Goal: Information Seeking & Learning: Learn about a topic

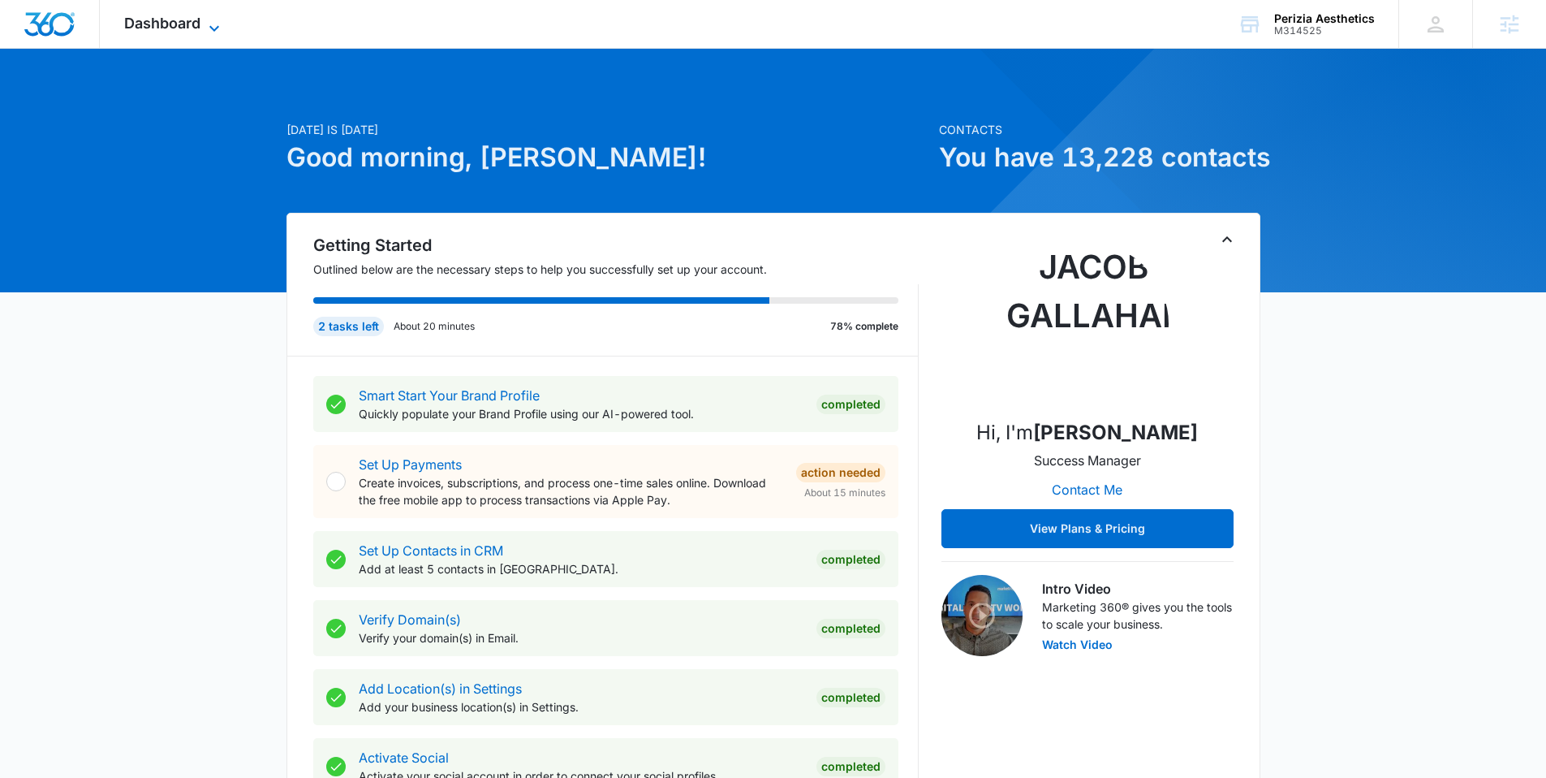
click at [185, 28] on span "Dashboard" at bounding box center [162, 23] width 76 height 17
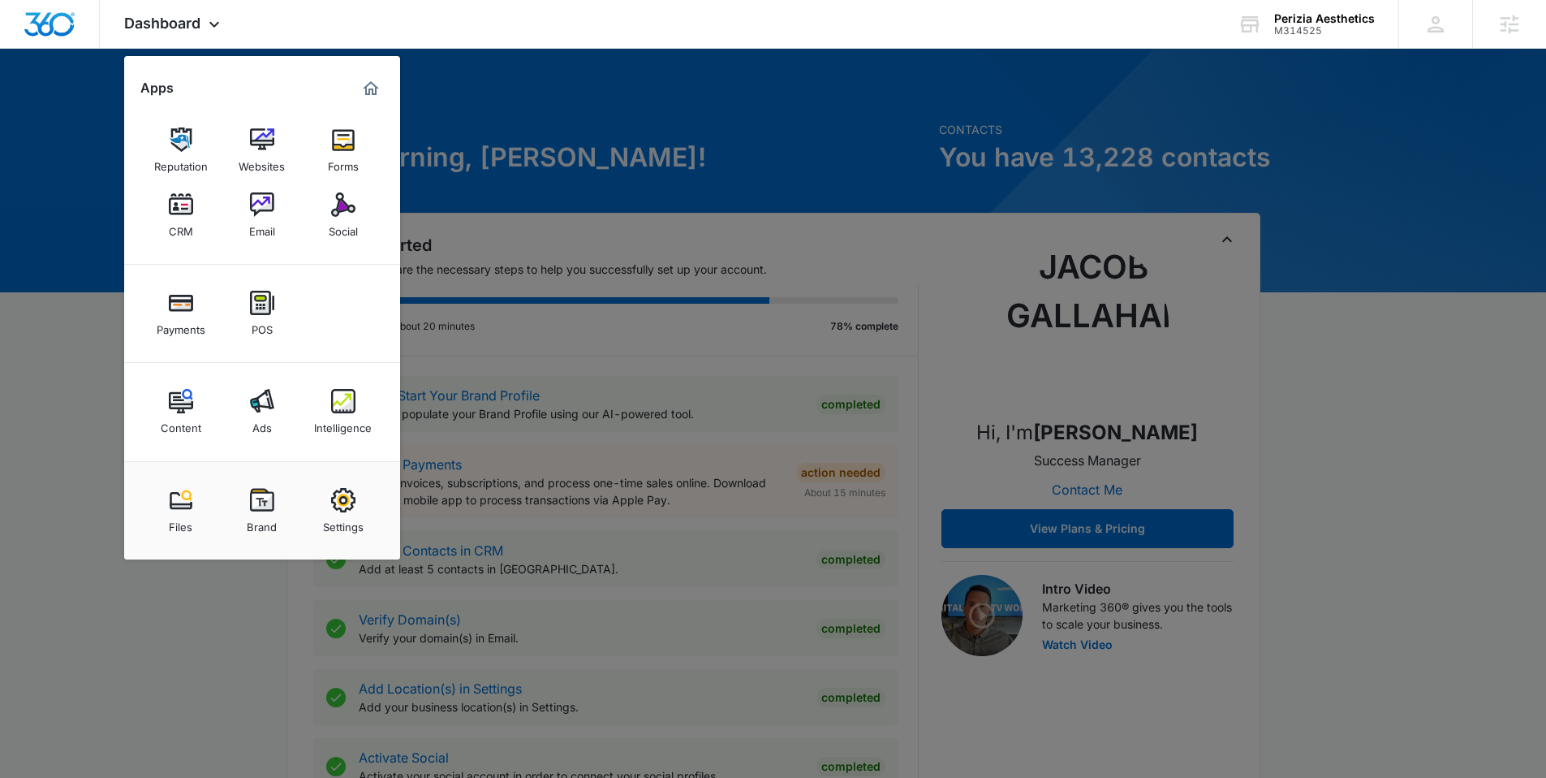
click at [337, 417] on div "Intelligence" at bounding box center [343, 423] width 58 height 21
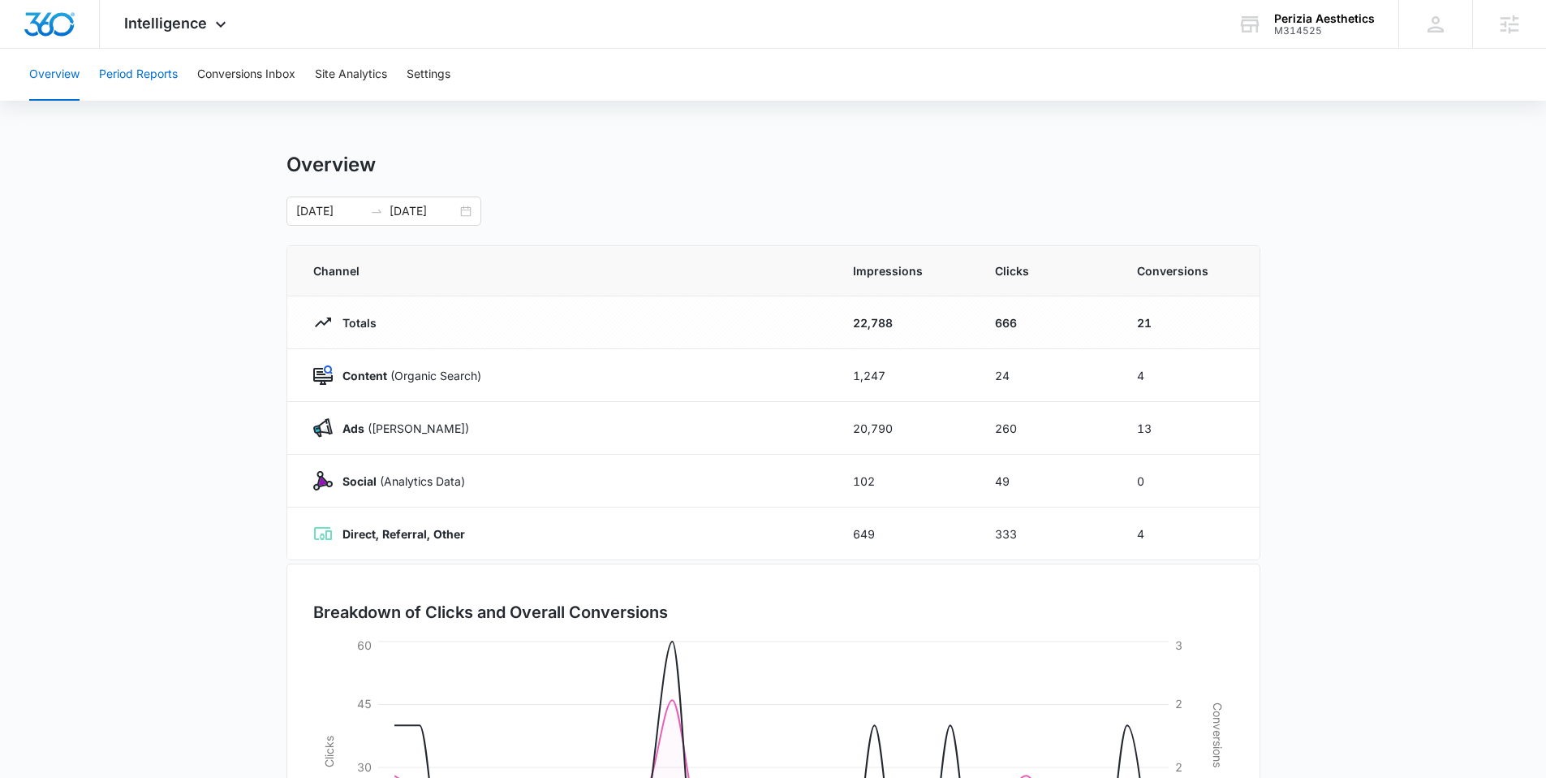
click at [131, 71] on button "Period Reports" at bounding box center [138, 75] width 79 height 52
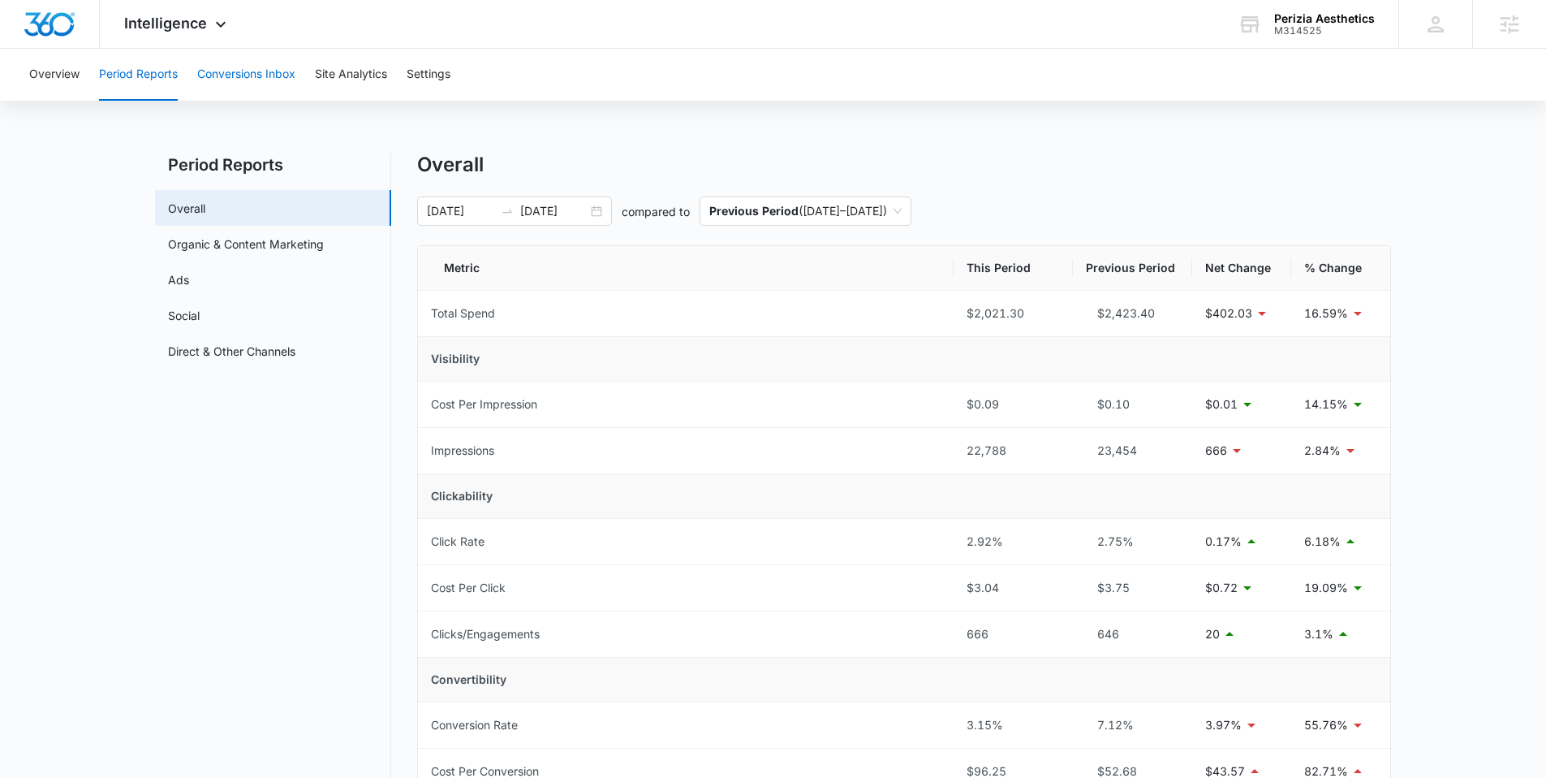
click at [235, 64] on button "Conversions Inbox" at bounding box center [246, 75] width 98 height 52
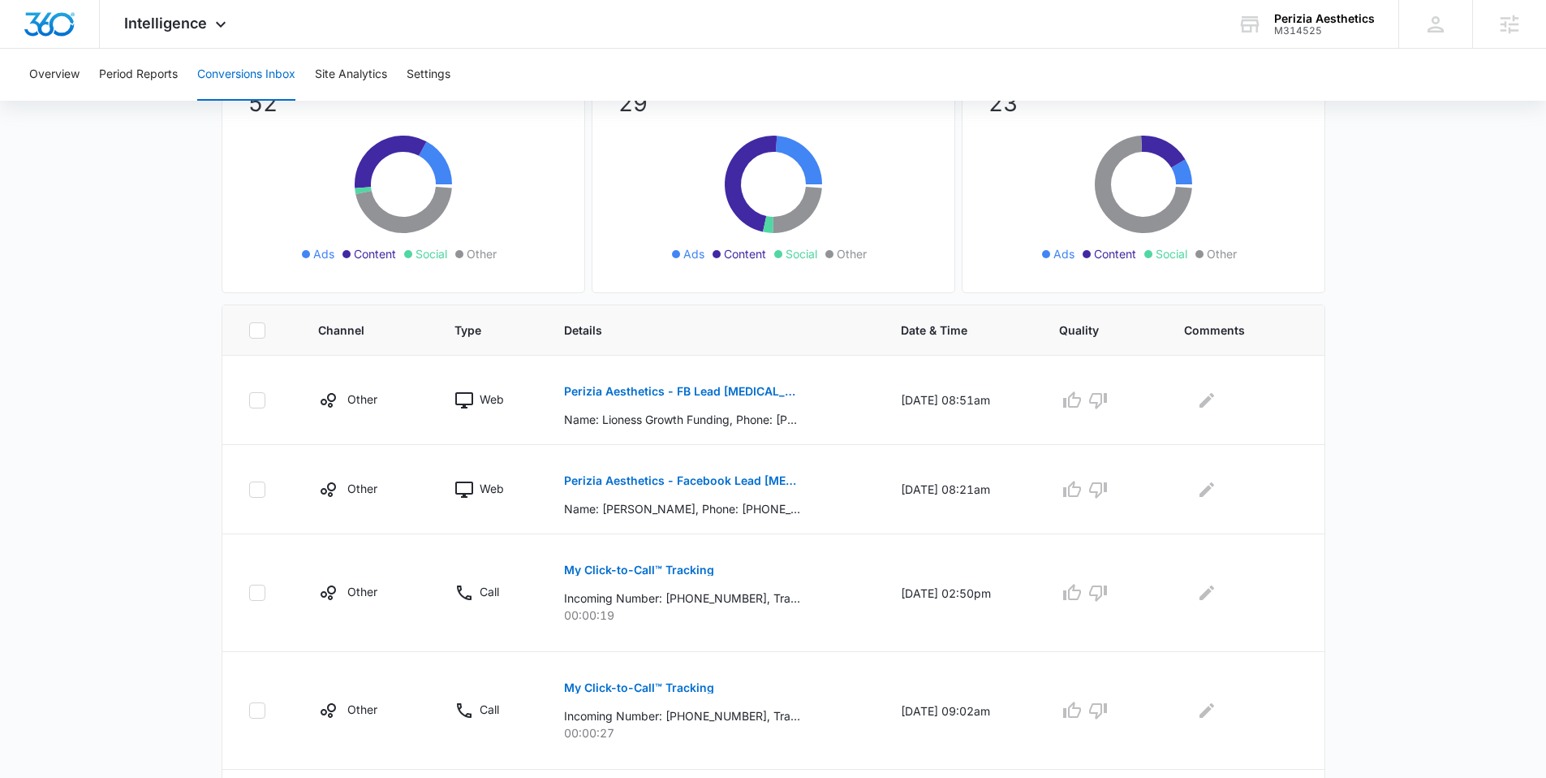
scroll to position [230, 0]
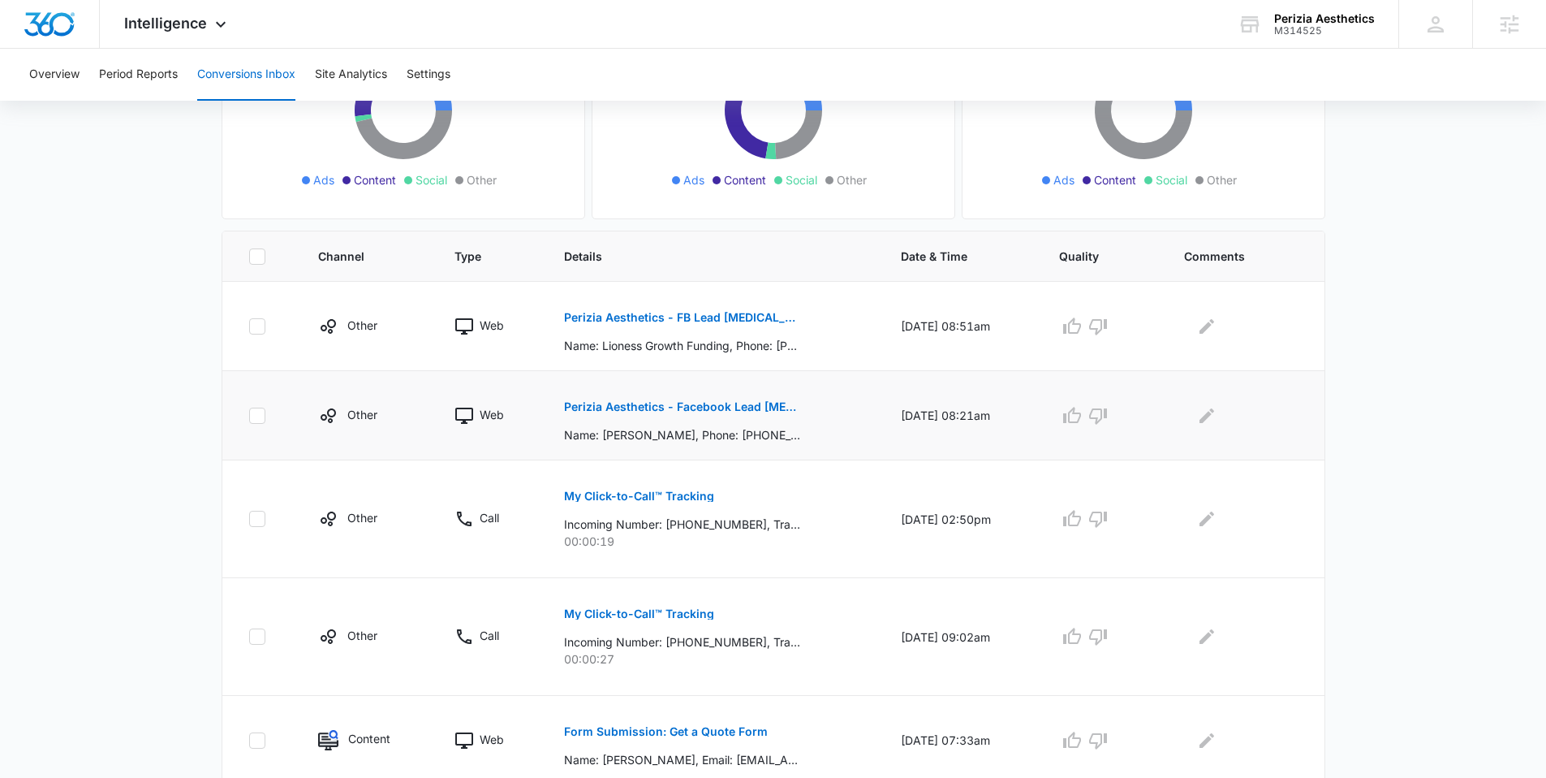
click at [678, 407] on p "Perizia Aesthetics - Facebook Lead Liposuction" at bounding box center [682, 406] width 236 height 11
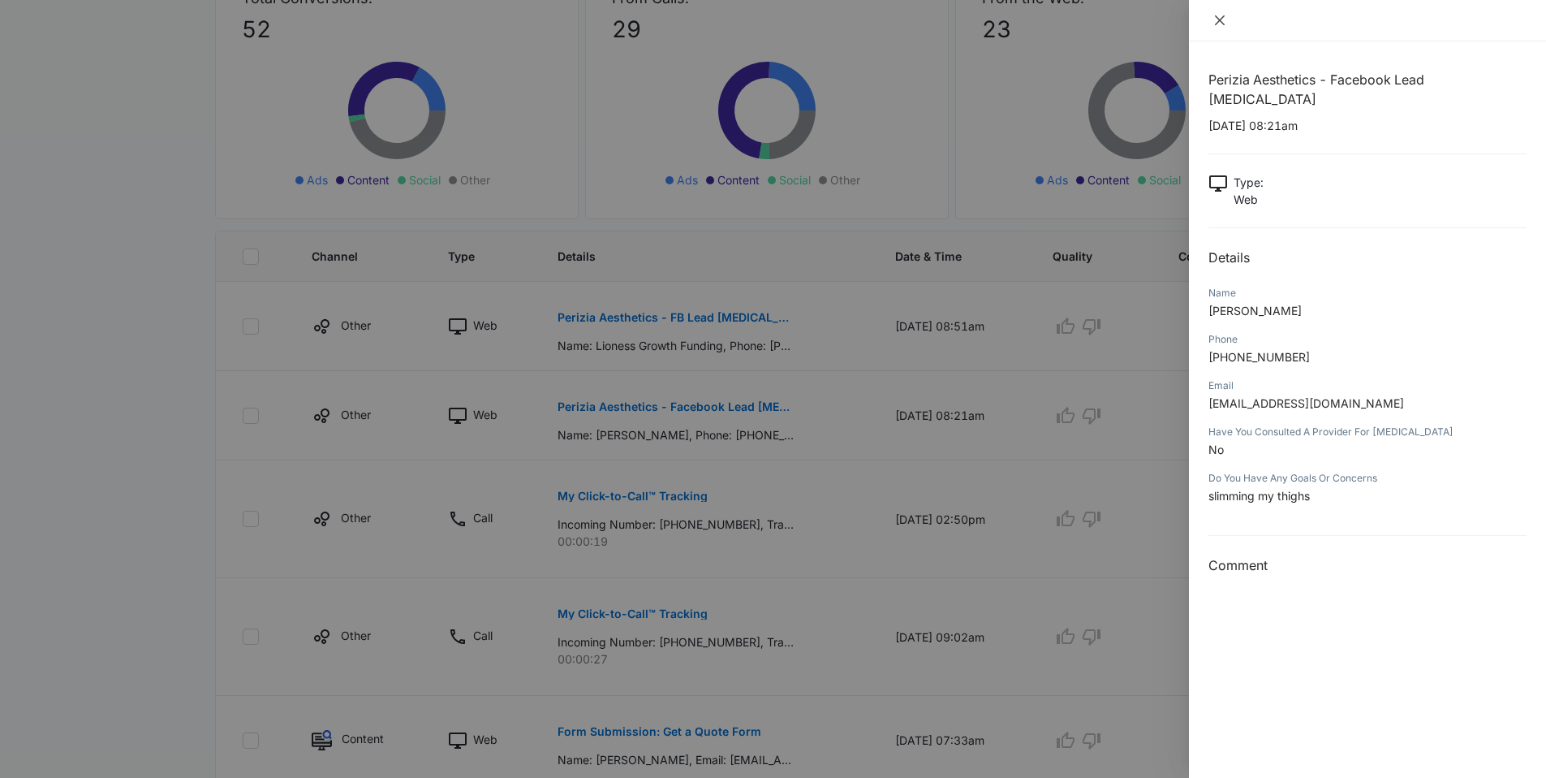
click at [1221, 15] on icon "close" at bounding box center [1219, 20] width 13 height 13
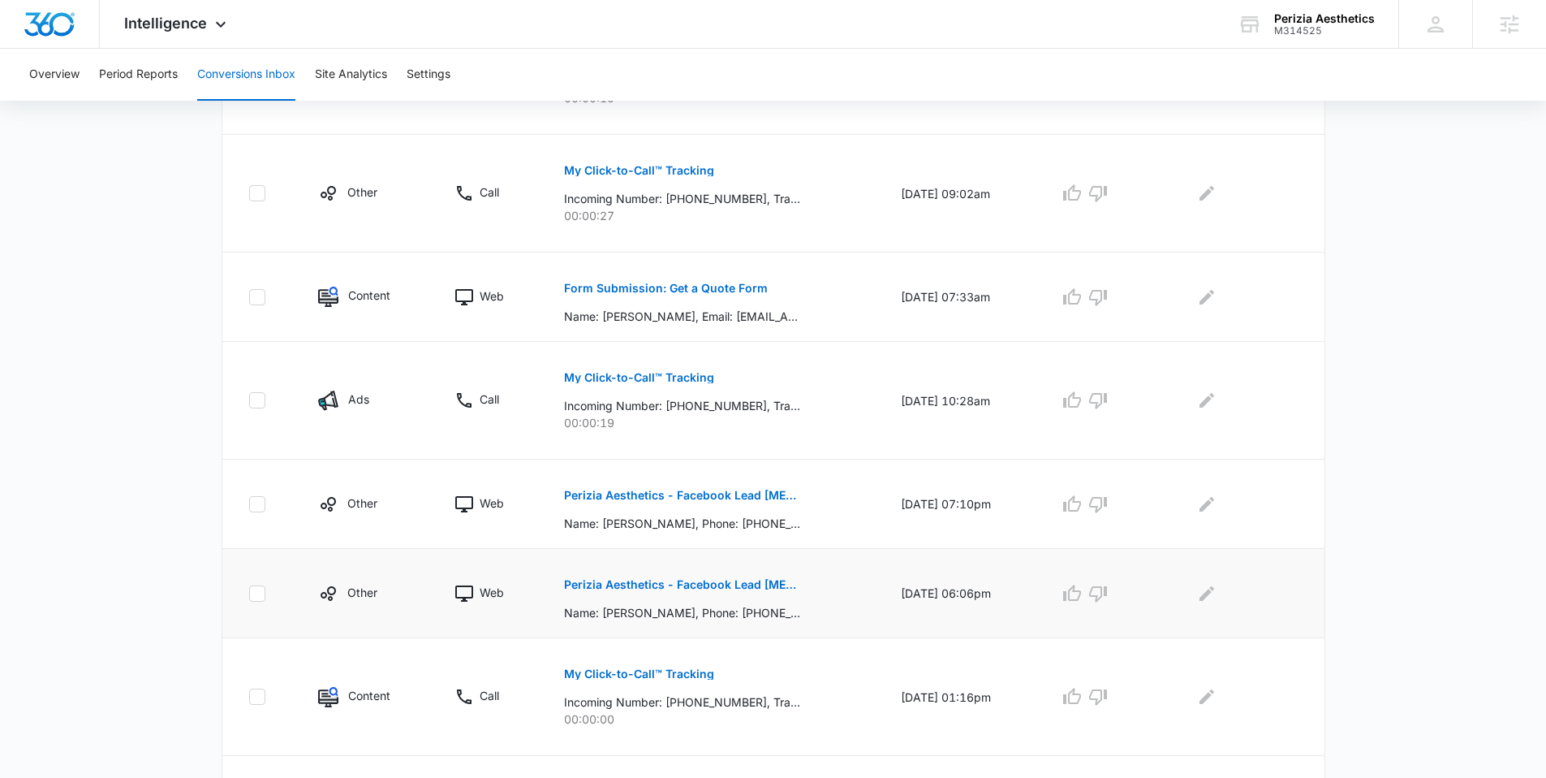
scroll to position [674, 0]
click at [693, 578] on p "Perizia Aesthetics - Facebook Lead [MEDICAL_DATA]" at bounding box center [682, 582] width 236 height 11
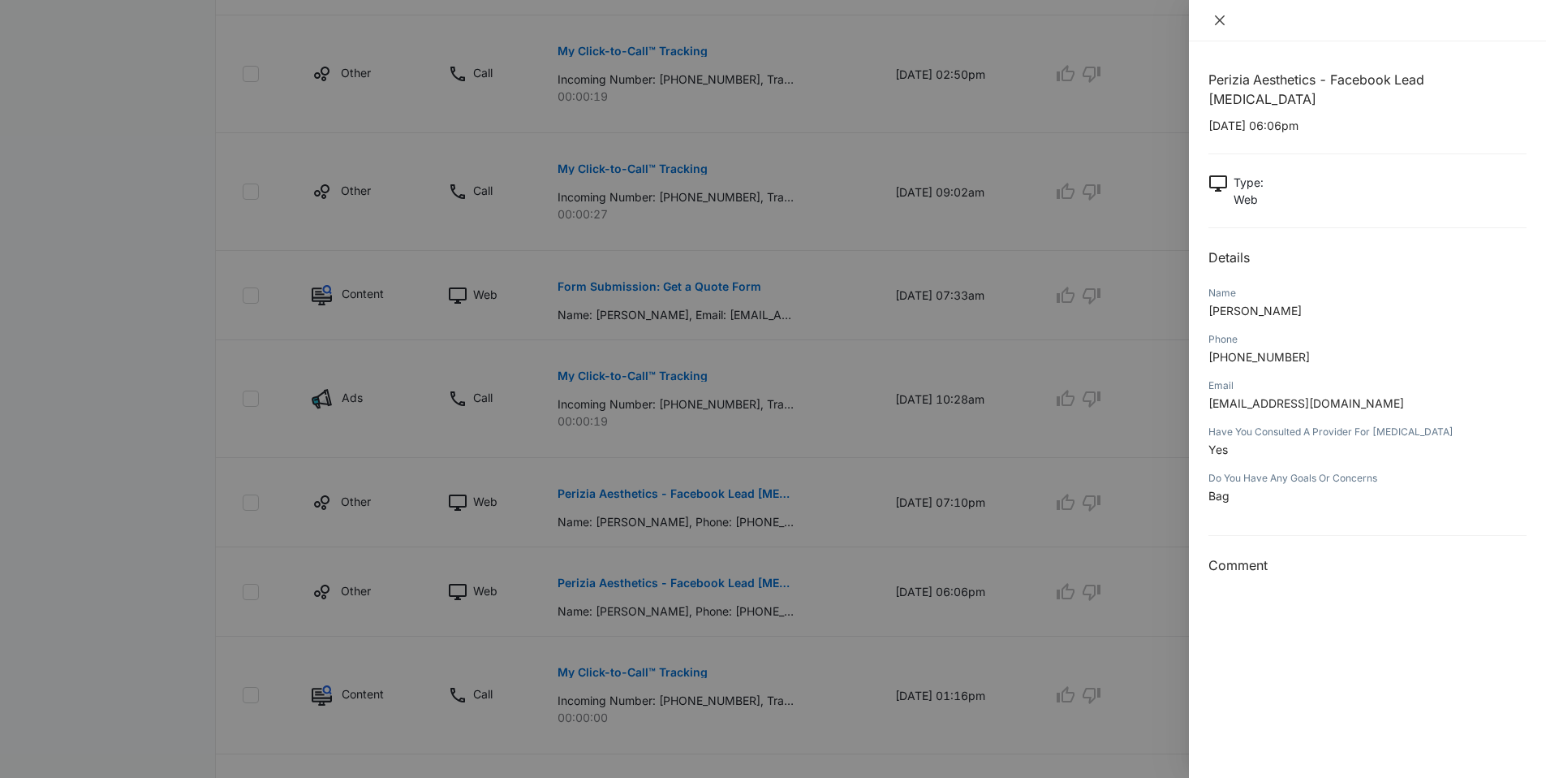
click at [1215, 25] on icon "close" at bounding box center [1219, 20] width 13 height 13
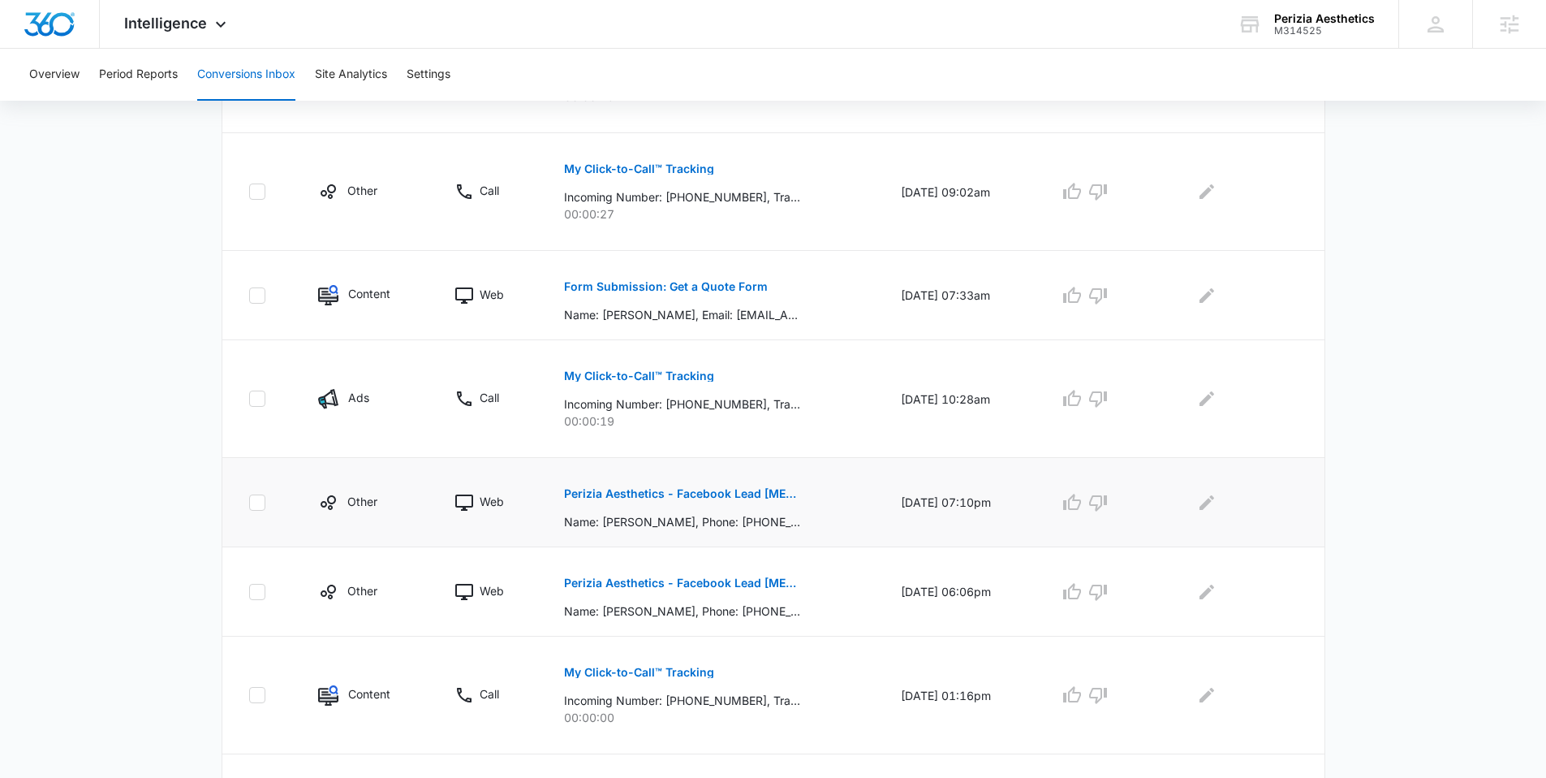
click at [683, 493] on p "Perizia Aesthetics - Facebook Lead [MEDICAL_DATA]" at bounding box center [682, 493] width 236 height 11
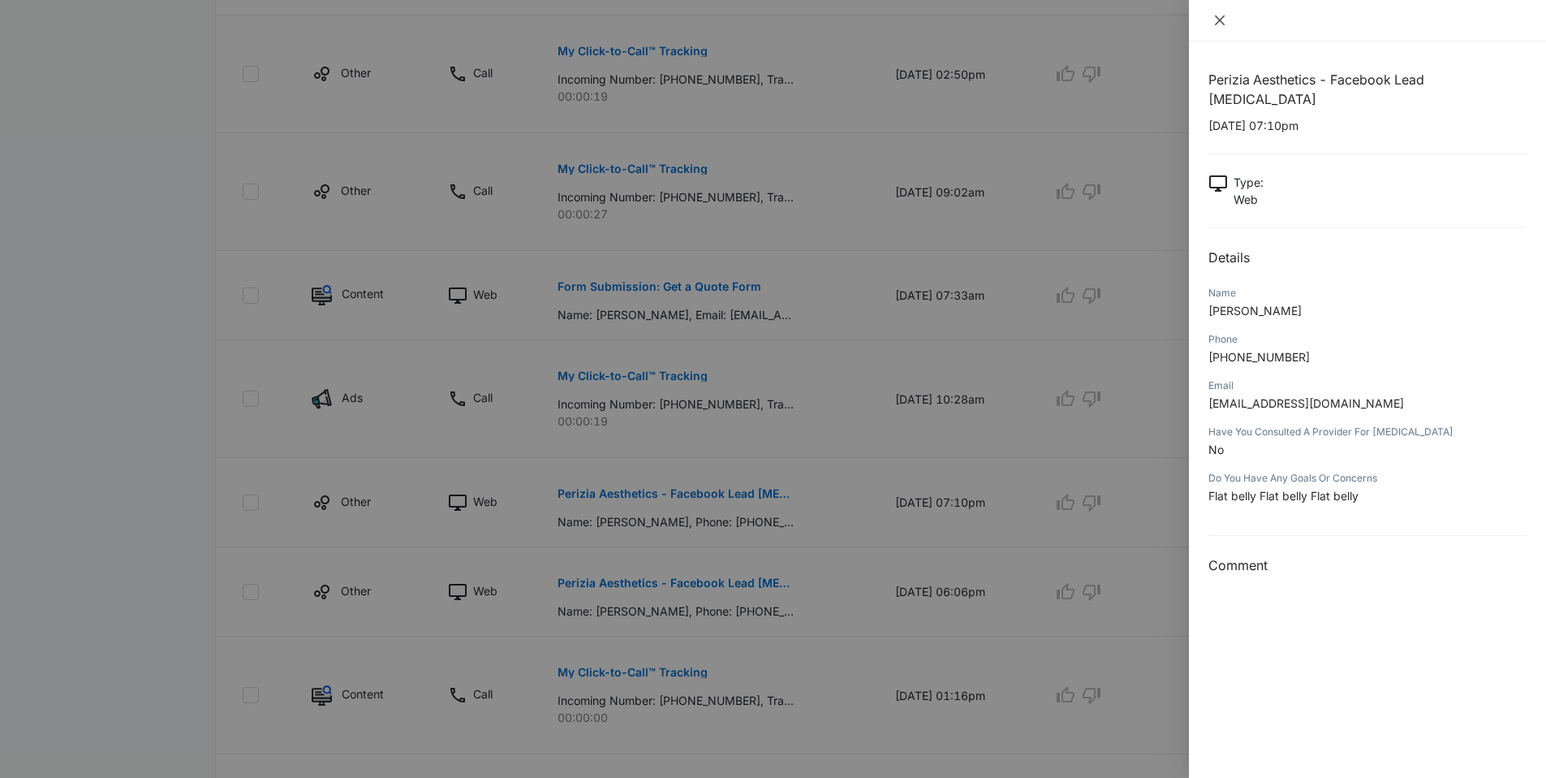
click at [1221, 17] on icon "close" at bounding box center [1220, 20] width 10 height 10
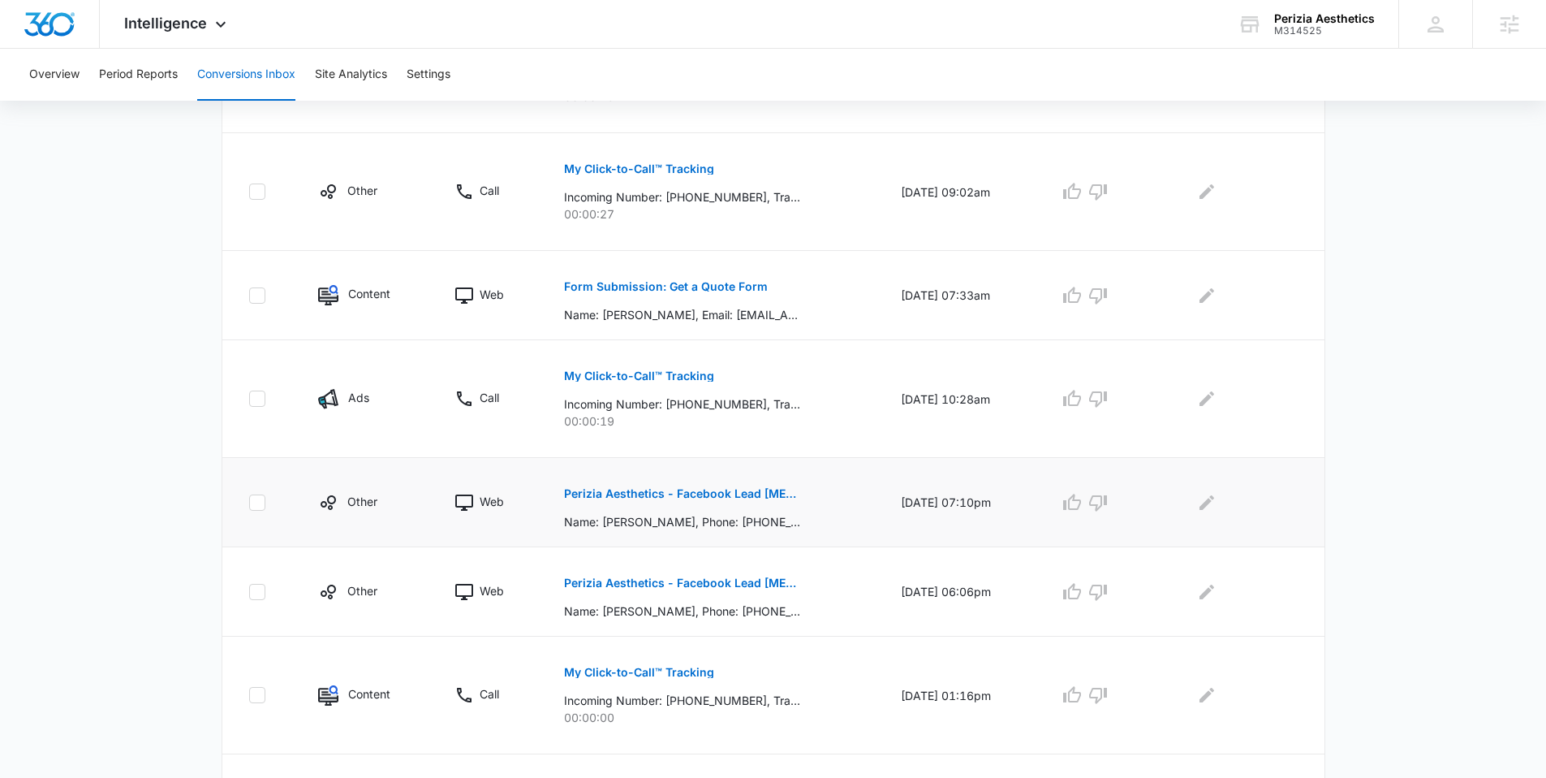
click at [623, 490] on p "Perizia Aesthetics - Facebook Lead [MEDICAL_DATA]" at bounding box center [682, 493] width 236 height 11
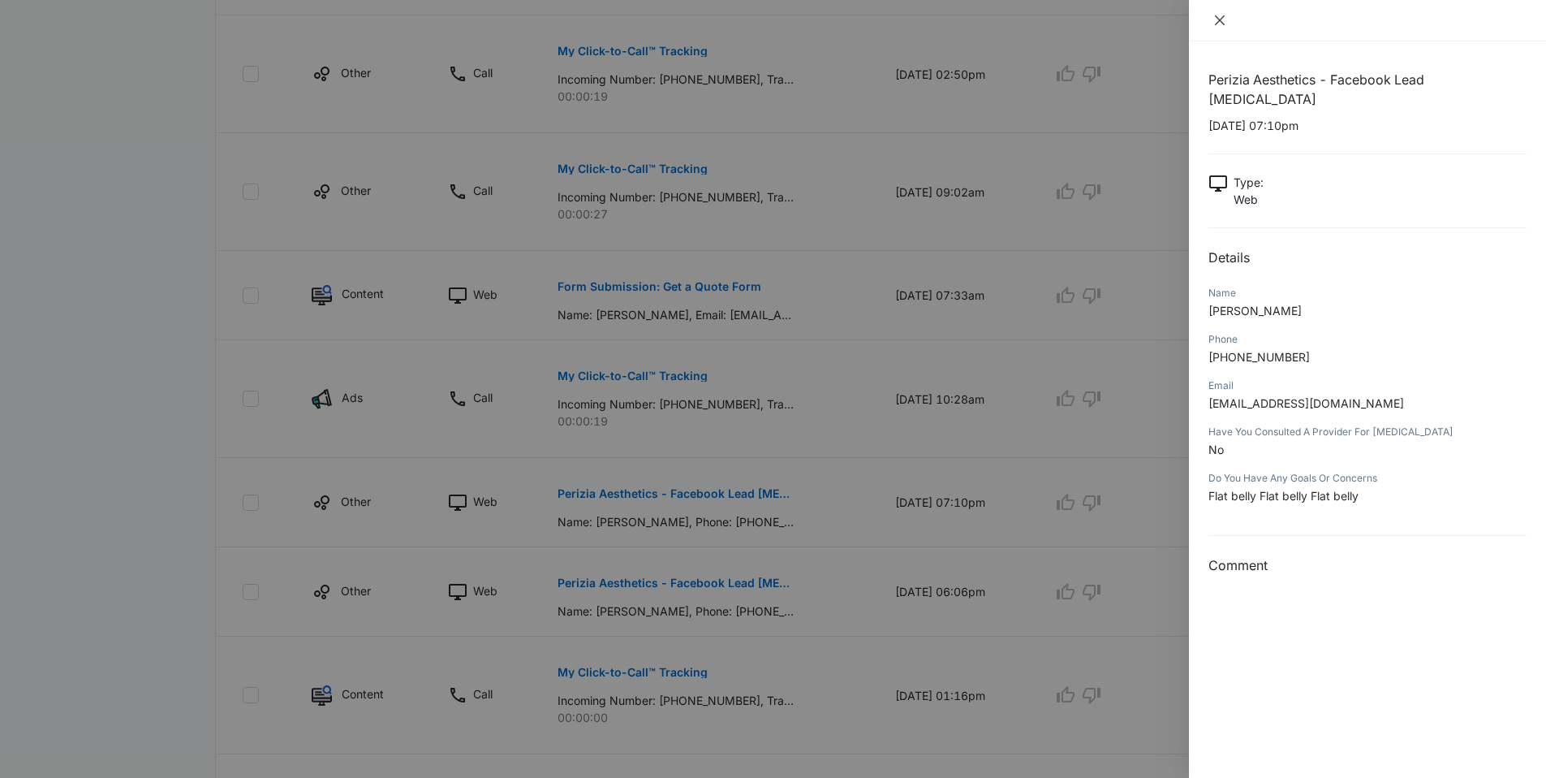
click at [1215, 16] on icon "close" at bounding box center [1220, 20] width 10 height 10
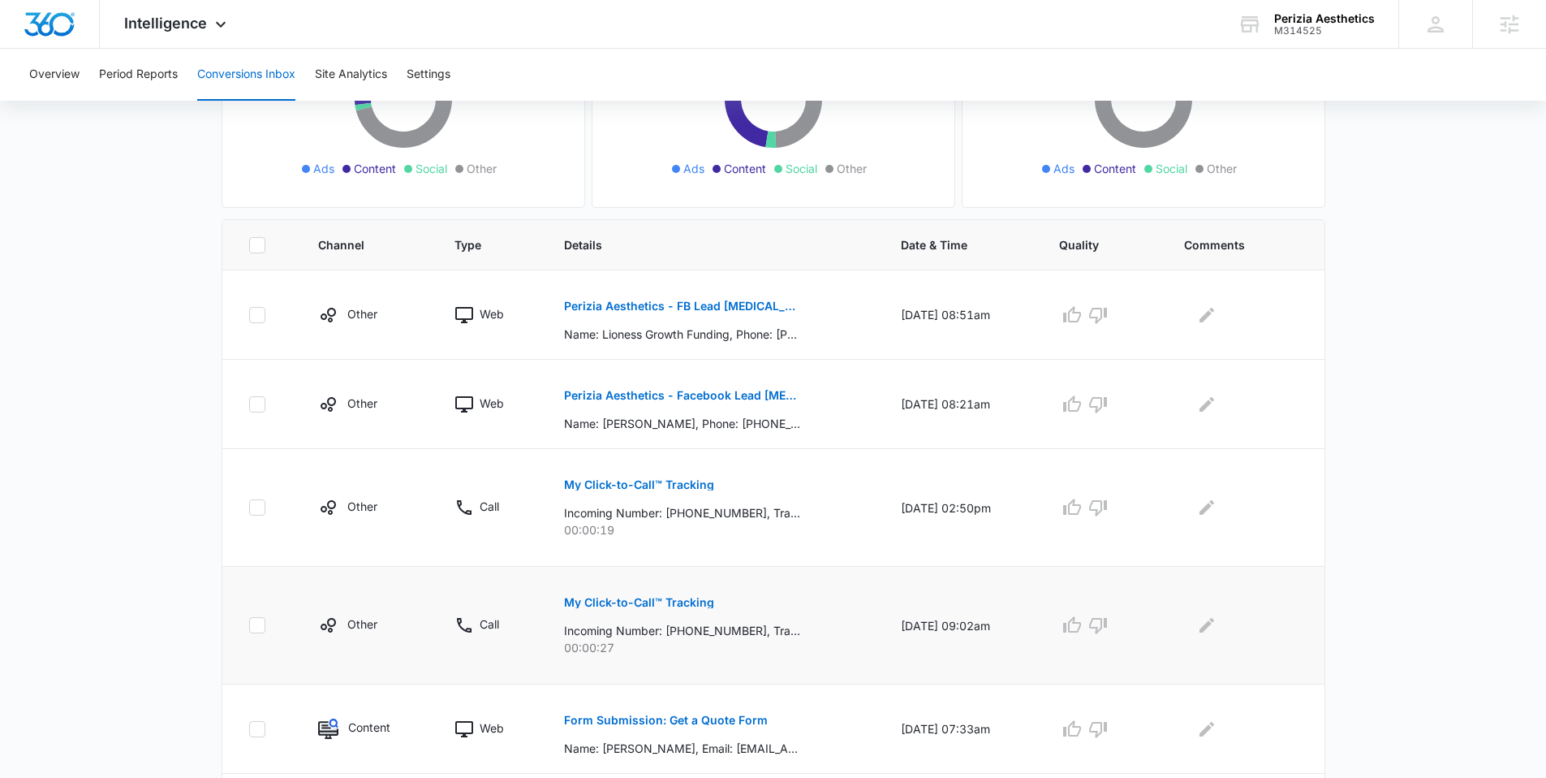
scroll to position [240, 0]
click at [700, 317] on button "Perizia Aesthetics - FB Lead [MEDICAL_DATA] Treatment" at bounding box center [682, 306] width 236 height 39
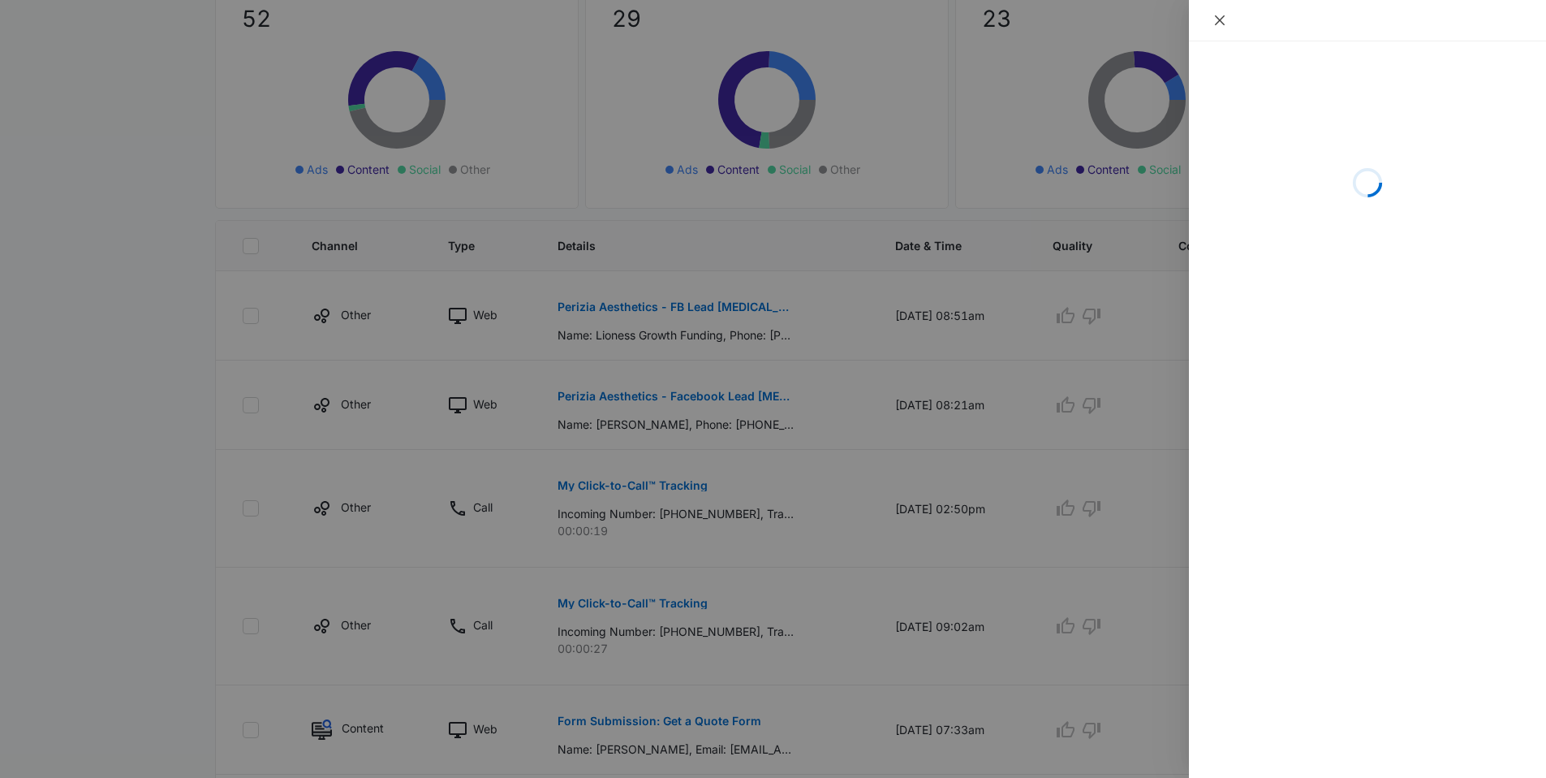
click at [1221, 15] on icon "close" at bounding box center [1219, 20] width 13 height 13
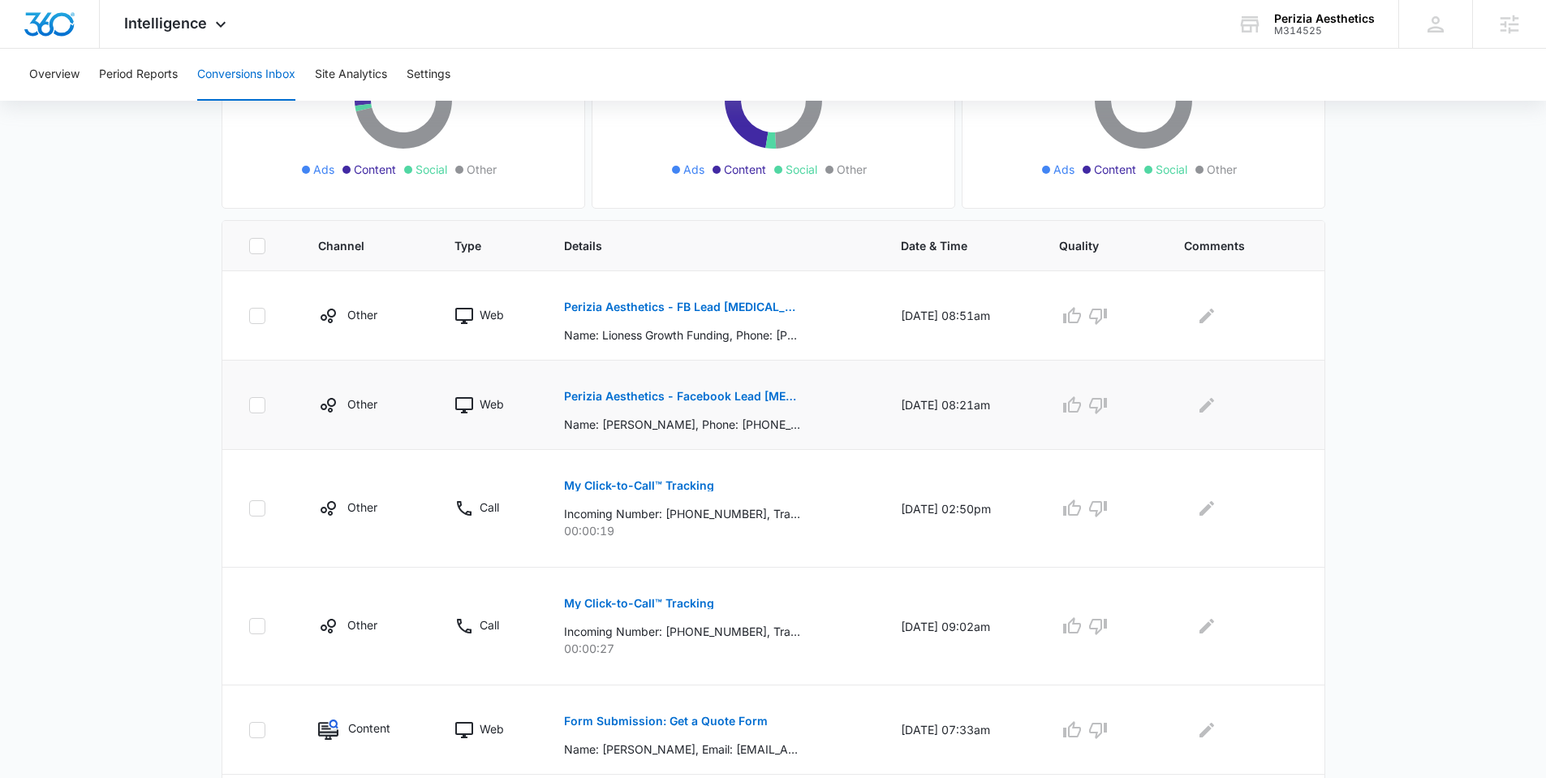
click at [687, 398] on p "Perizia Aesthetics - Facebook Lead [MEDICAL_DATA]" at bounding box center [682, 395] width 236 height 11
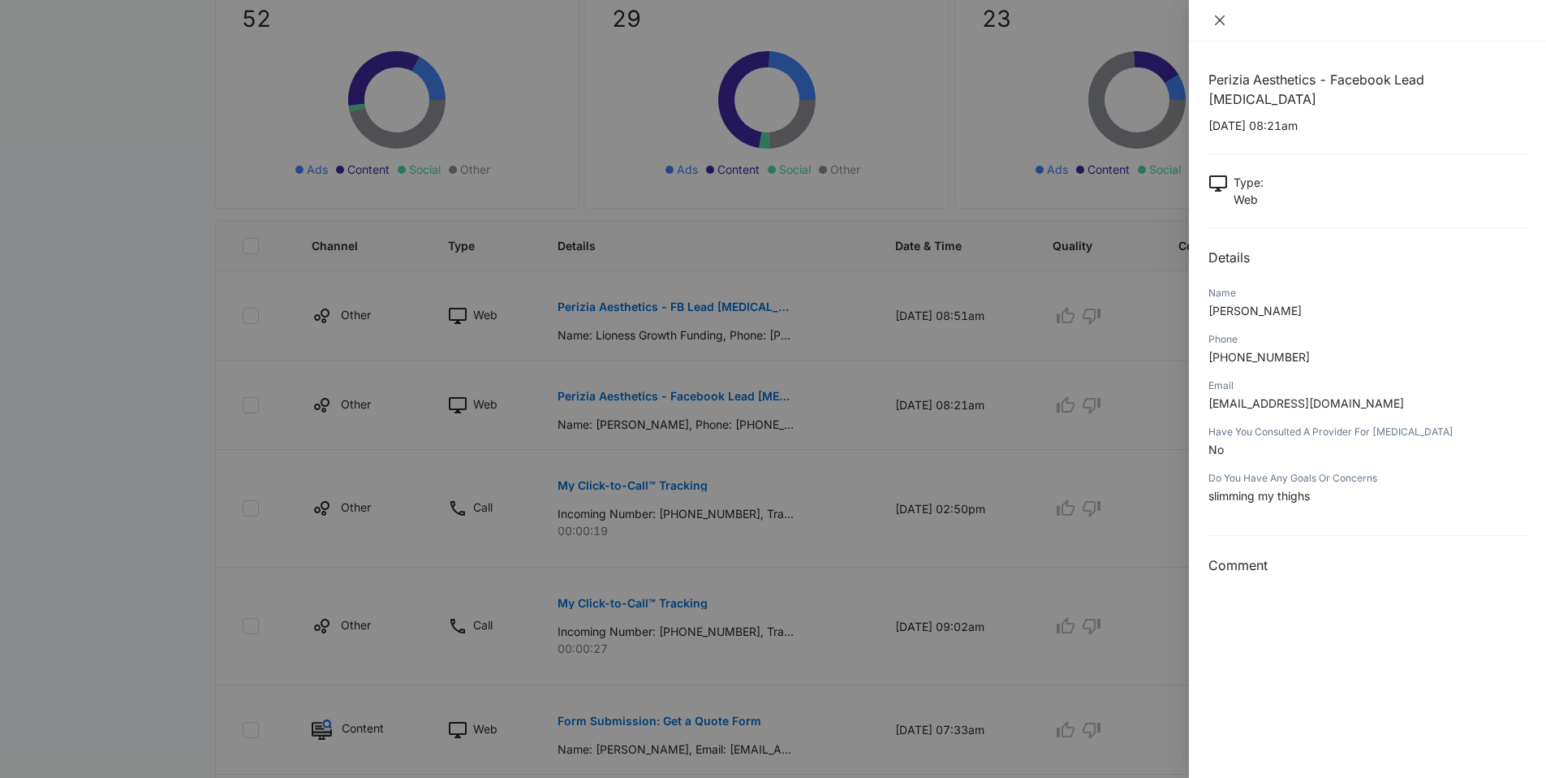
click at [1211, 19] on button "Close" at bounding box center [1219, 20] width 23 height 15
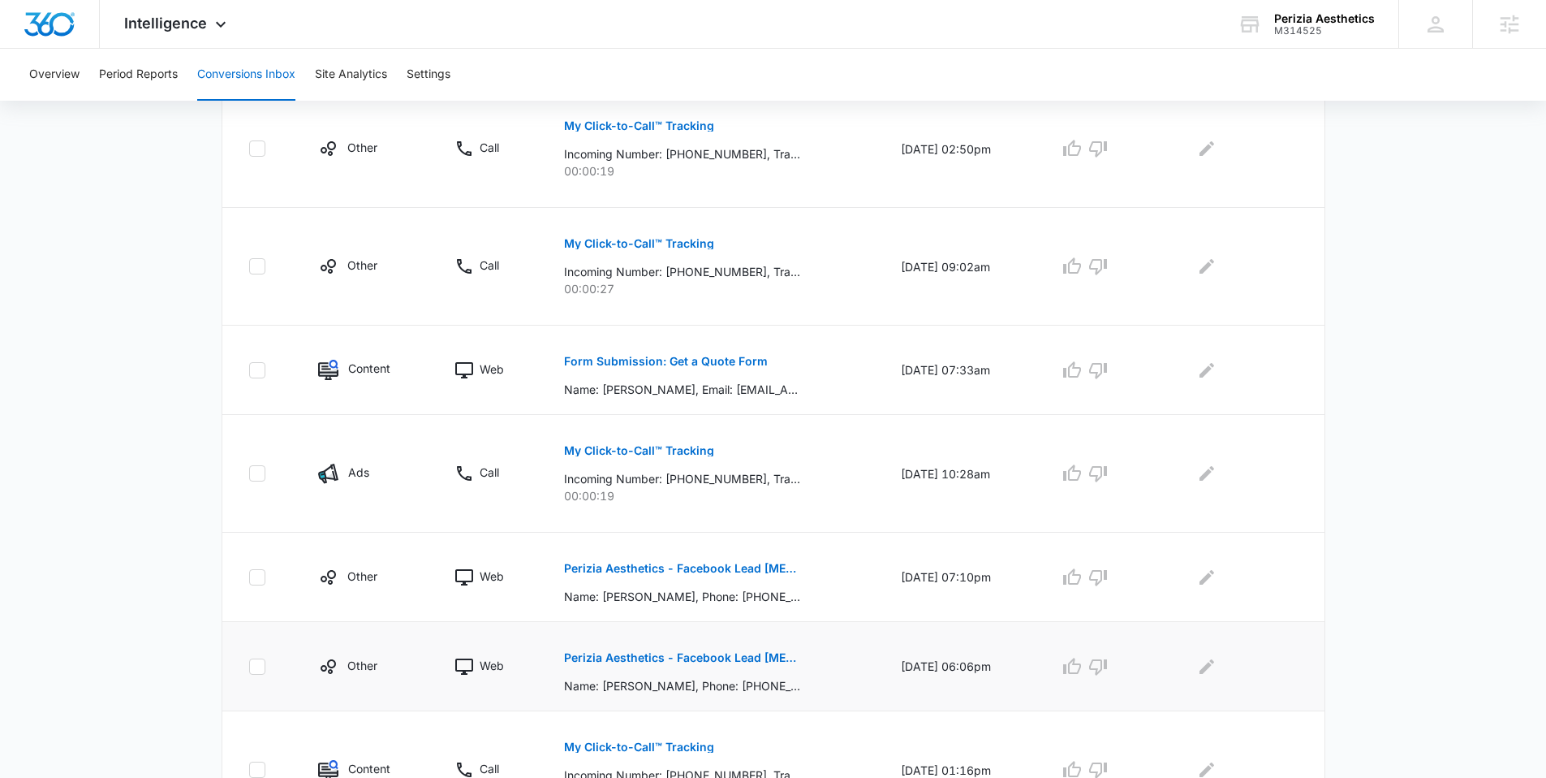
scroll to position [610, 0]
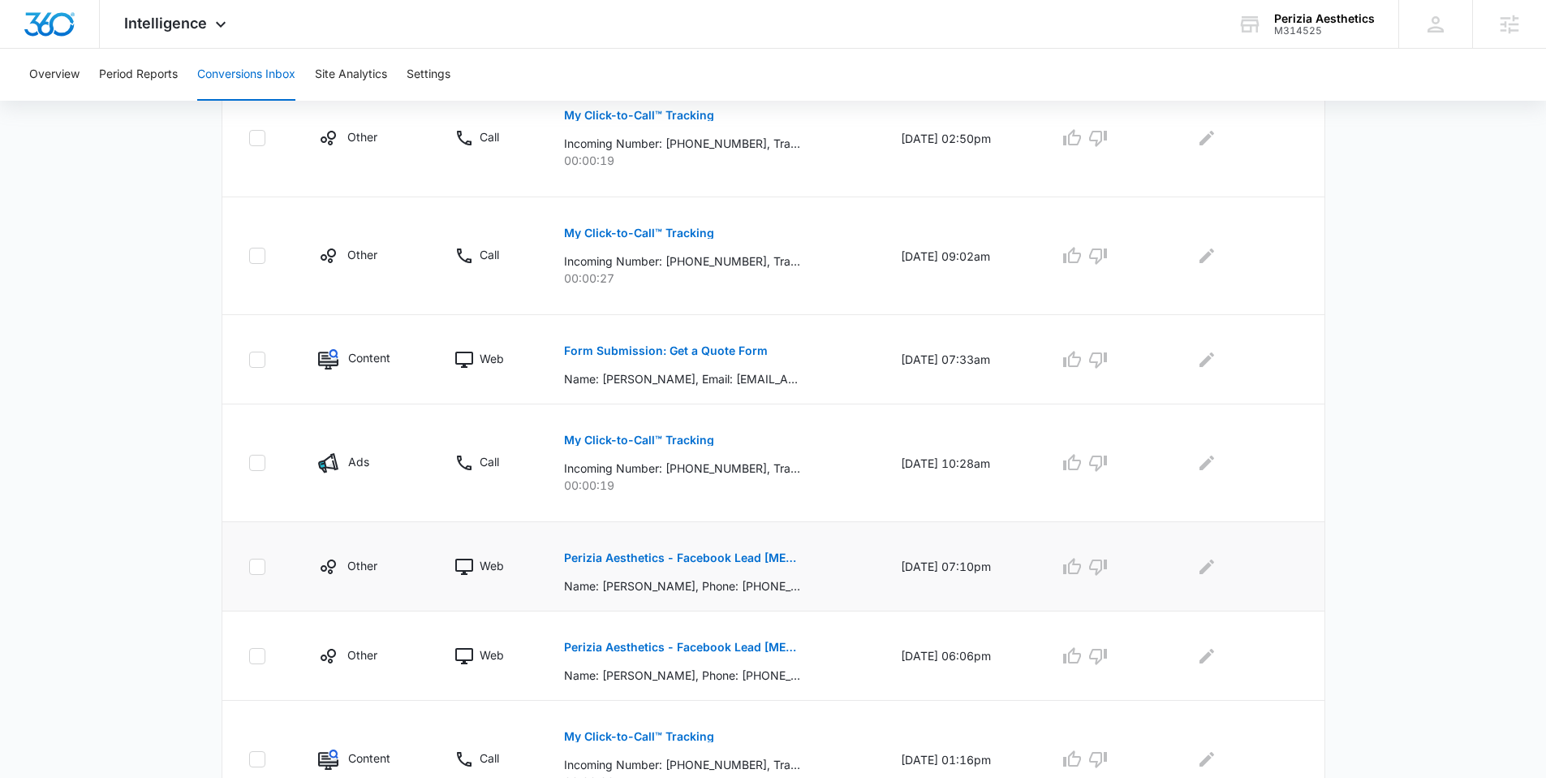
click at [657, 556] on p "Perizia Aesthetics - Facebook Lead [MEDICAL_DATA]" at bounding box center [682, 557] width 236 height 11
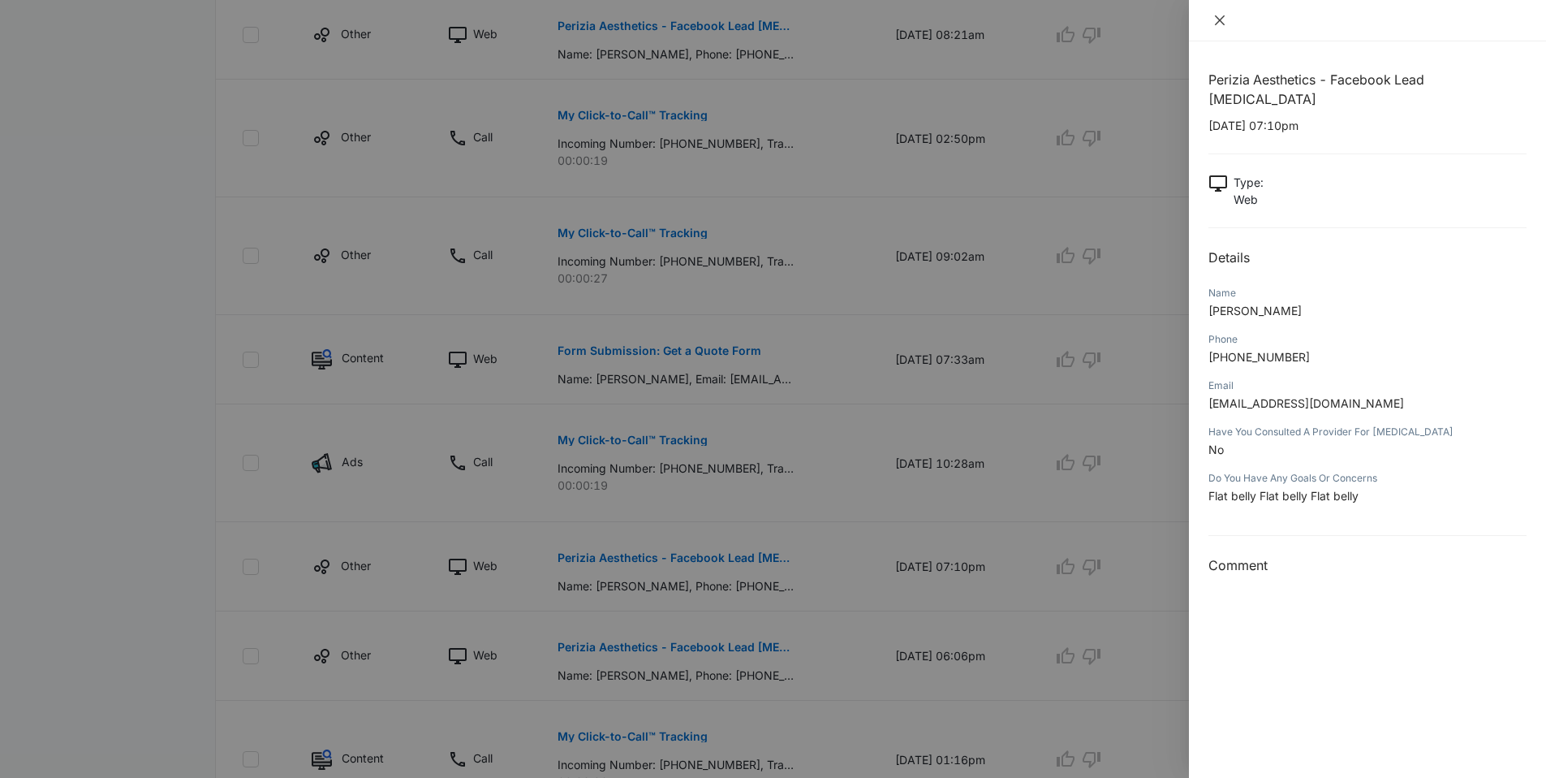
click at [1213, 19] on icon "close" at bounding box center [1219, 20] width 13 height 13
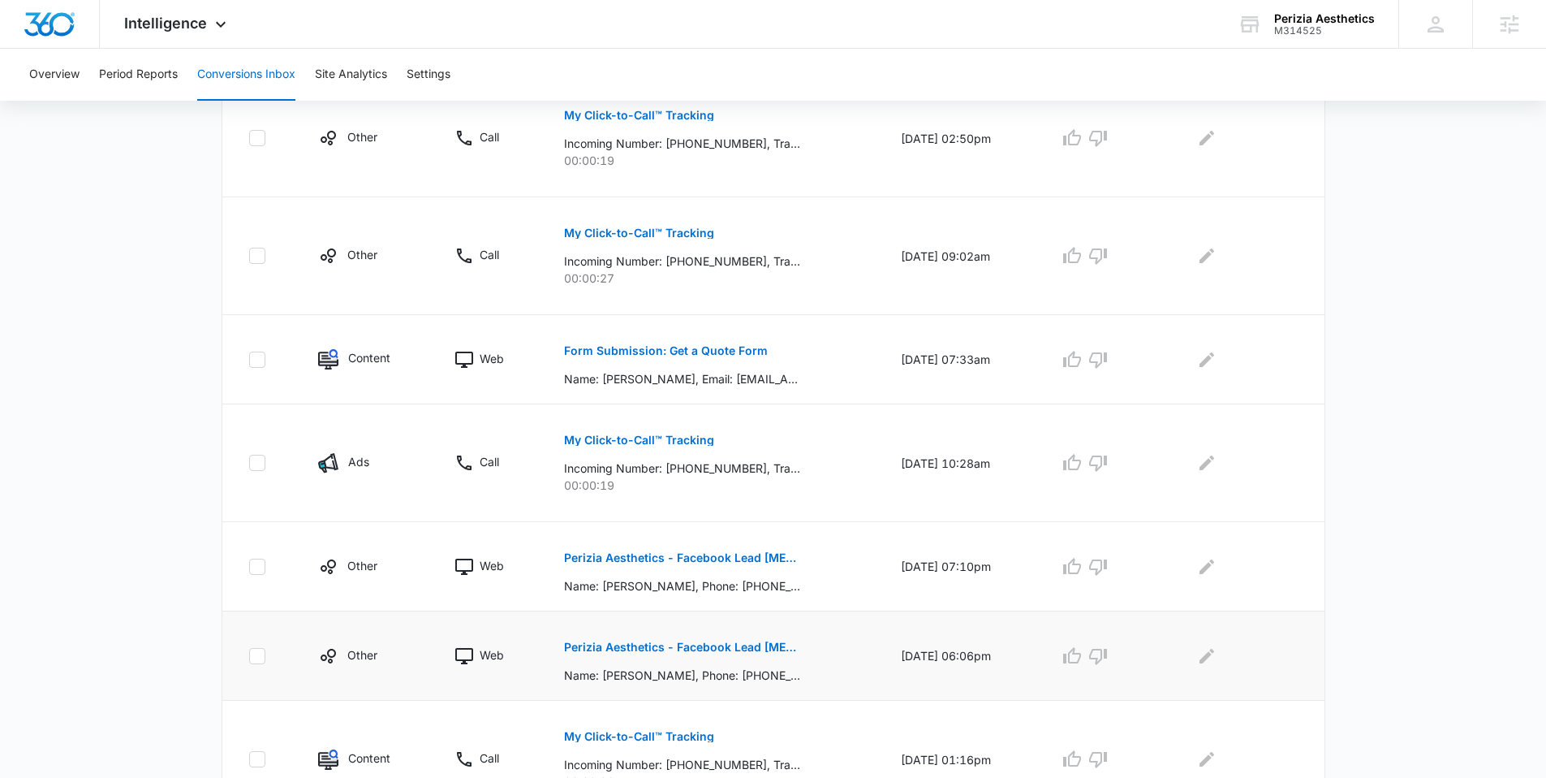
click at [691, 647] on p "Perizia Aesthetics - Facebook Lead [MEDICAL_DATA]" at bounding box center [682, 646] width 236 height 11
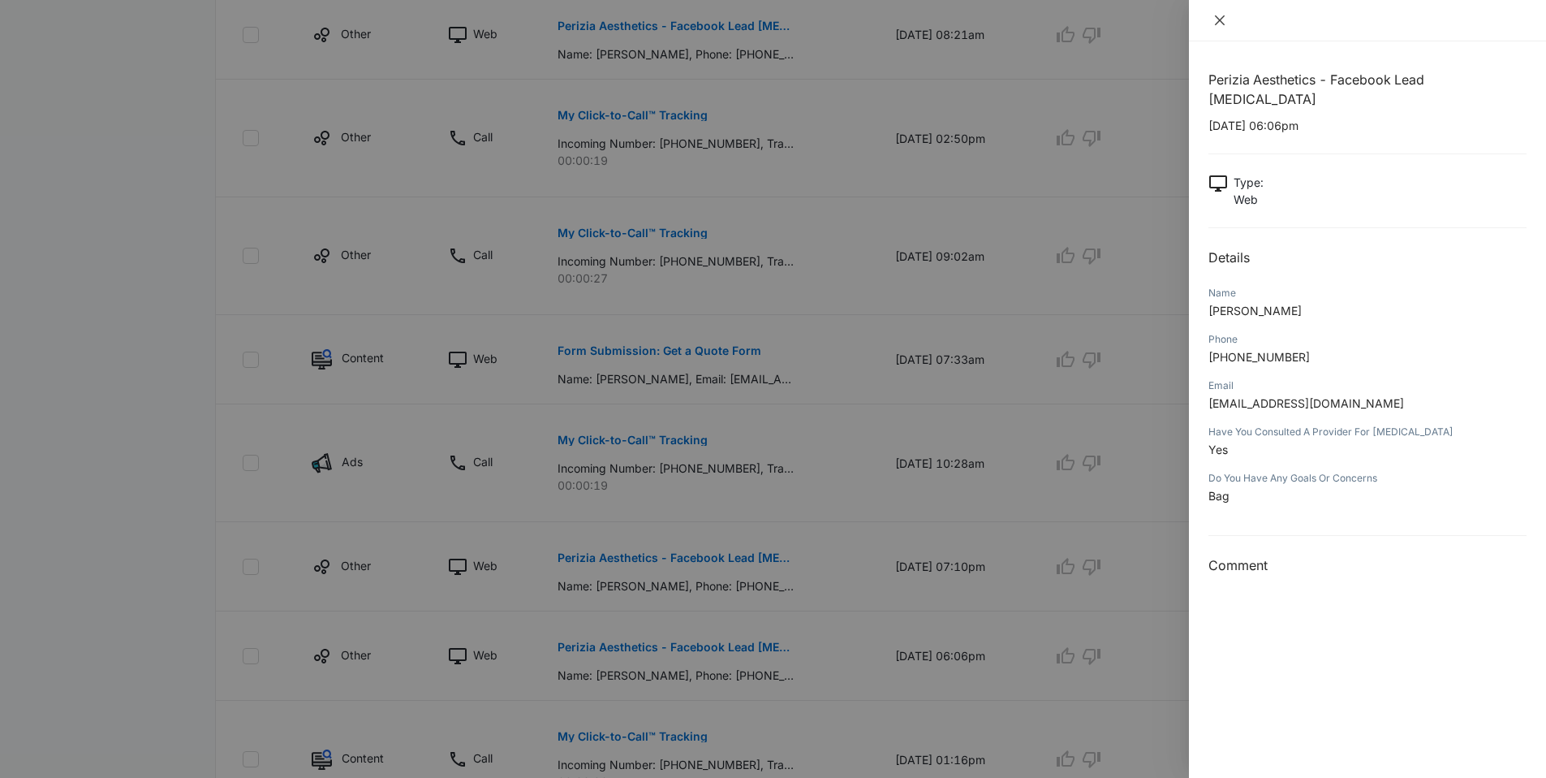
click at [1215, 23] on icon "close" at bounding box center [1219, 20] width 13 height 13
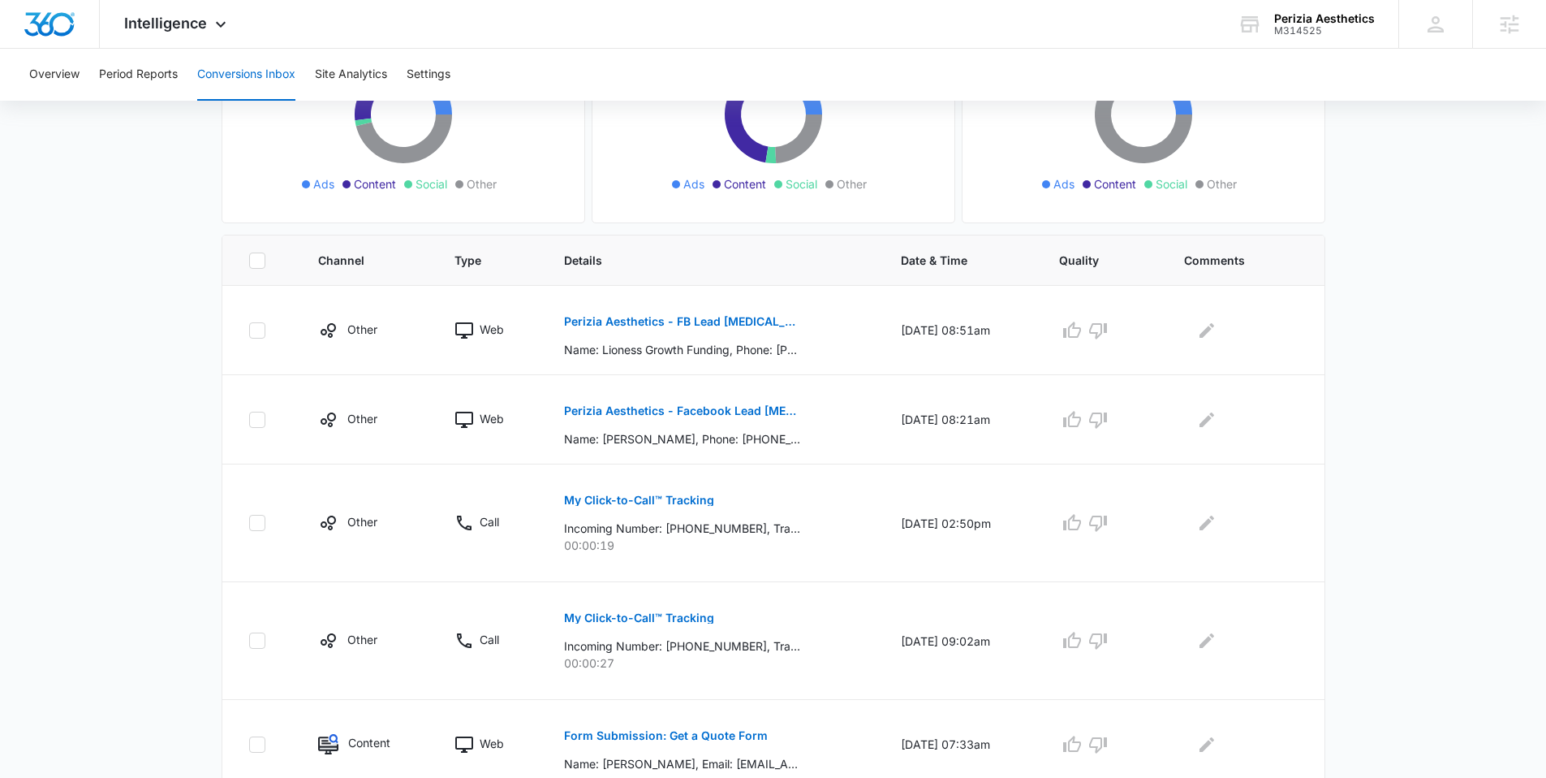
scroll to position [0, 0]
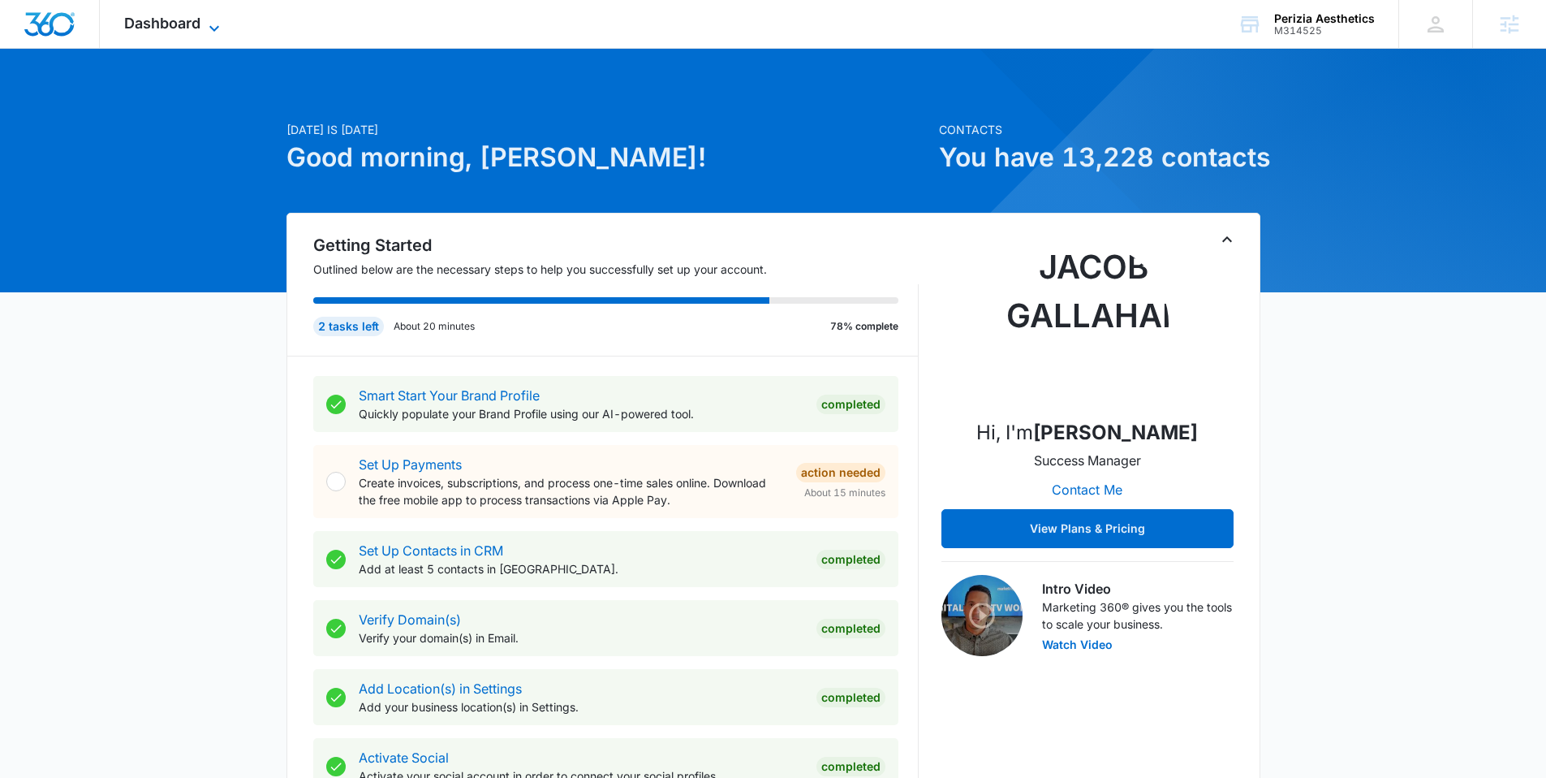
click at [192, 30] on span "Dashboard" at bounding box center [162, 23] width 76 height 17
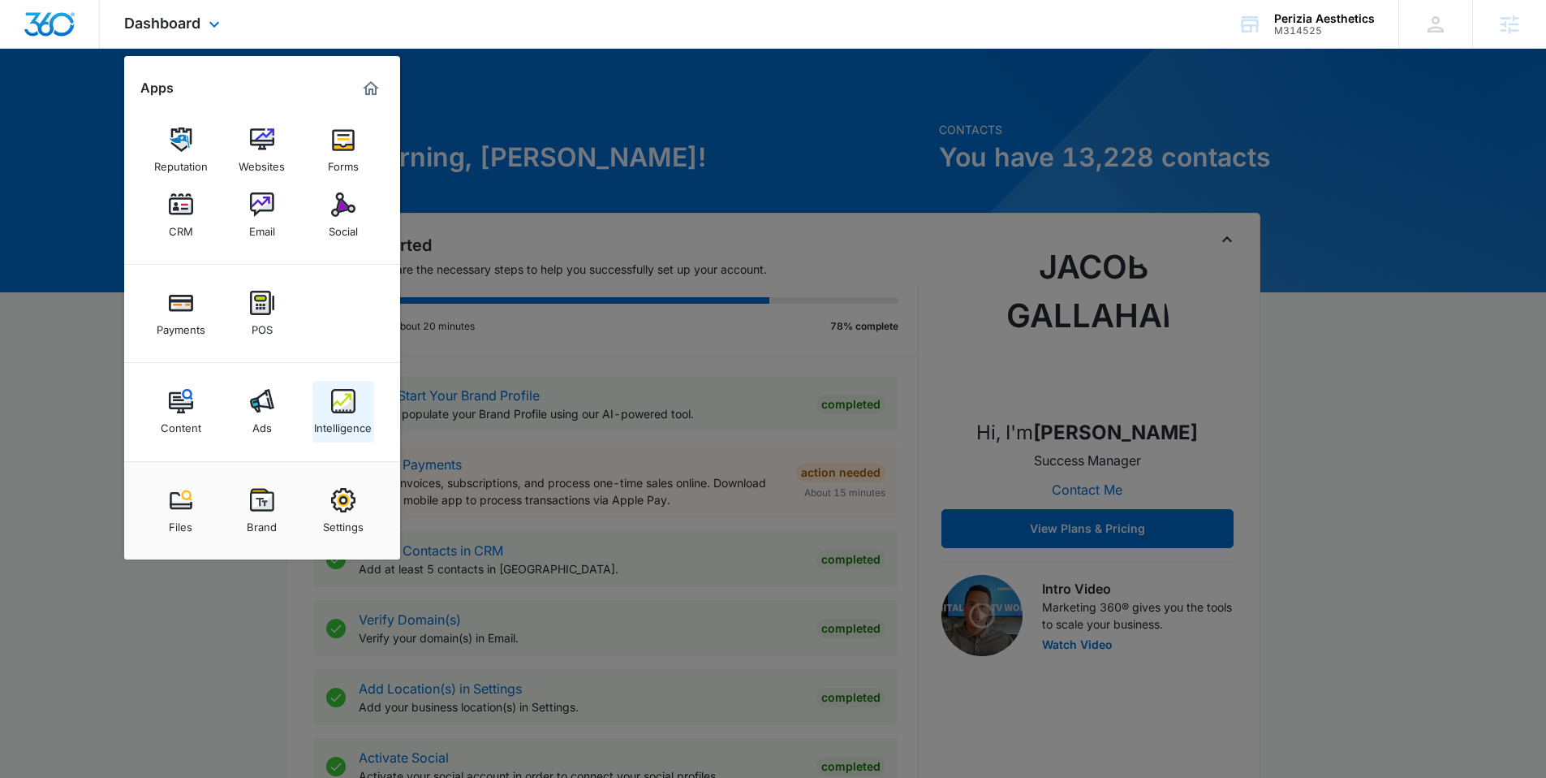
click at [351, 400] on img at bounding box center [343, 401] width 24 height 24
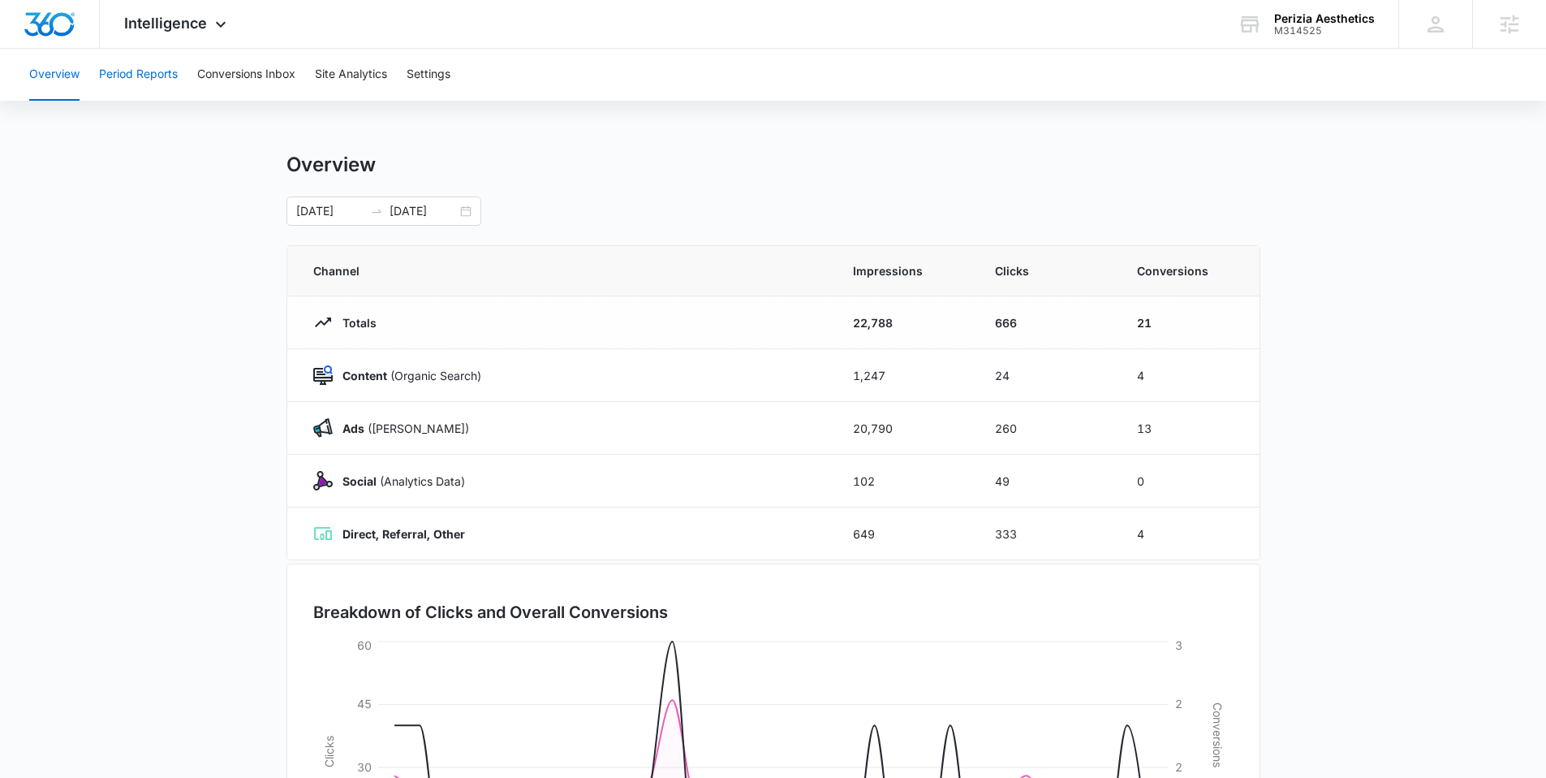
click at [153, 86] on button "Period Reports" at bounding box center [138, 75] width 79 height 52
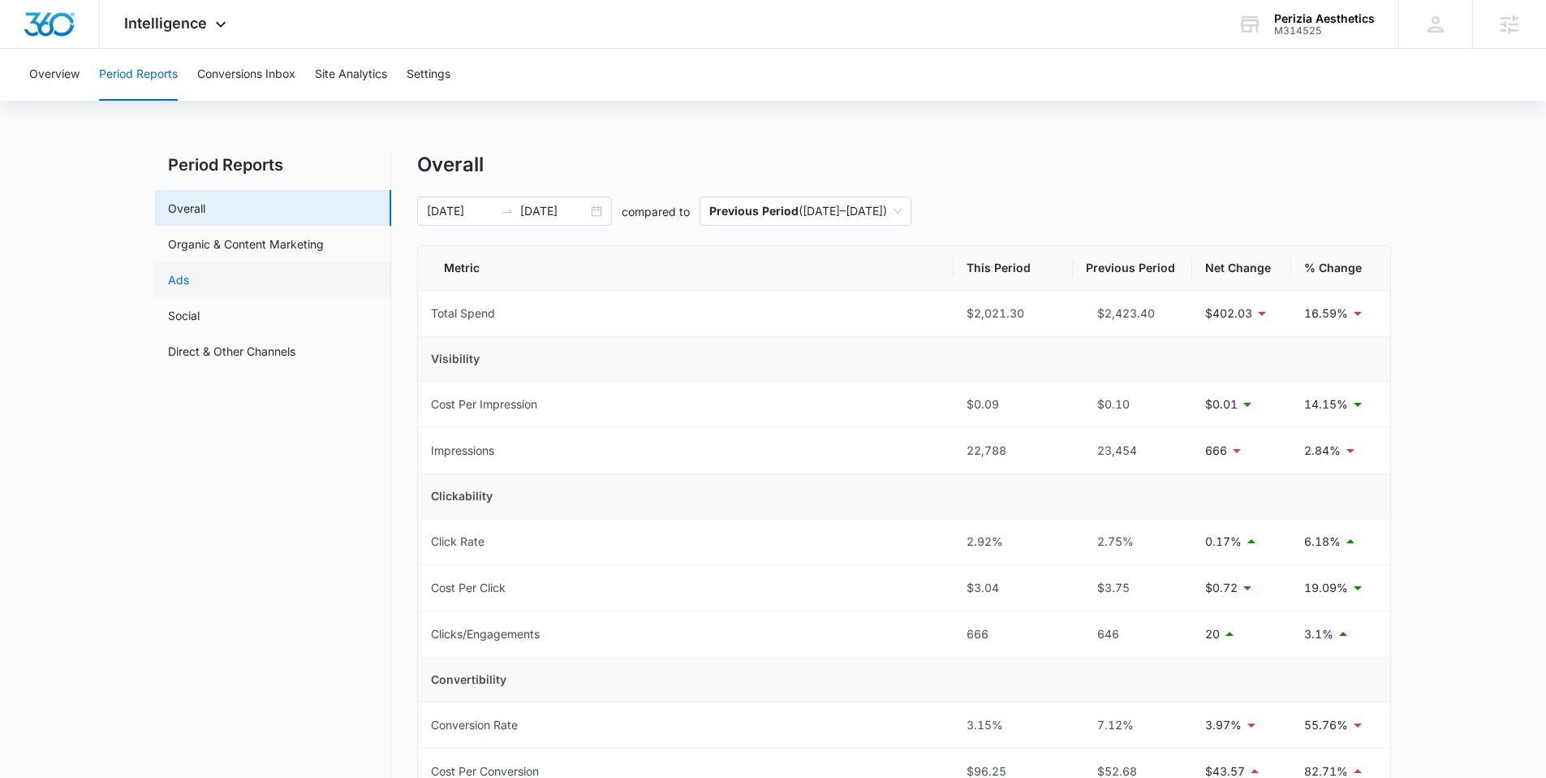
click at [189, 284] on link "Ads" at bounding box center [178, 279] width 21 height 17
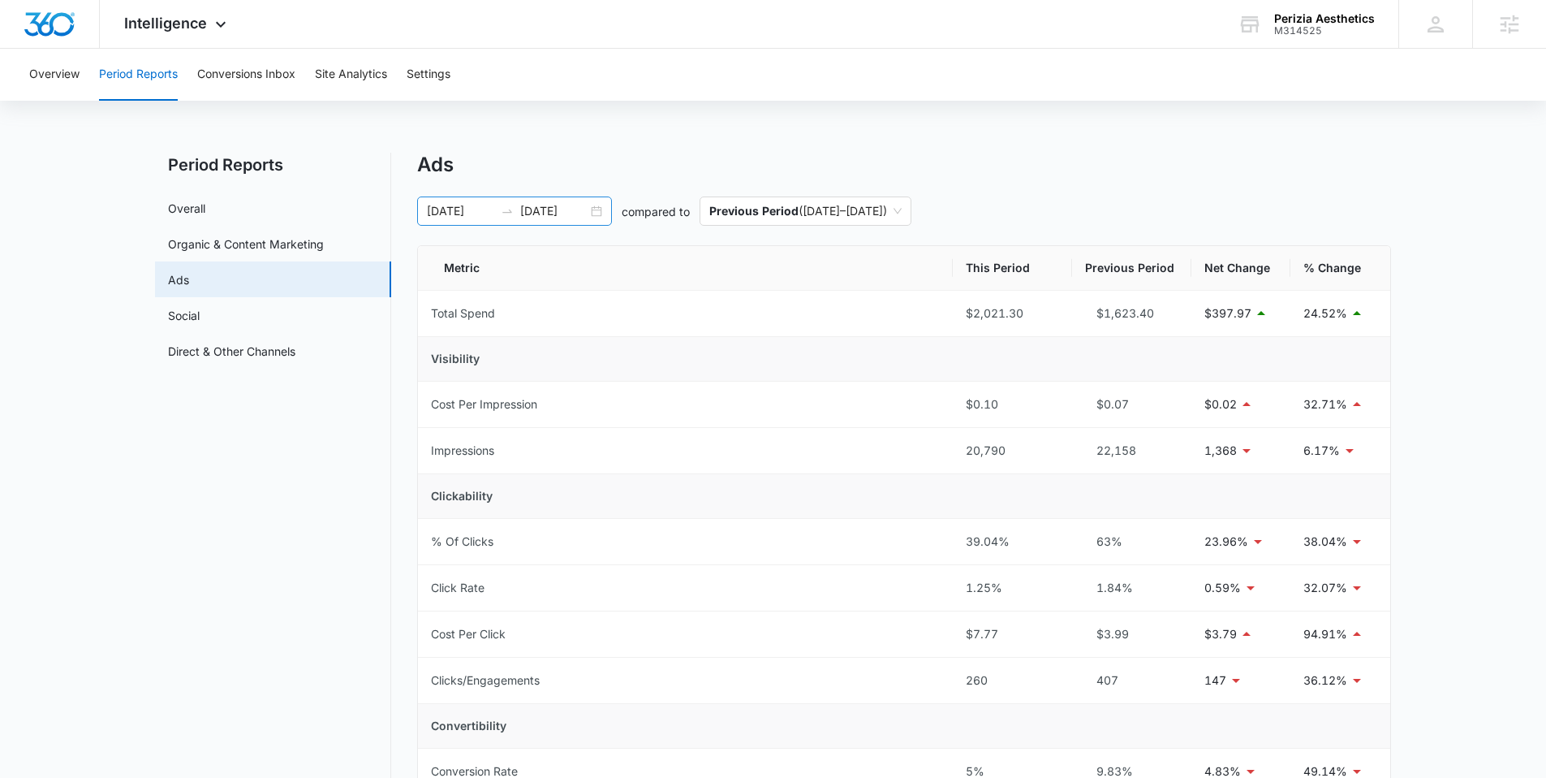
click at [483, 204] on input "07/14/2025" at bounding box center [460, 211] width 67 height 18
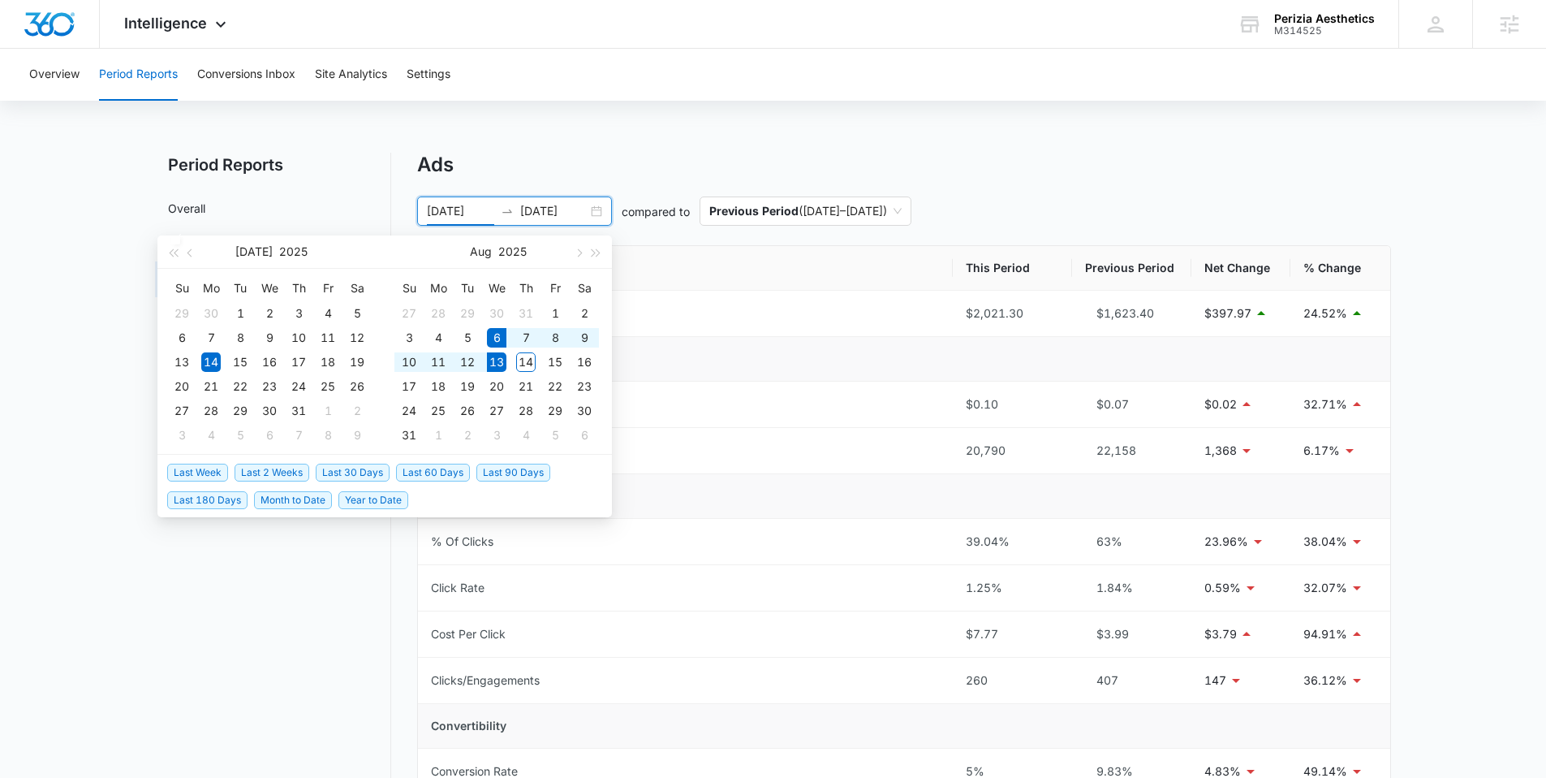
click at [220, 475] on span "Last Week" at bounding box center [197, 472] width 61 height 18
type input "08/06/2025"
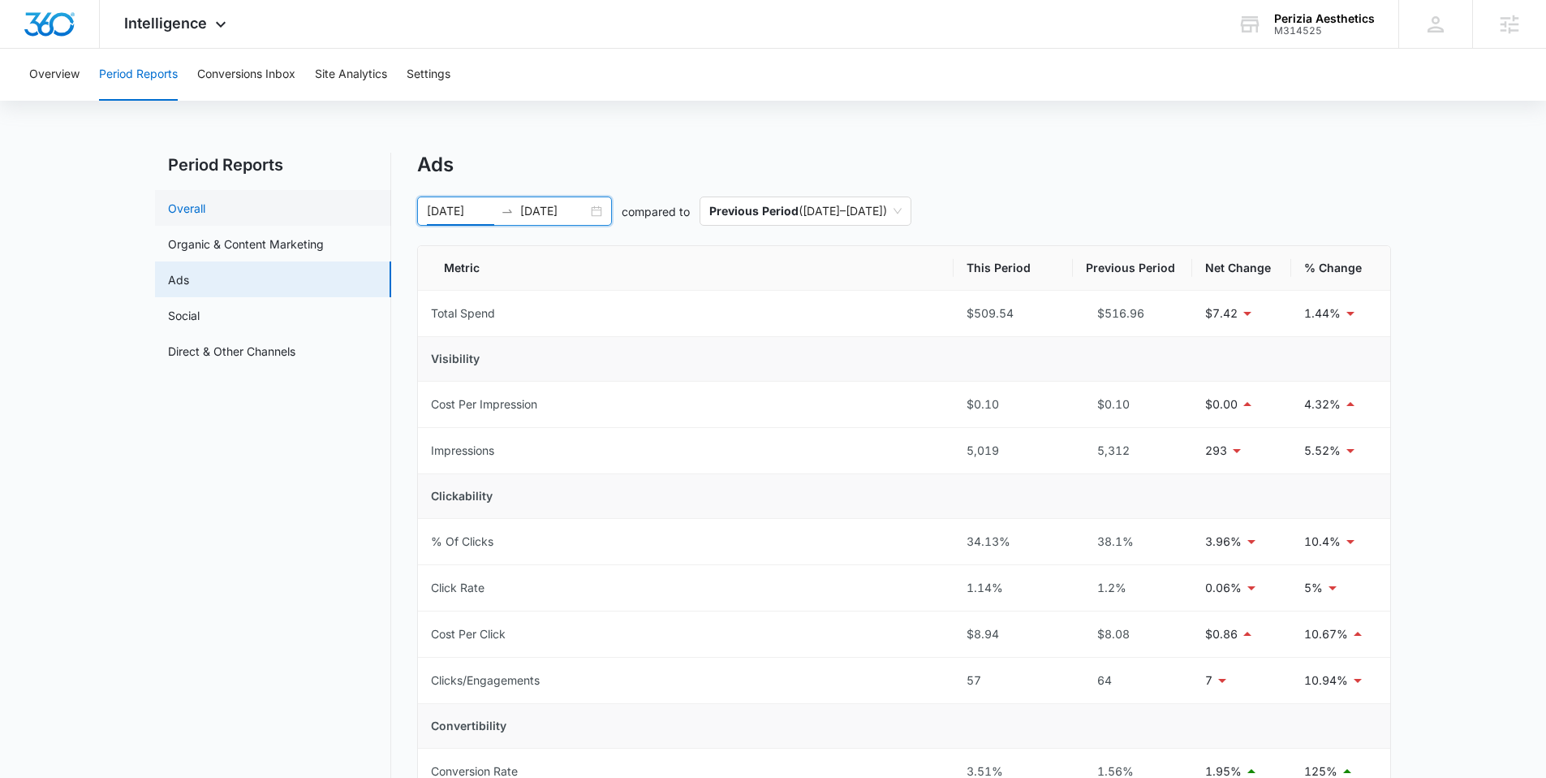
click at [205, 203] on link "Overall" at bounding box center [186, 208] width 37 height 17
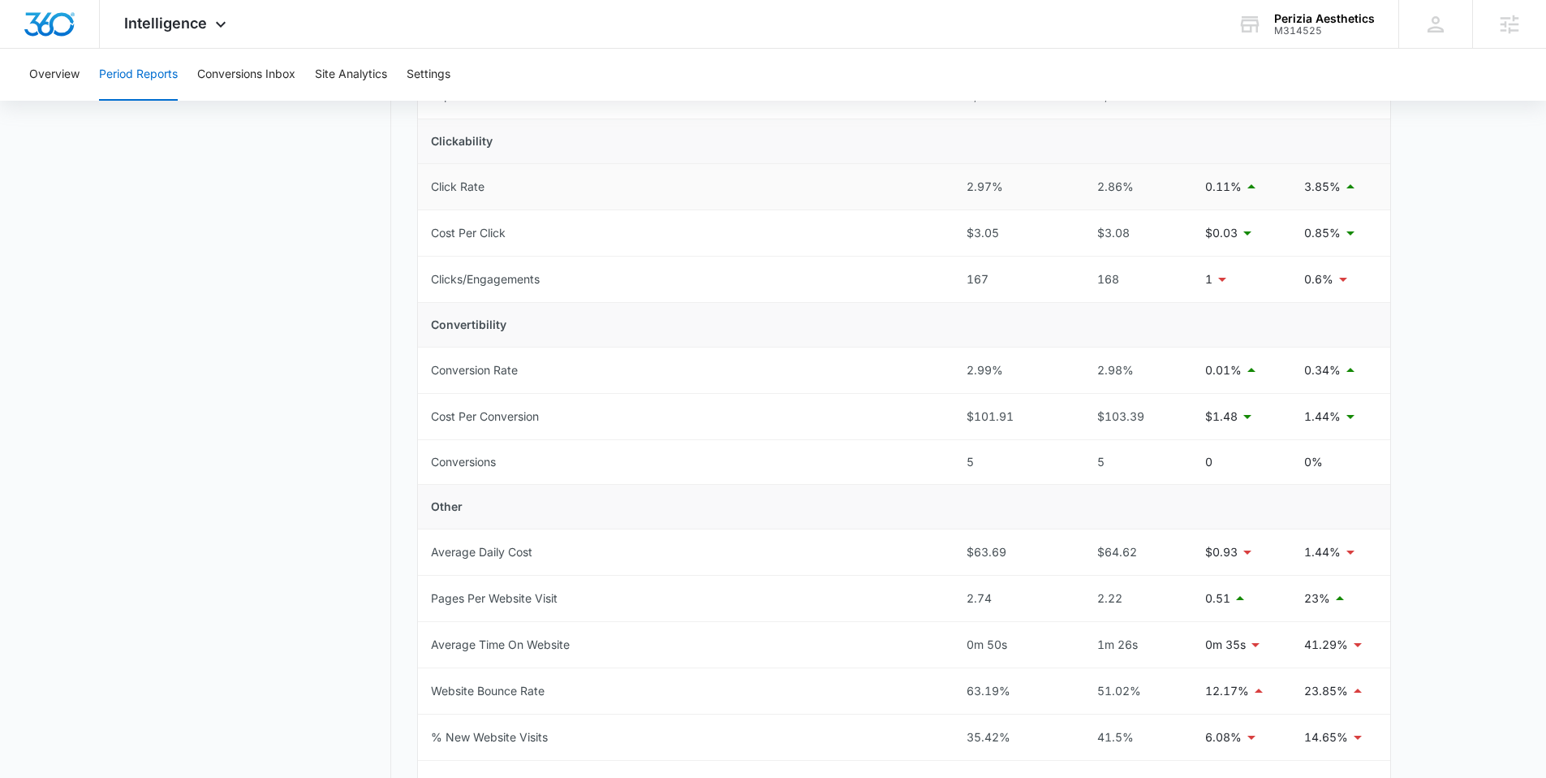
scroll to position [368, 0]
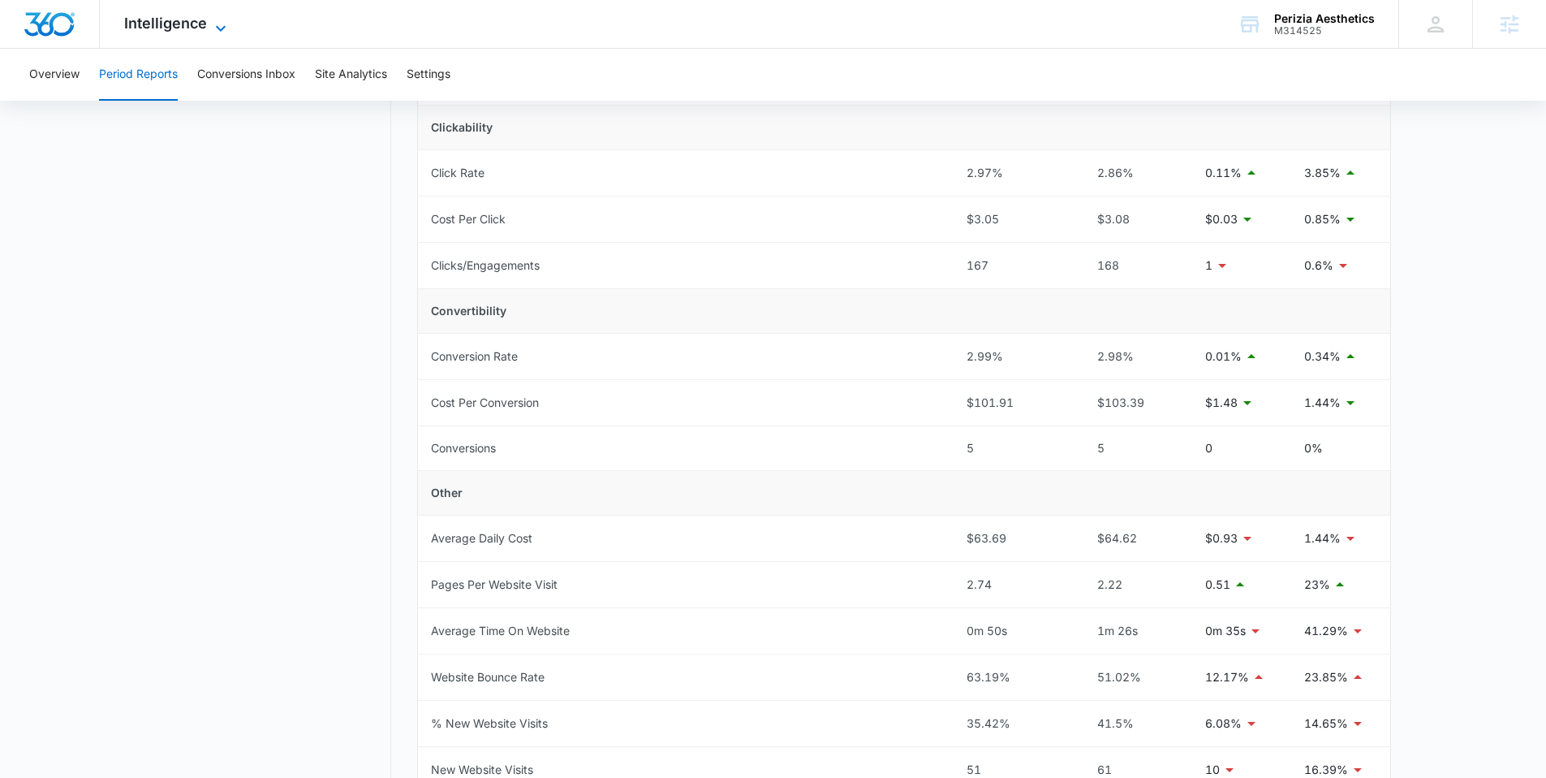
click at [157, 23] on span "Intelligence" at bounding box center [165, 23] width 83 height 17
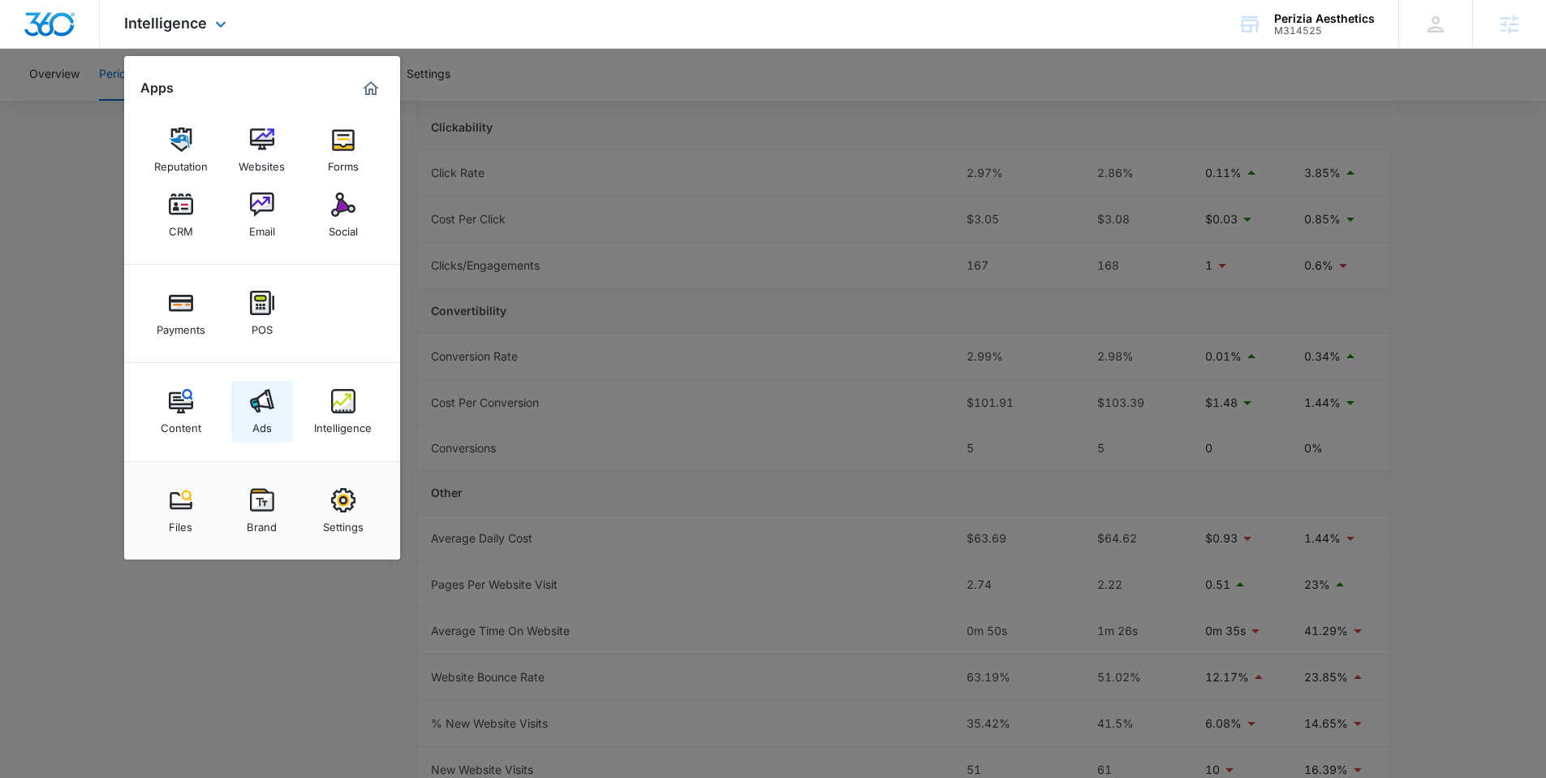
click at [271, 421] on div "Ads" at bounding box center [261, 423] width 19 height 21
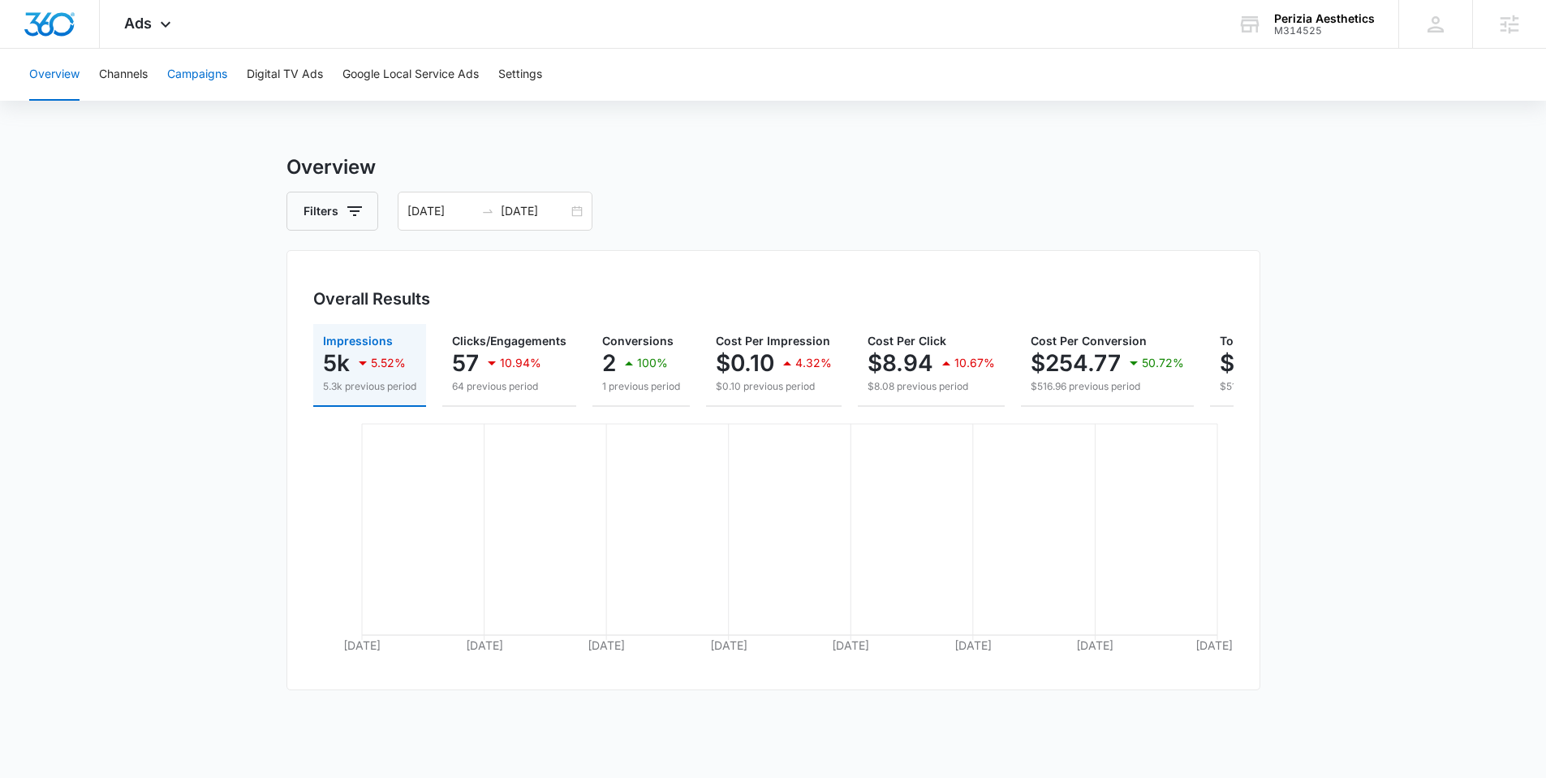
click at [213, 79] on button "Campaigns" at bounding box center [197, 75] width 60 height 52
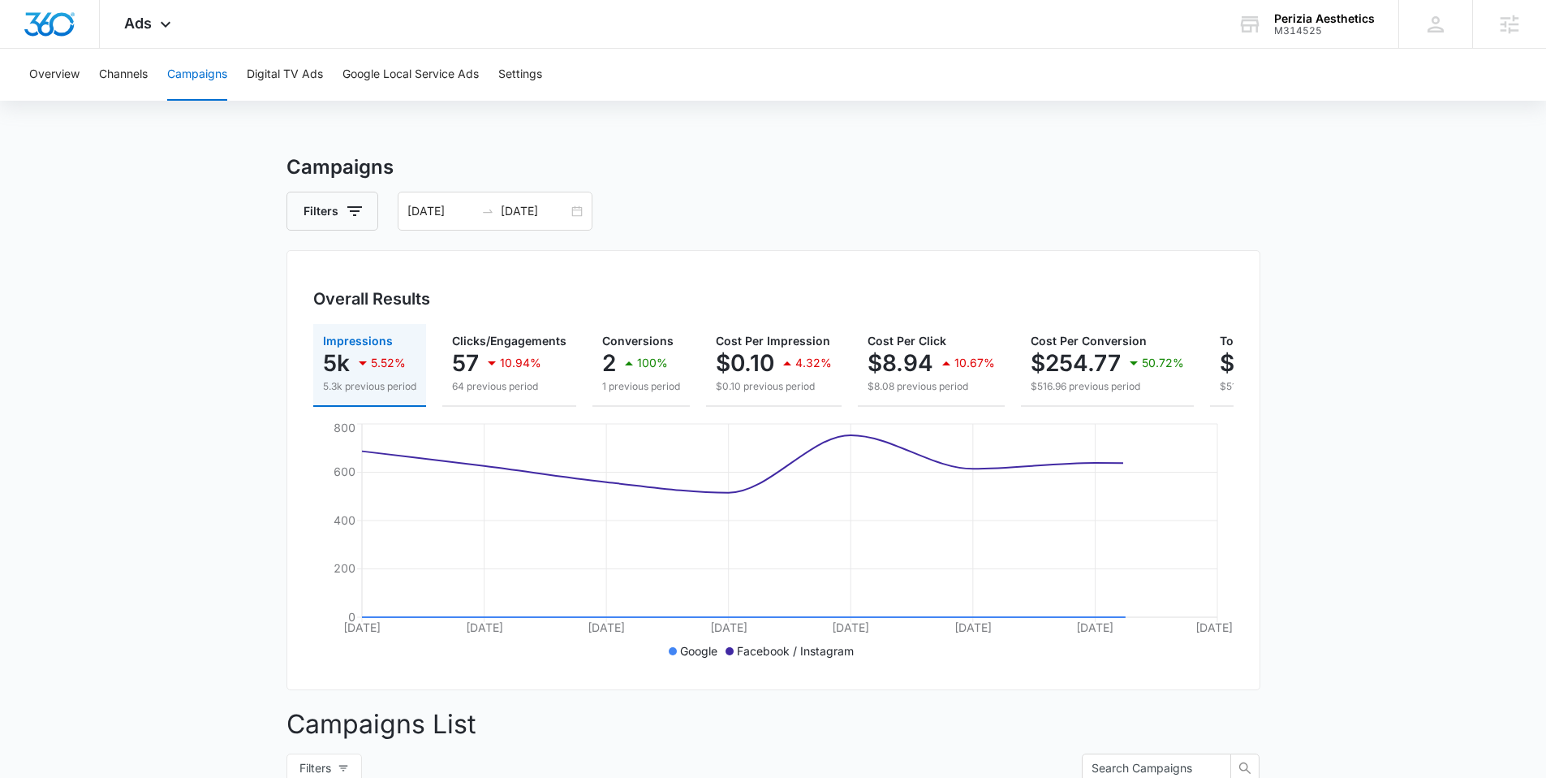
scroll to position [476, 0]
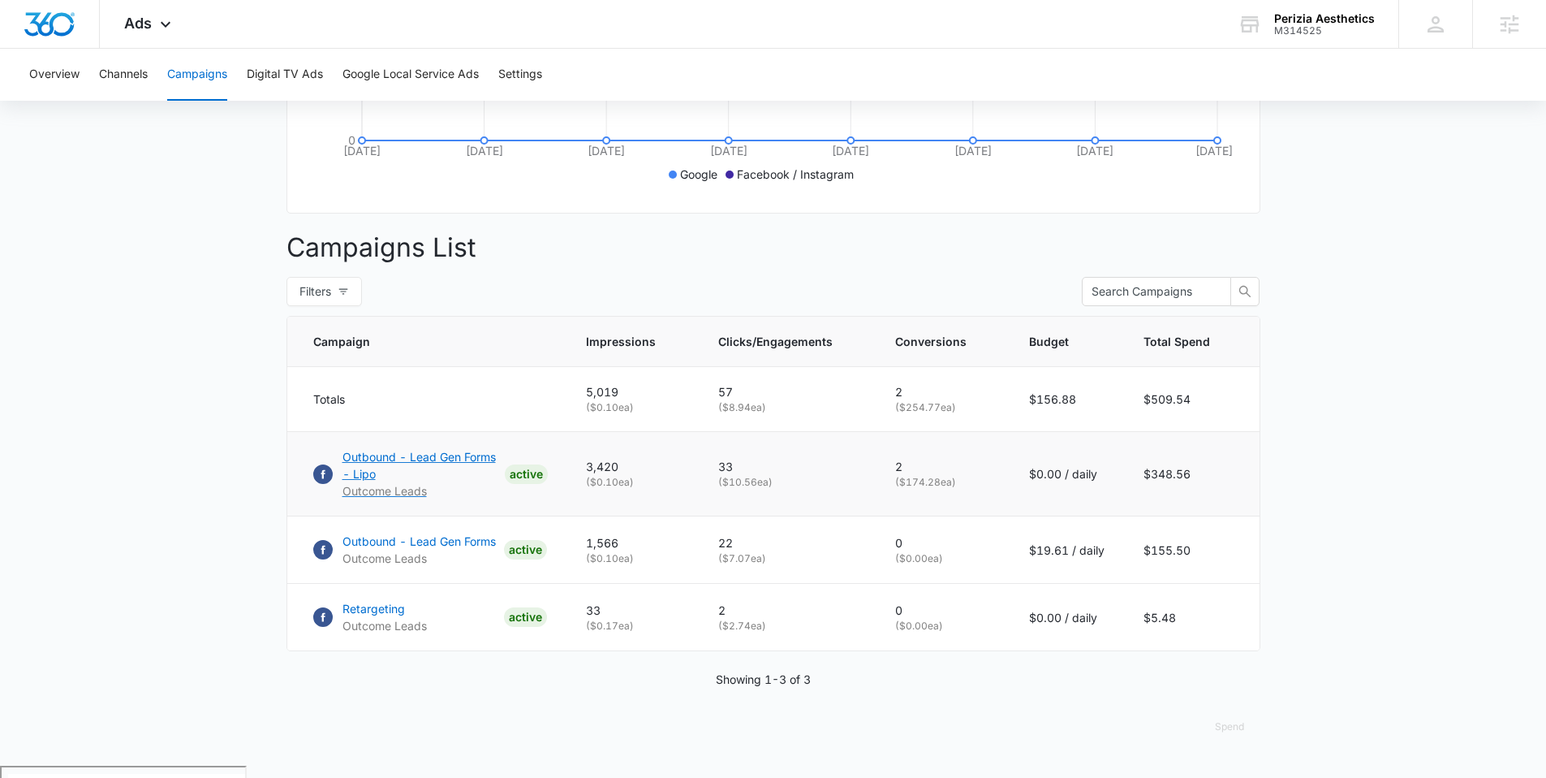
click at [403, 465] on p "Outbound - Lead Gen Forms - Lipo" at bounding box center [420, 465] width 156 height 34
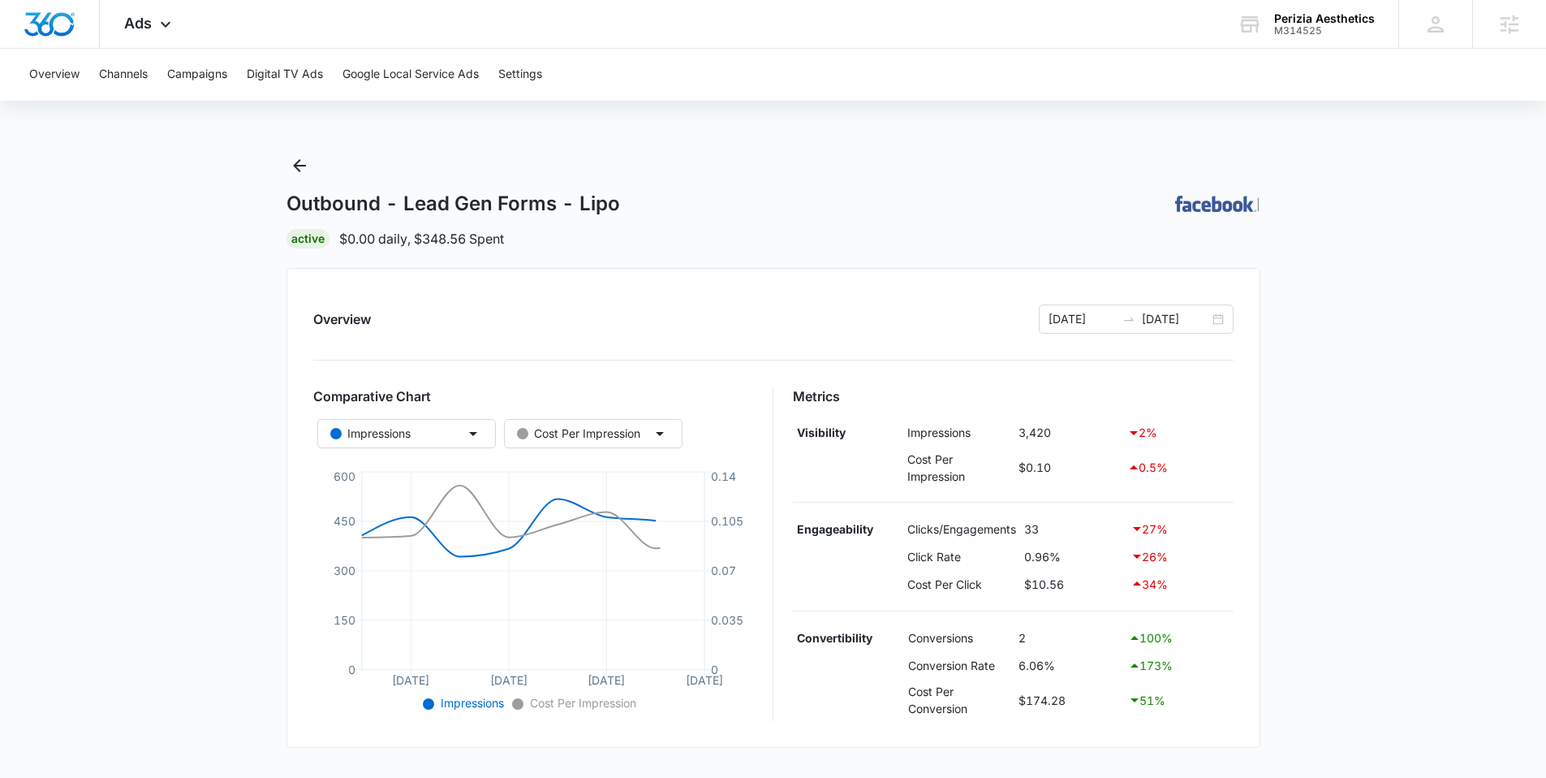
scroll to position [352, 0]
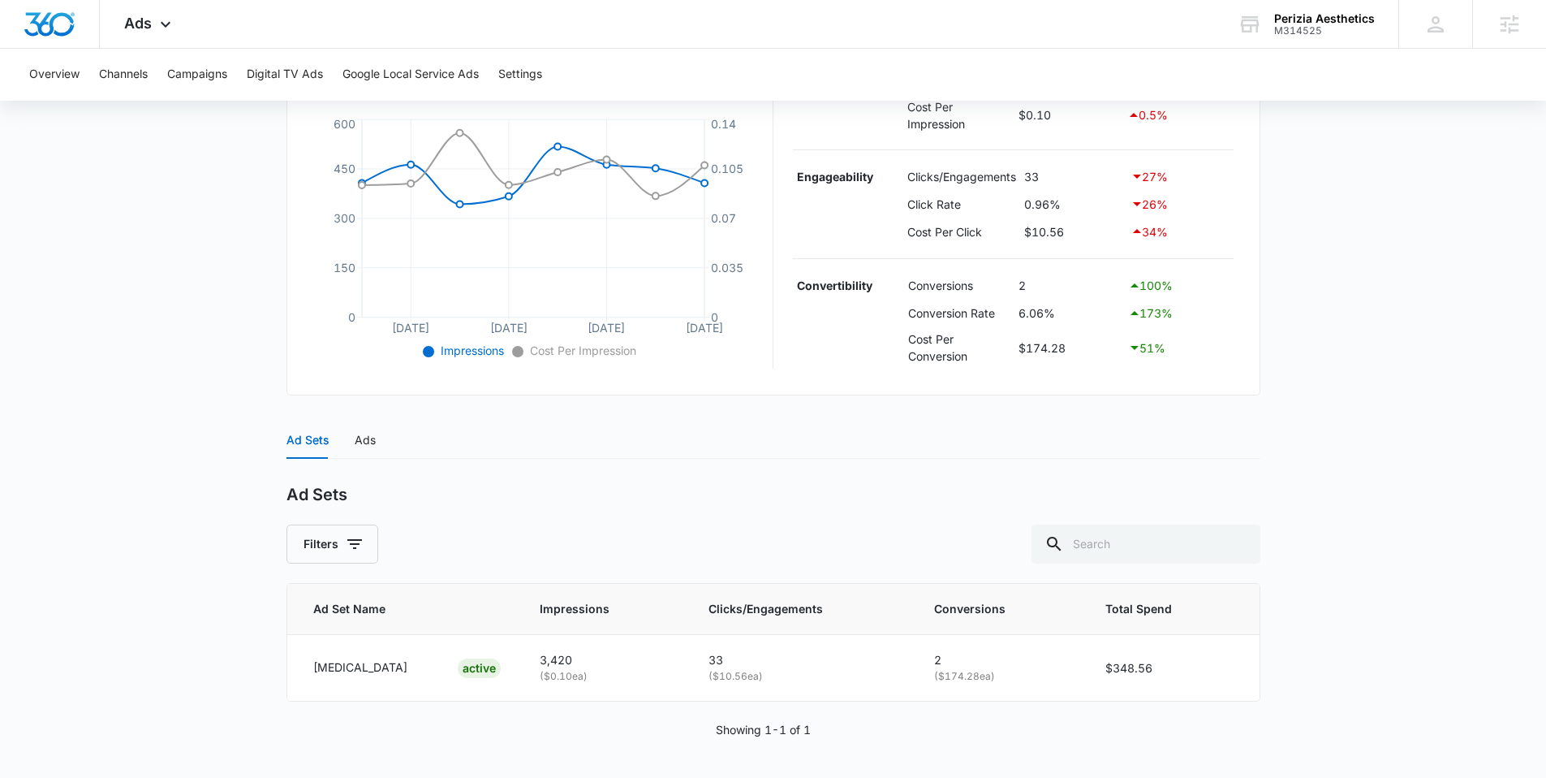
click at [375, 445] on div "Ad Sets Ads" at bounding box center [773, 439] width 974 height 37
click at [373, 444] on div "Ads" at bounding box center [365, 440] width 21 height 18
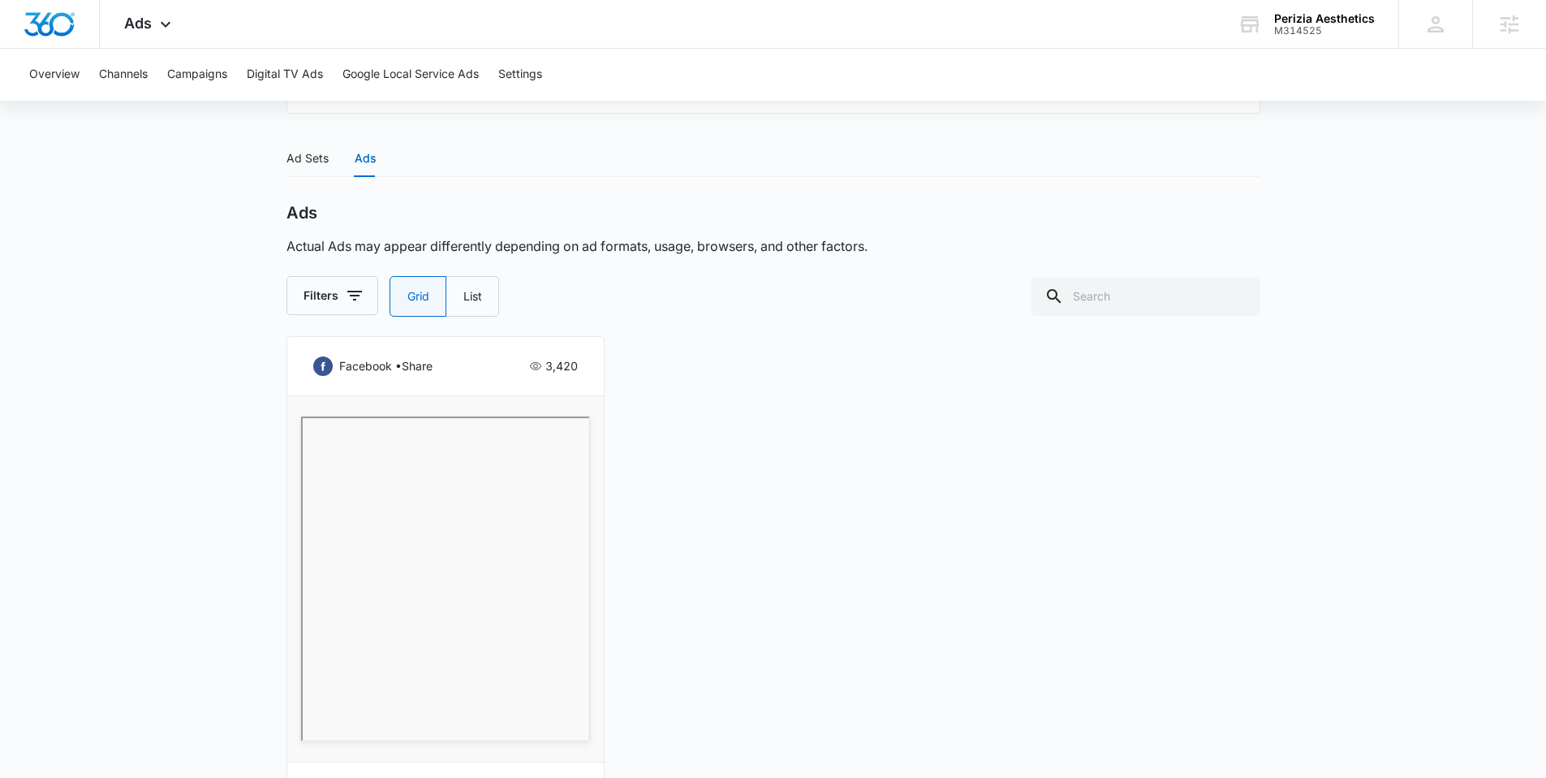
scroll to position [789, 0]
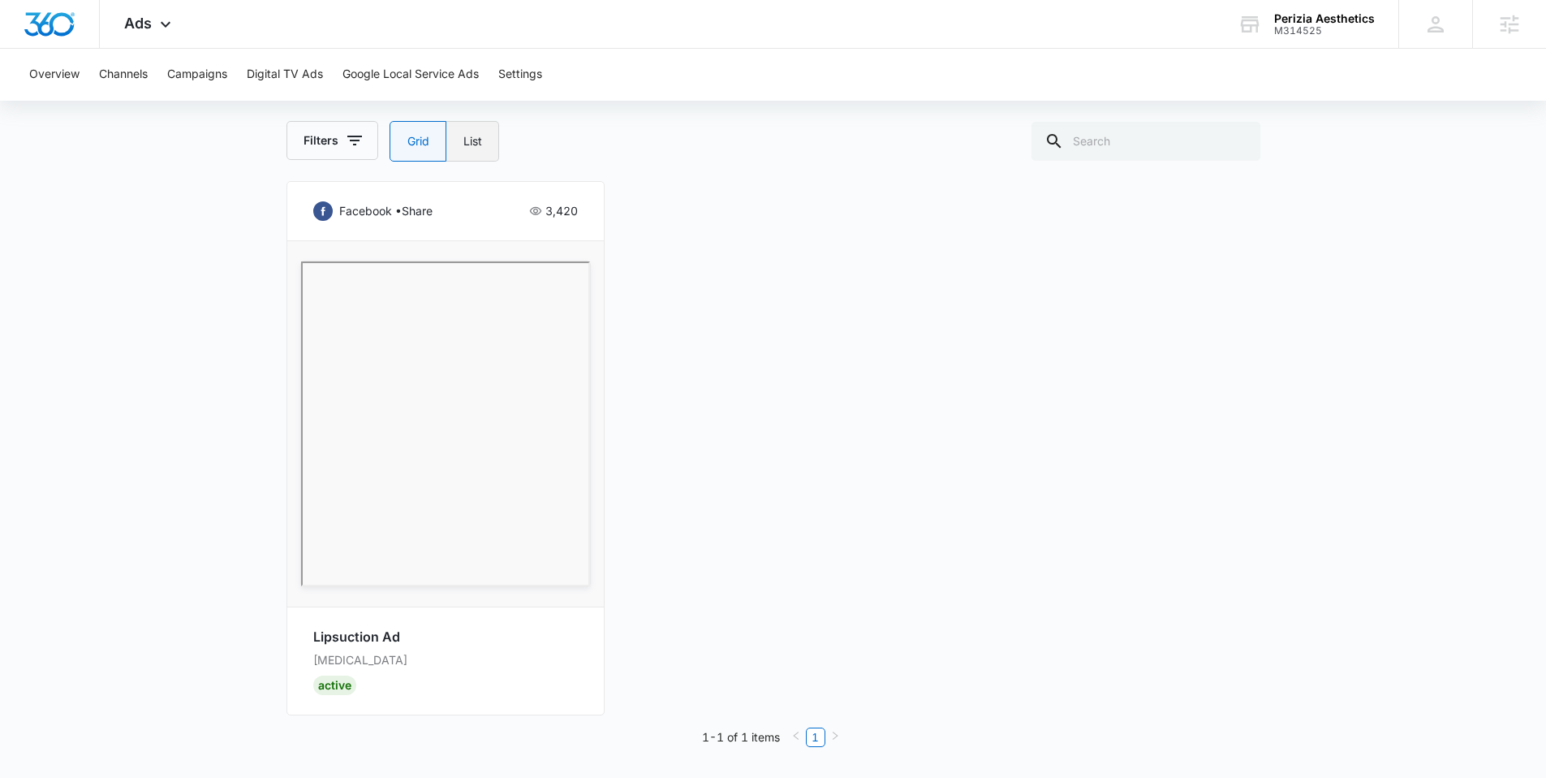
click at [467, 150] on label "List" at bounding box center [472, 141] width 53 height 41
click at [463, 142] on input "List" at bounding box center [463, 141] width 1 height 1
radio input "false"
radio input "true"
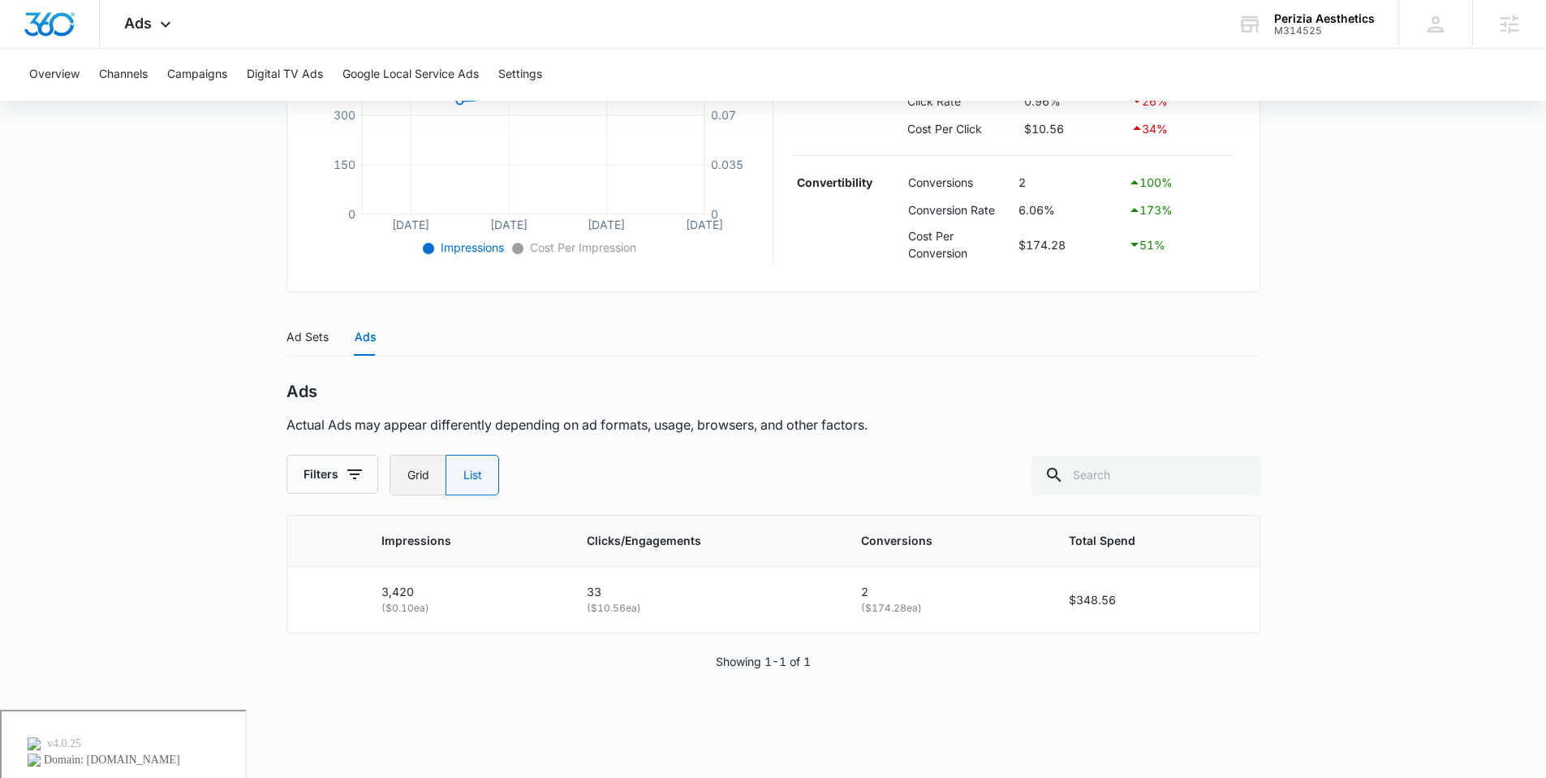
scroll to position [387, 0]
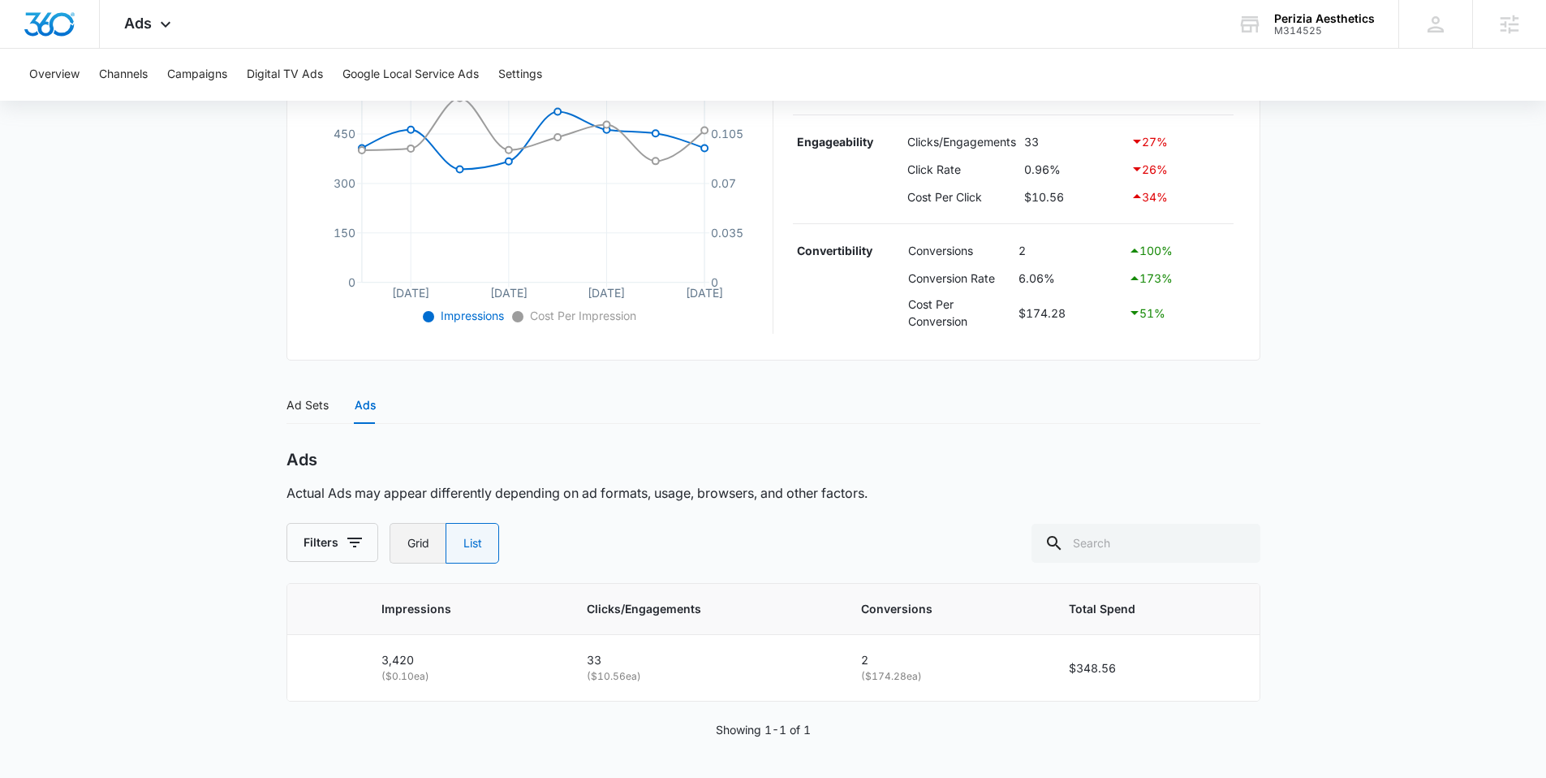
click at [416, 553] on label "Grid" at bounding box center [418, 543] width 56 height 41
click at [407, 544] on input "Grid" at bounding box center [407, 543] width 1 height 1
radio input "true"
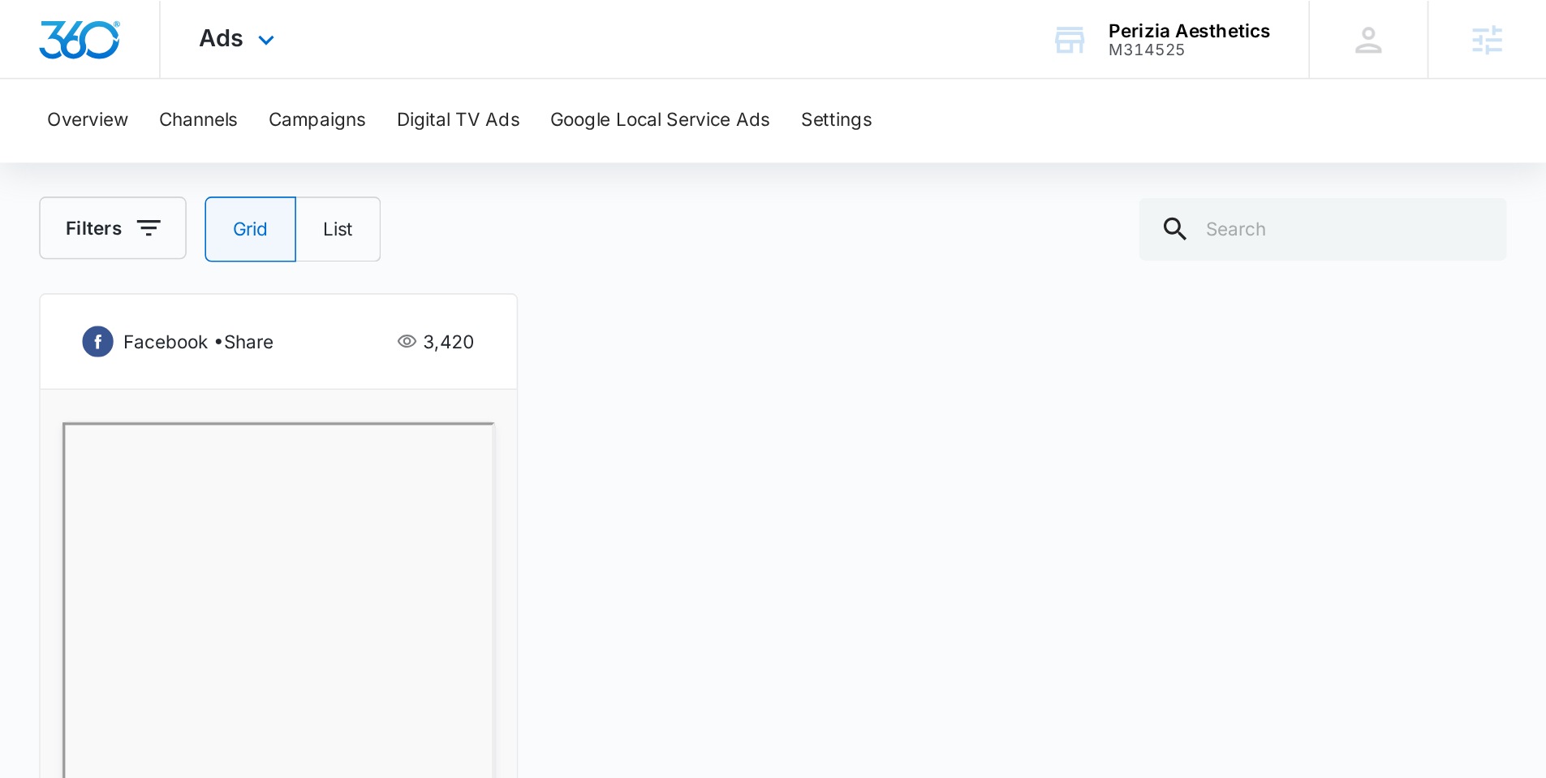
scroll to position [789, 0]
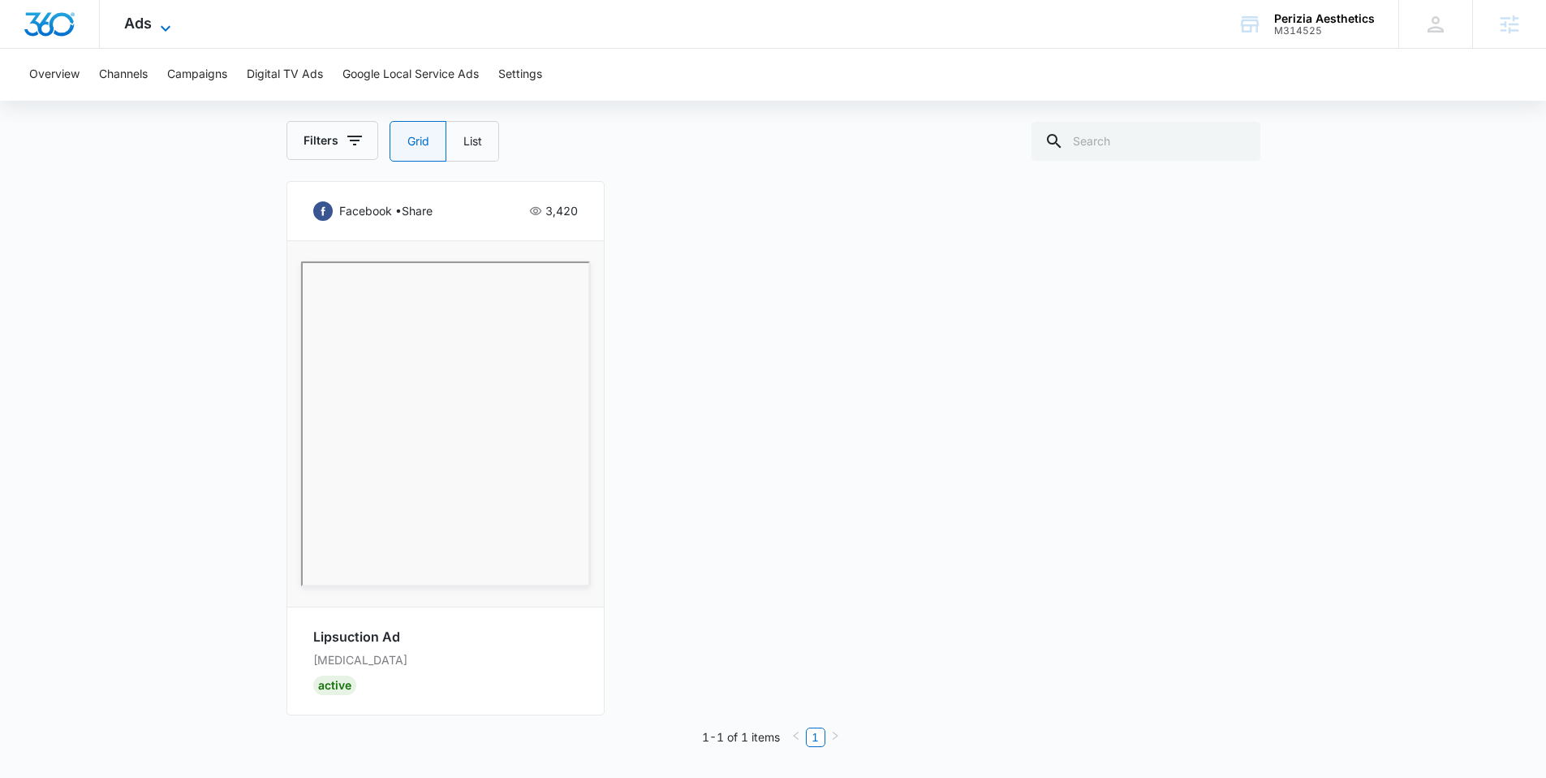
scroll to position [789, 0]
click at [157, 32] on icon at bounding box center [165, 28] width 19 height 19
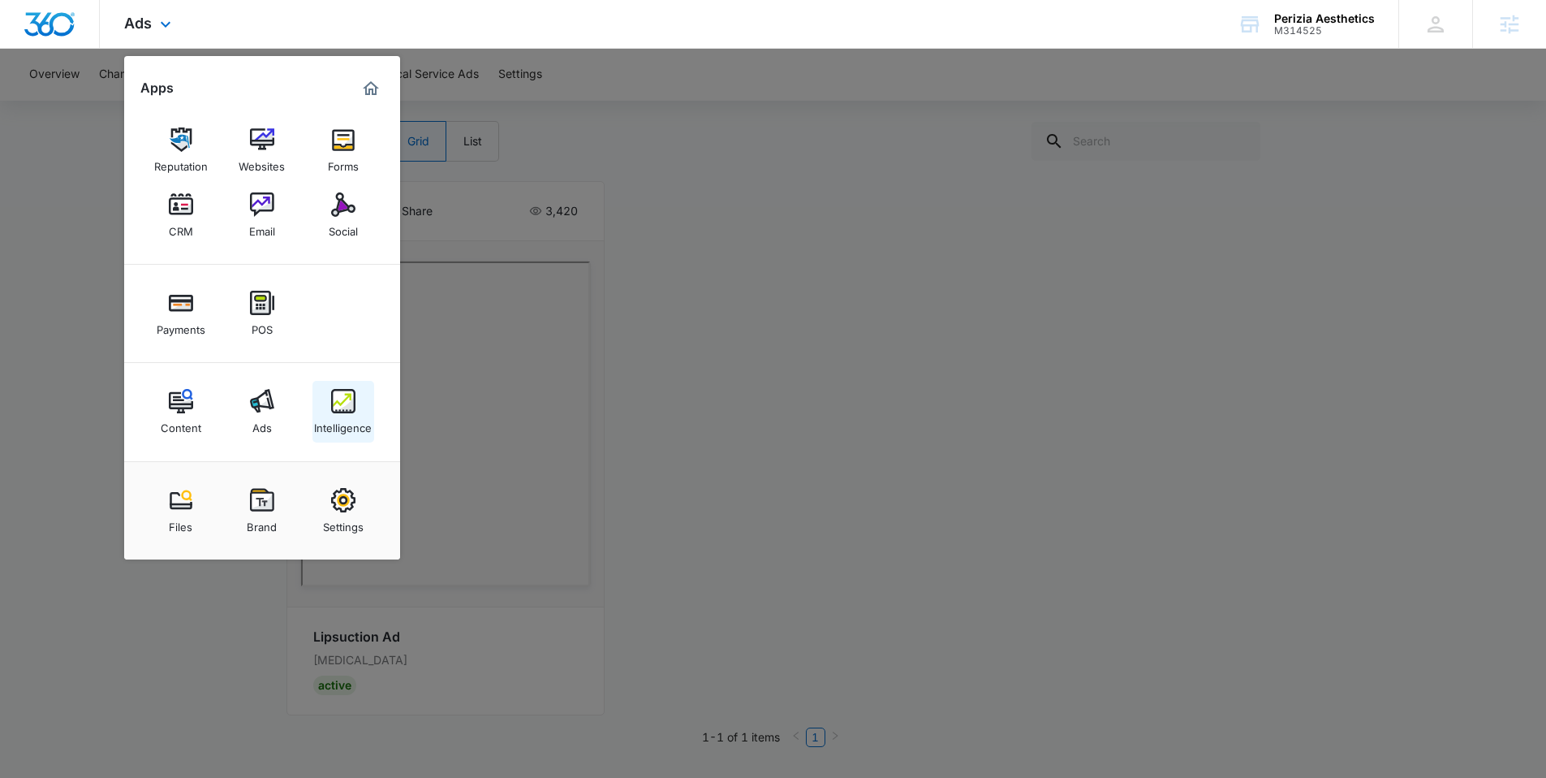
click at [358, 416] on div "Intelligence" at bounding box center [343, 423] width 58 height 21
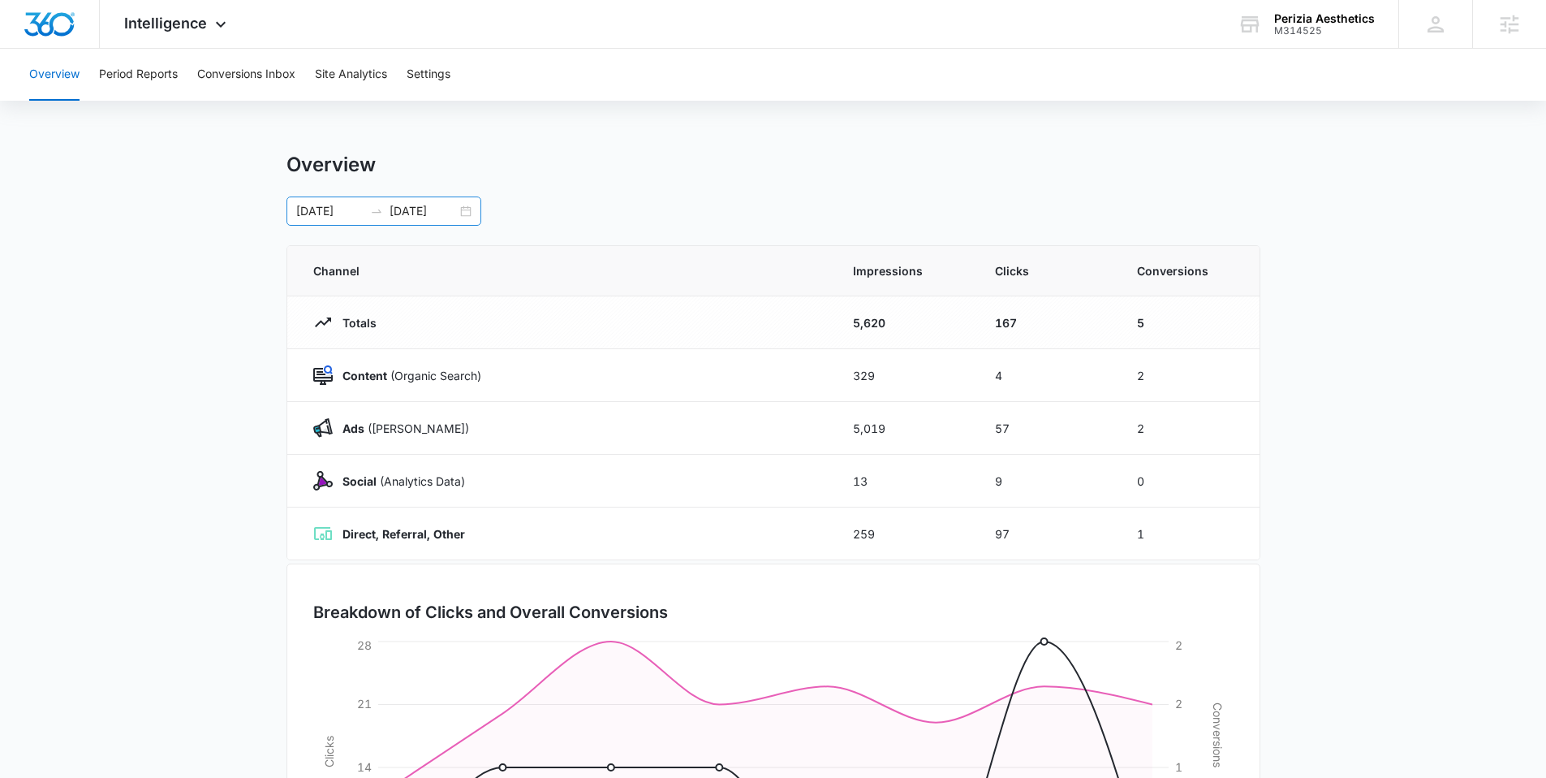
click at [461, 209] on div "08/06/2025 08/13/2025" at bounding box center [383, 210] width 195 height 29
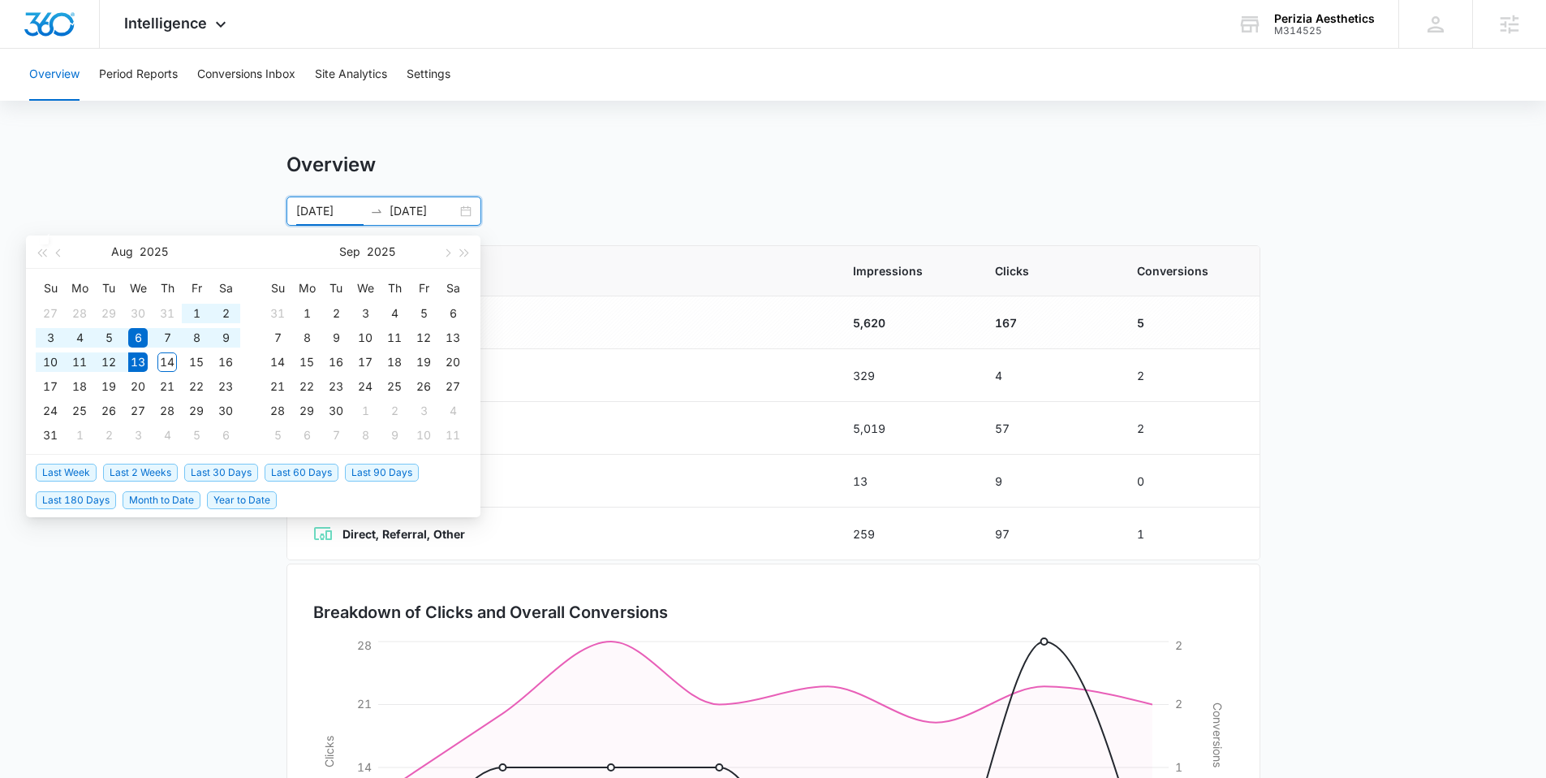
click at [219, 500] on span "Year to Date" at bounding box center [242, 500] width 70 height 18
type input "01/01/2025"
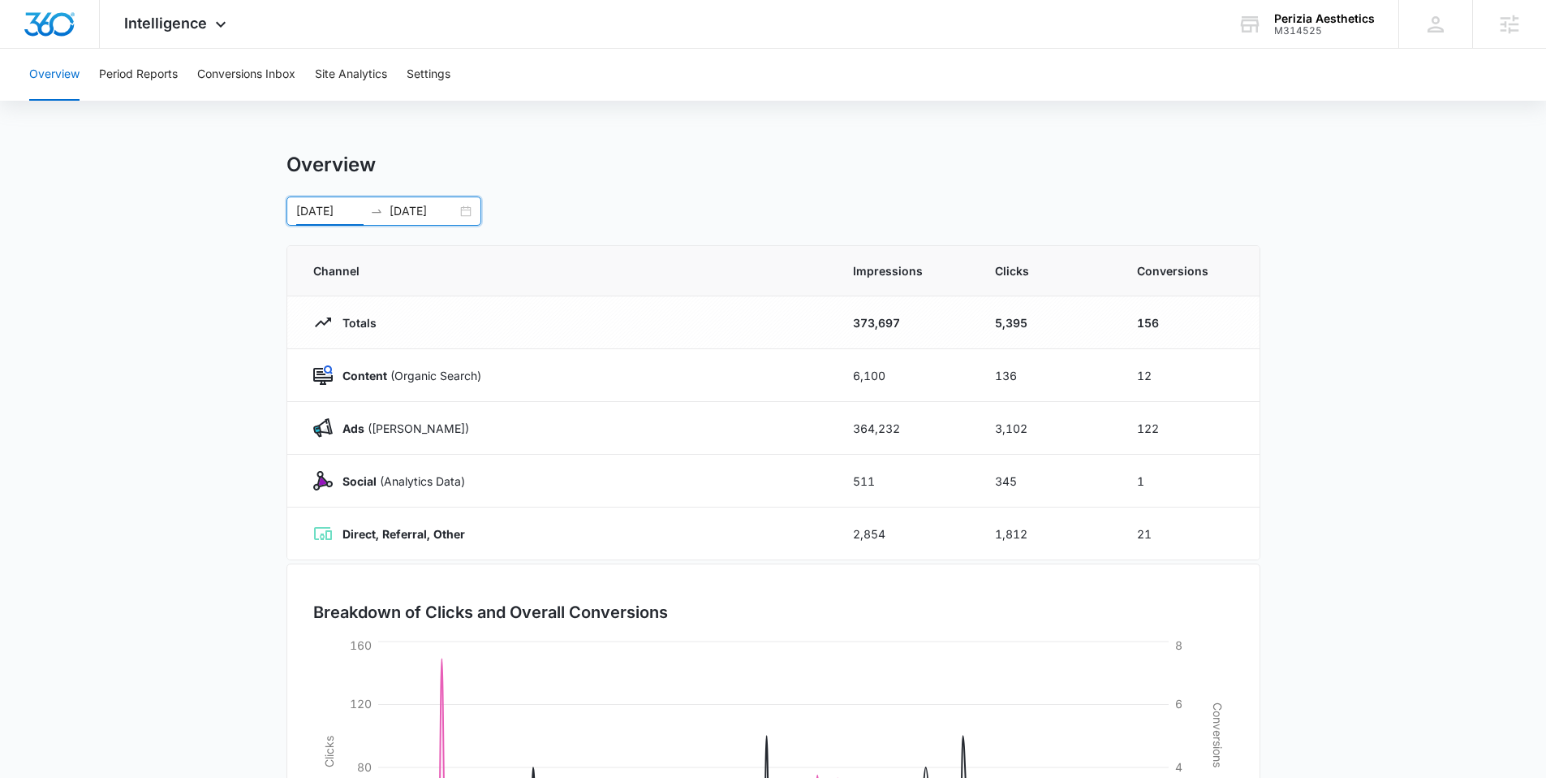
click at [449, 204] on input "08/13/2025" at bounding box center [423, 211] width 67 height 18
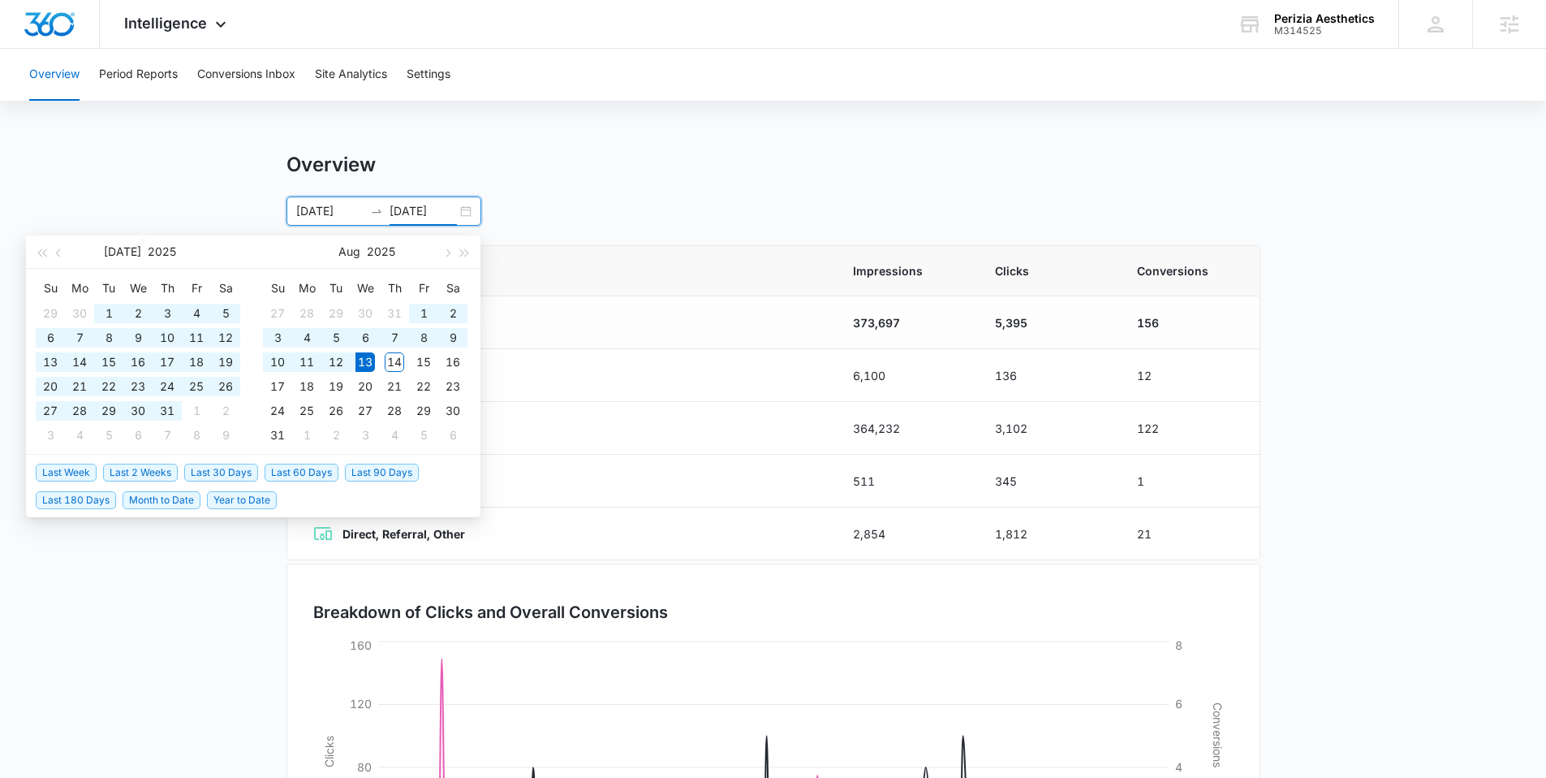
type input "08/13/2025"
click at [537, 218] on div "01/01/2025 08/13/2025 Jul 2025 Su Mo Tu We Th Fr Sa 29 30 1 2 3 4 5 6 7 8 9 10 …" at bounding box center [773, 210] width 974 height 29
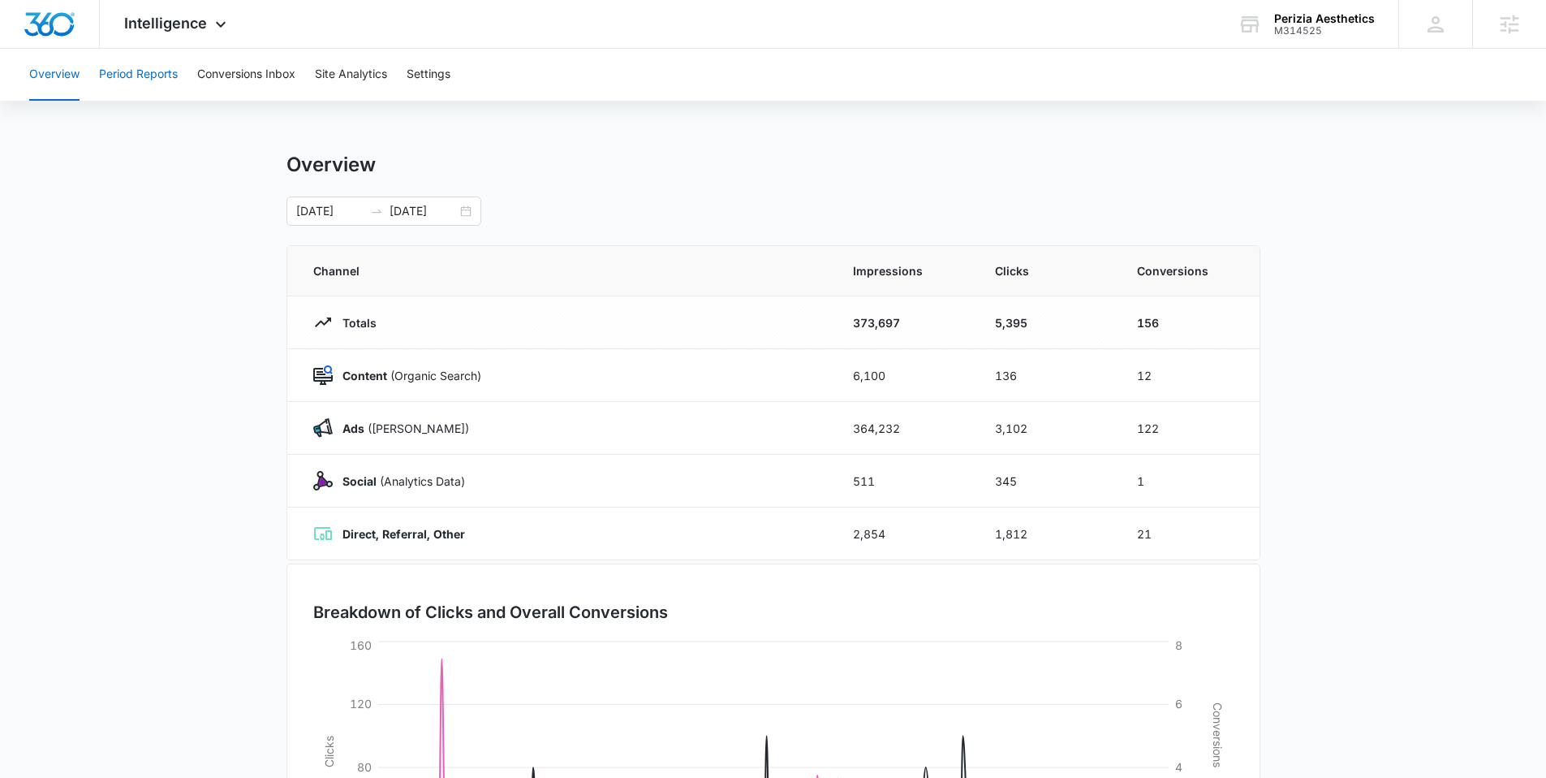
click at [163, 74] on button "Period Reports" at bounding box center [138, 75] width 79 height 52
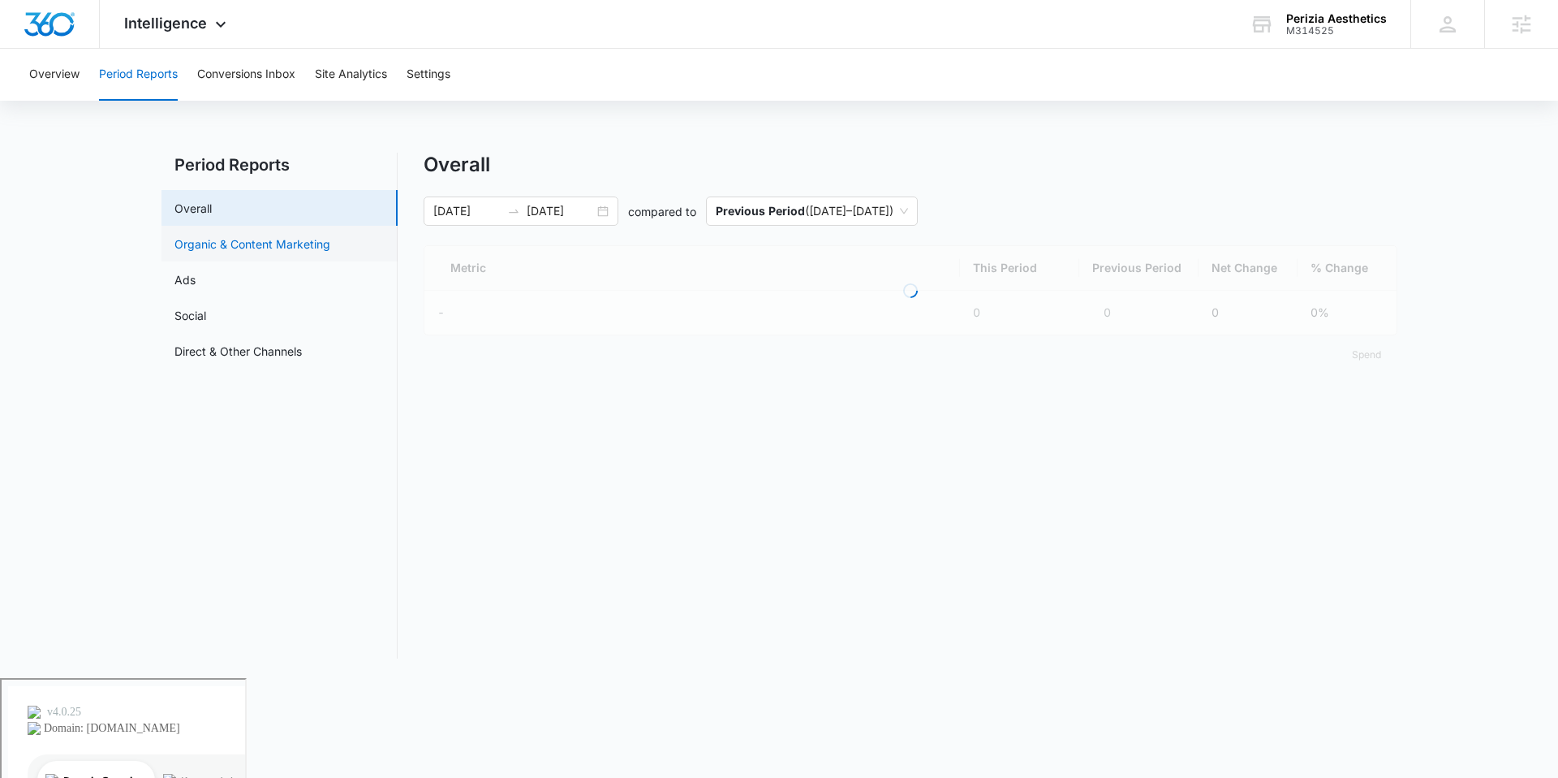
click at [211, 246] on link "Organic & Content Marketing" at bounding box center [252, 243] width 156 height 17
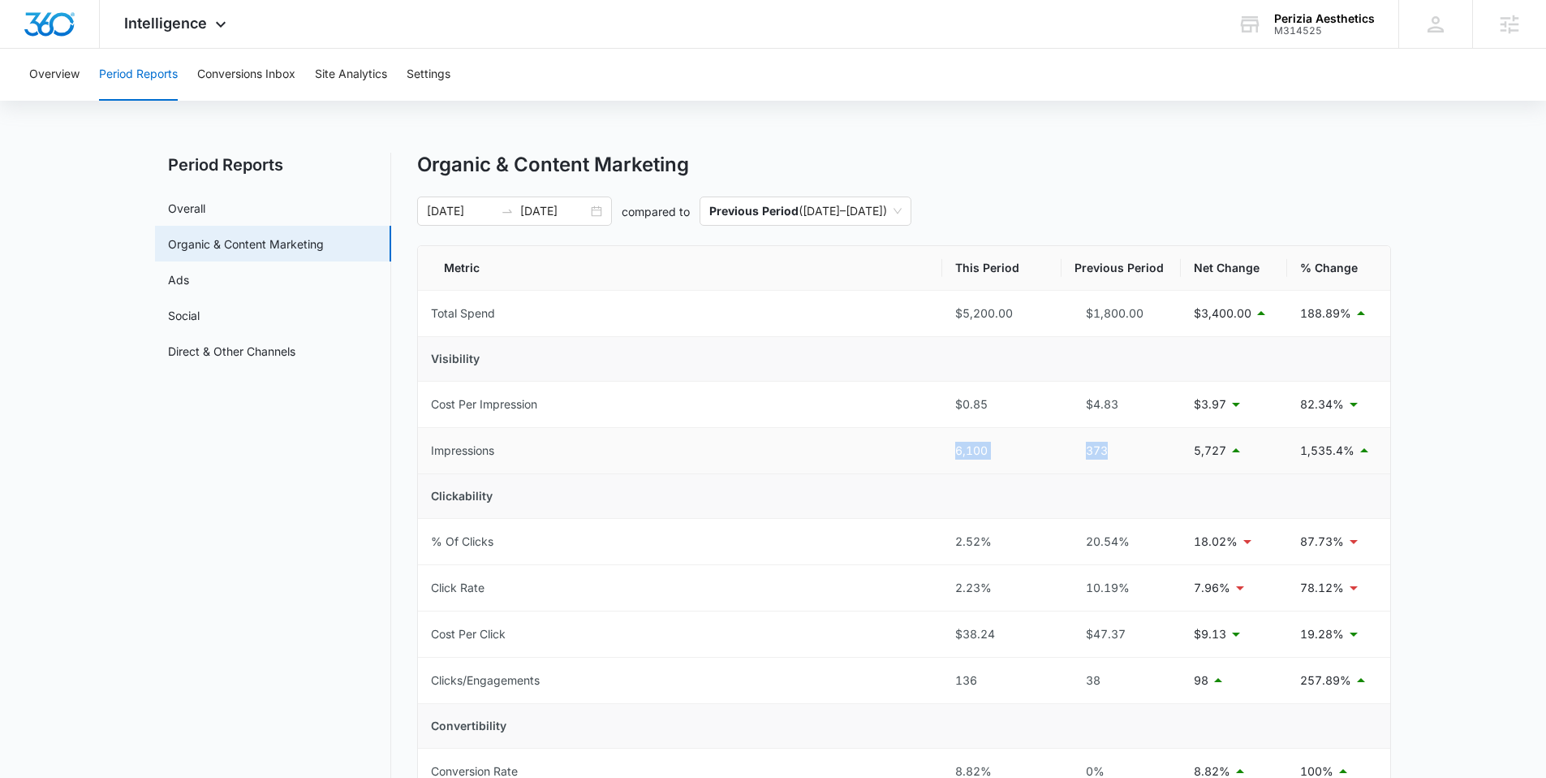
drag, startPoint x: 1130, startPoint y: 445, endPoint x: 877, endPoint y: 450, distance: 252.5
click at [877, 450] on tr "Impressions 6,100 373 5,727 1,535.4%" at bounding box center [904, 451] width 972 height 46
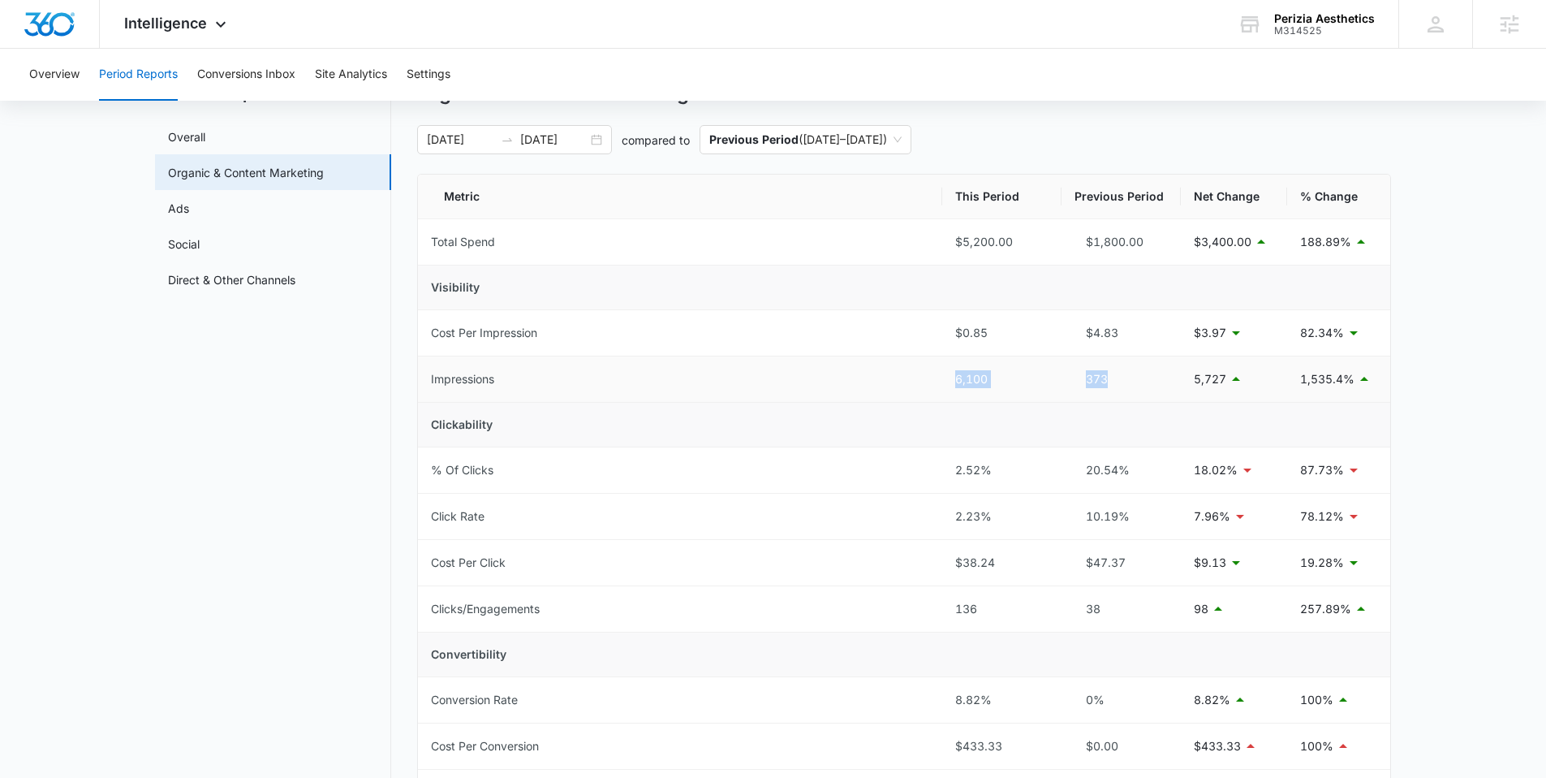
scroll to position [71, 0]
click at [189, 208] on link "Ads" at bounding box center [178, 208] width 21 height 17
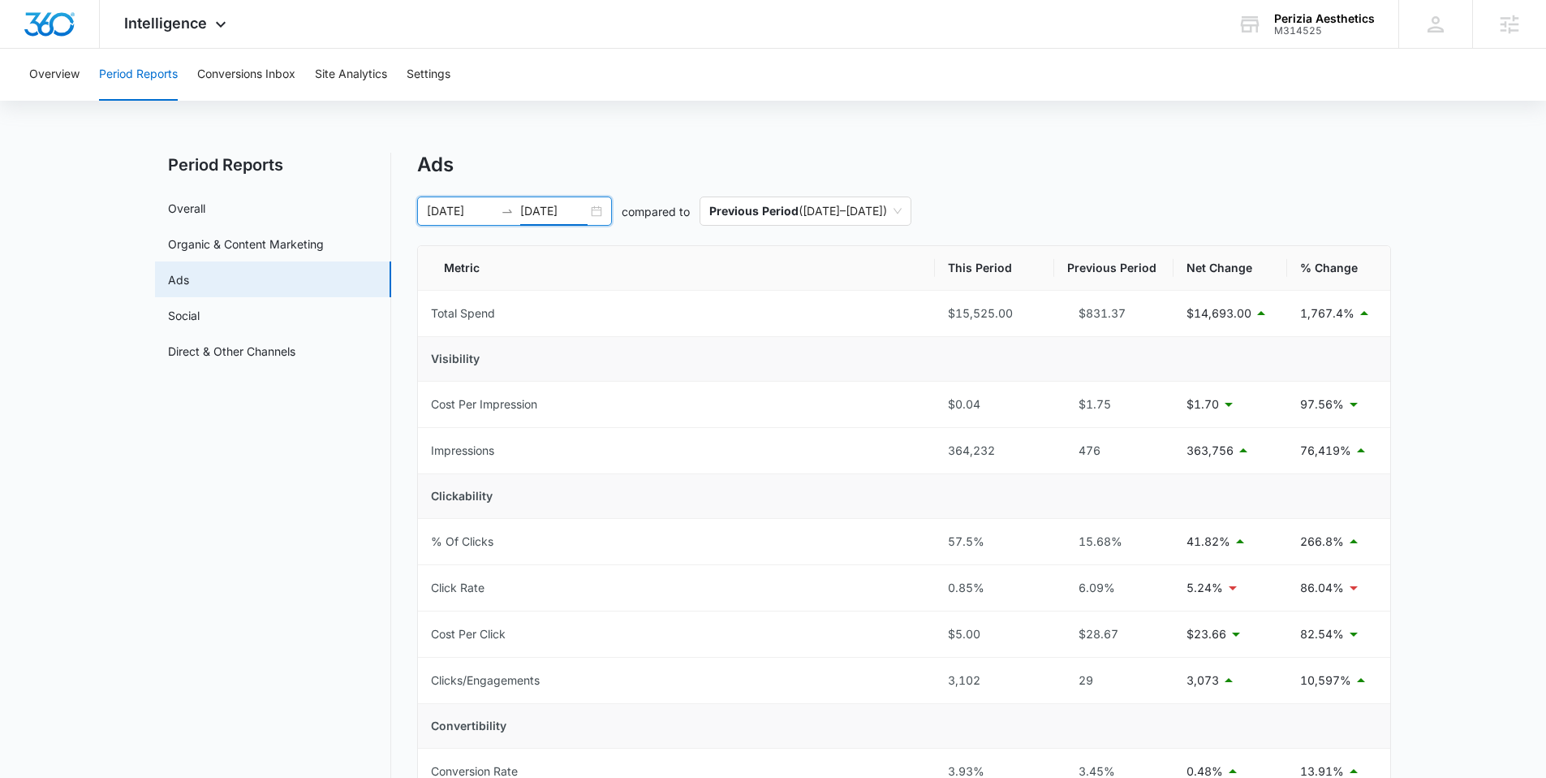
click at [562, 203] on input "08/13/2025" at bounding box center [553, 211] width 67 height 18
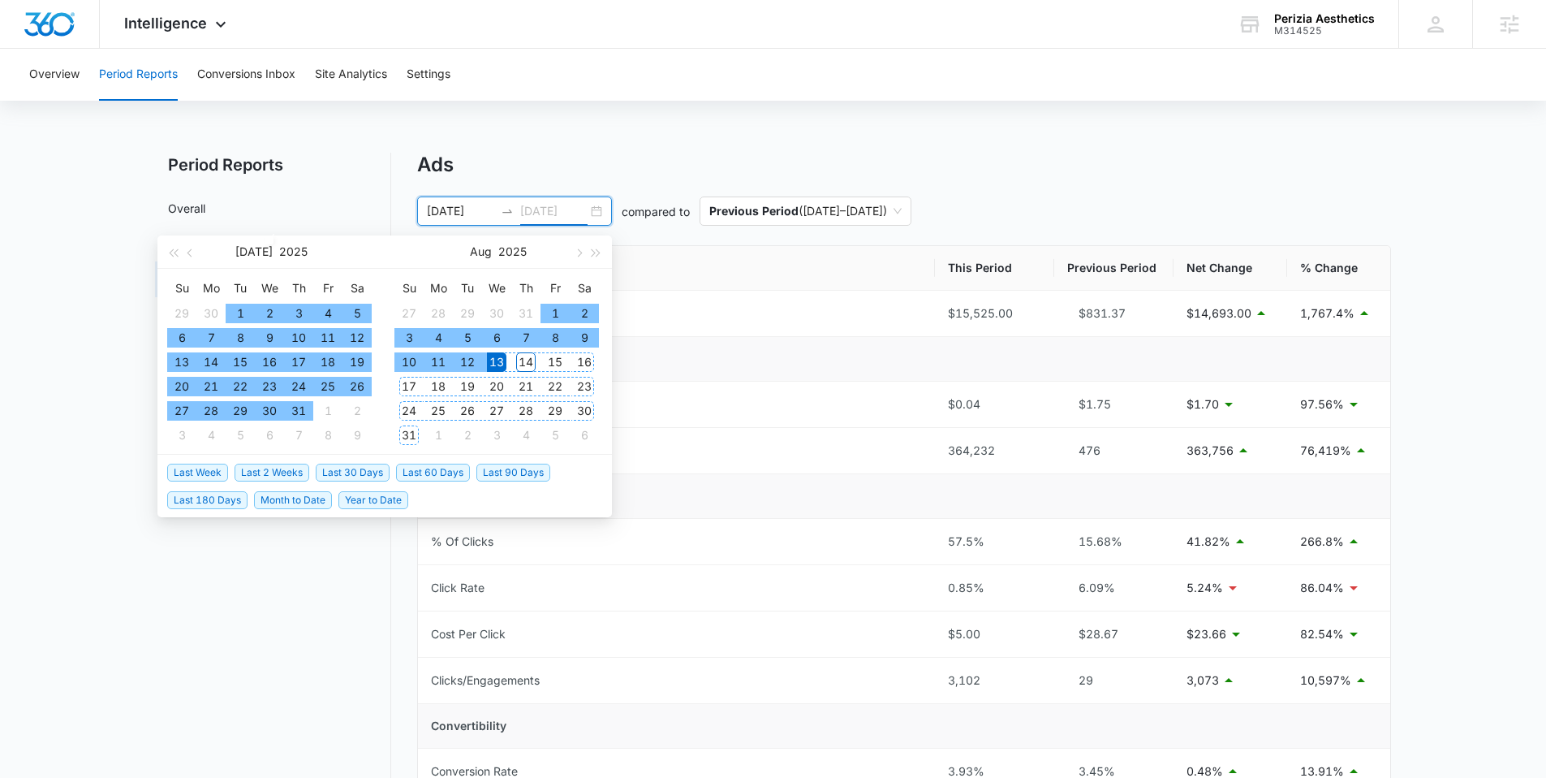
type input "08/13/2025"
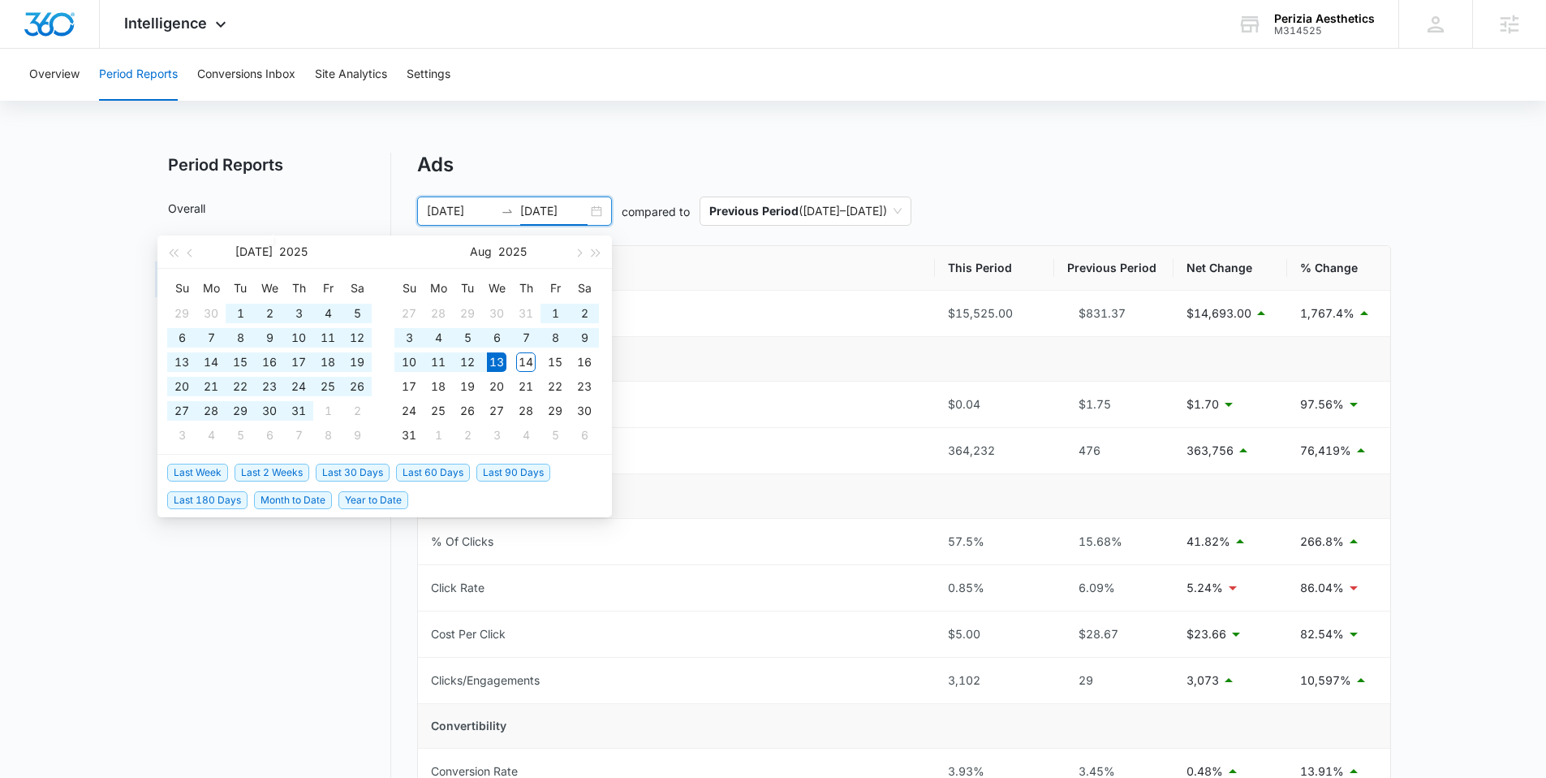
click at [496, 470] on span "Last 90 Days" at bounding box center [513, 472] width 74 height 18
type input "05/15/2025"
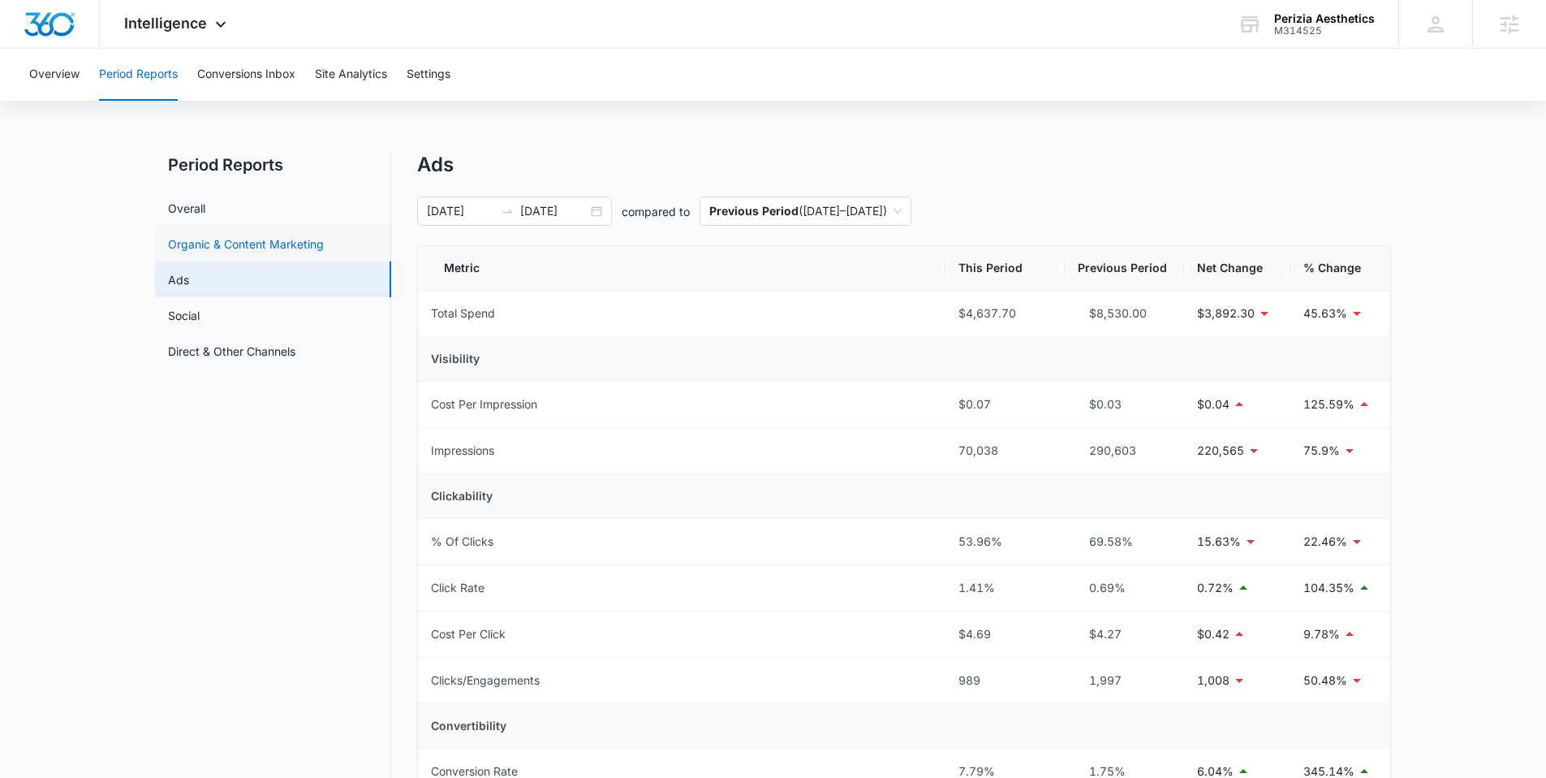
click at [205, 237] on link "Organic & Content Marketing" at bounding box center [246, 243] width 156 height 17
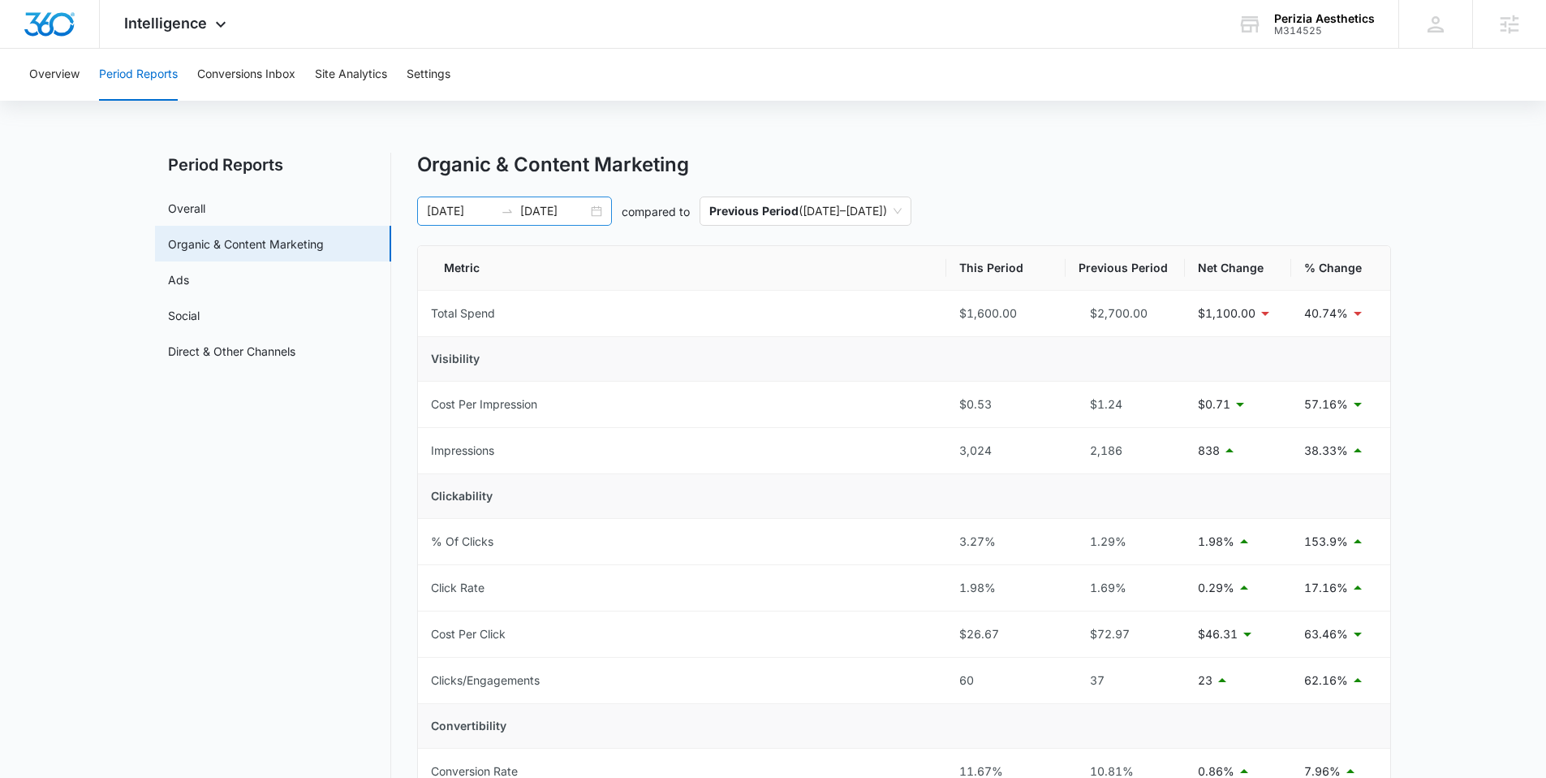
click at [597, 209] on div "05/15/2025 08/13/2025" at bounding box center [514, 210] width 195 height 29
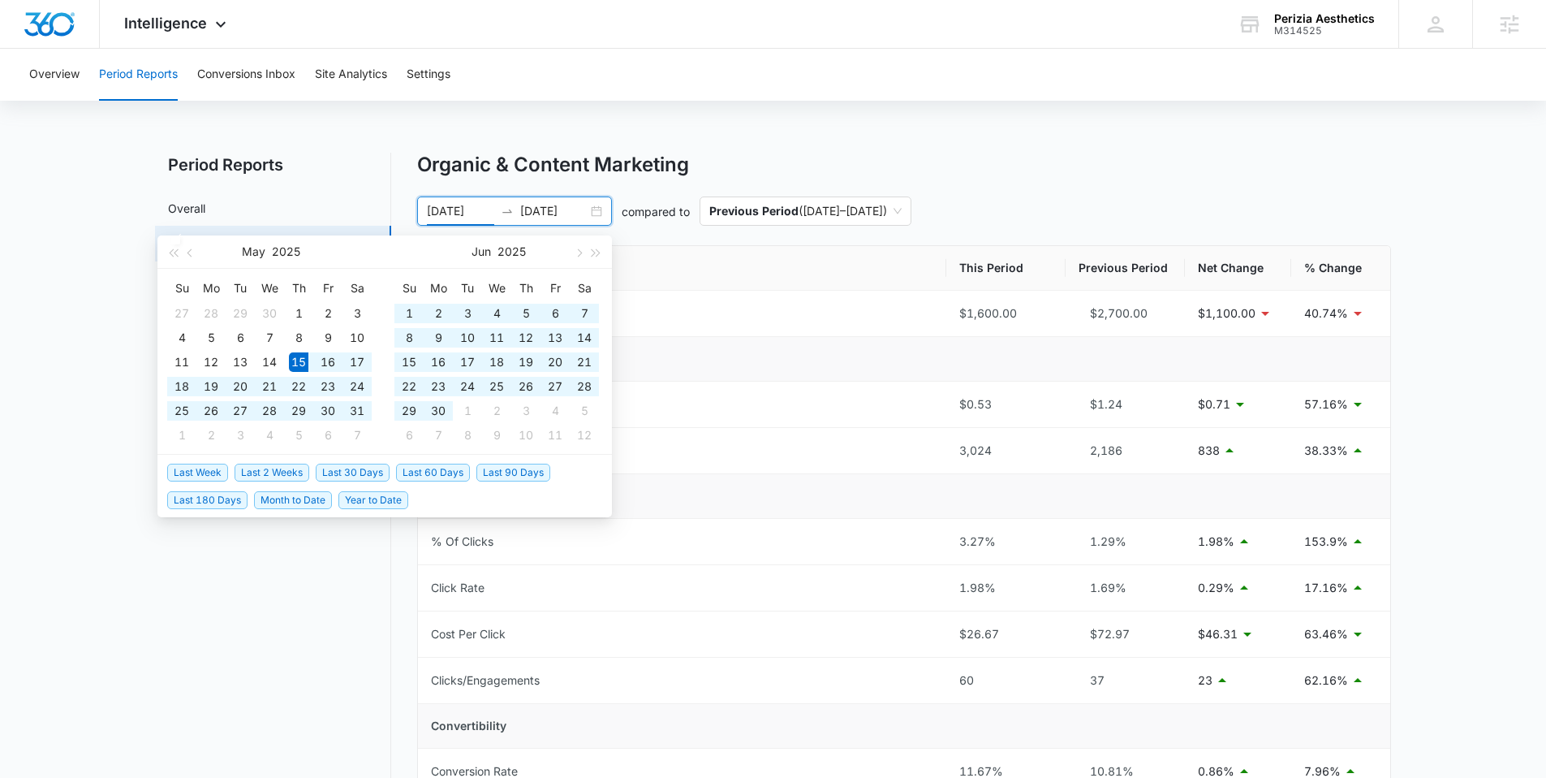
type input "05/15/2025"
click at [325, 579] on nav "Period Reports Overall Organic & Content Marketing Ads Social Direct & Other Ch…" at bounding box center [273, 709] width 236 height 1112
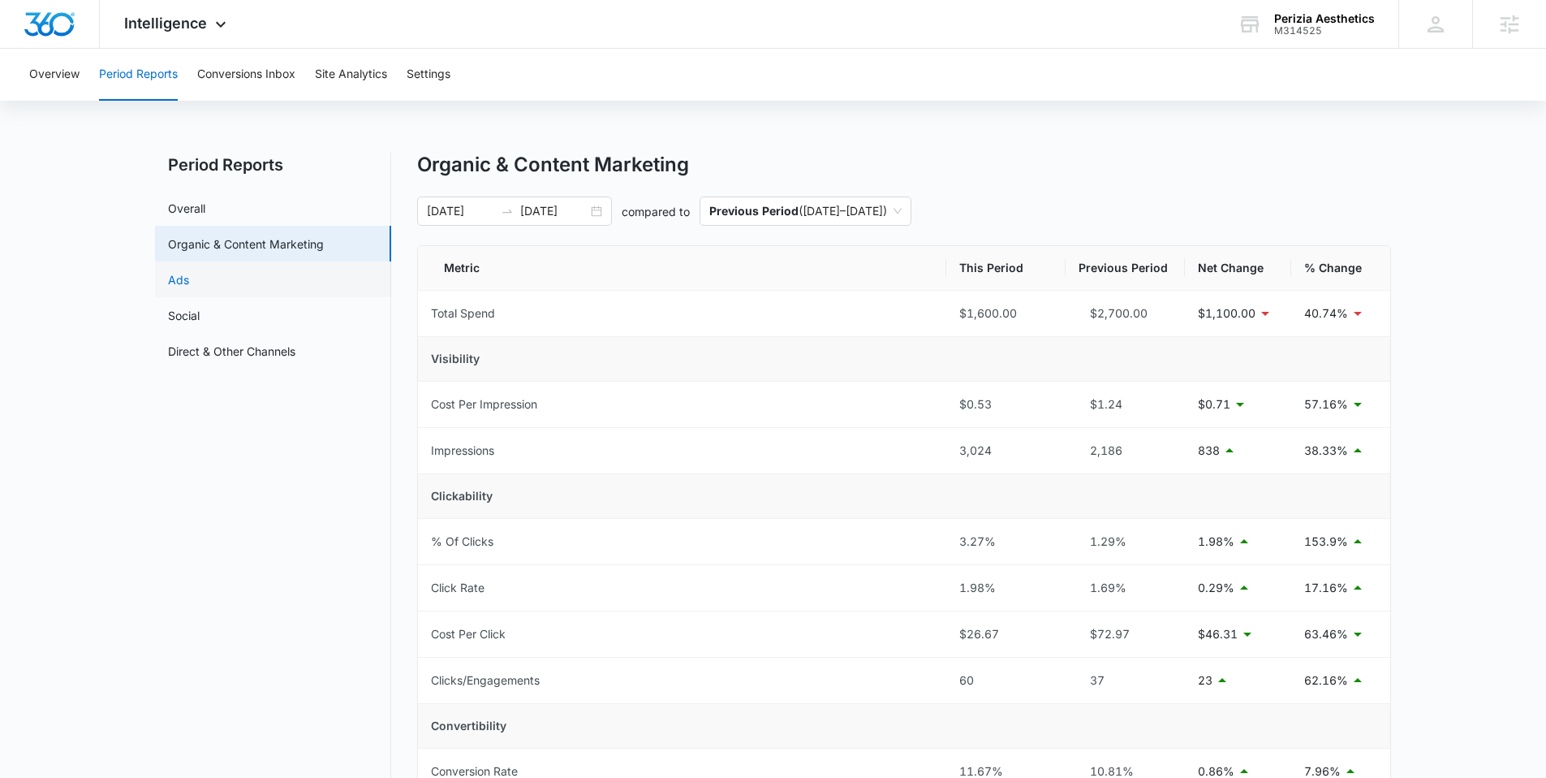
click at [189, 283] on link "Ads" at bounding box center [178, 279] width 21 height 17
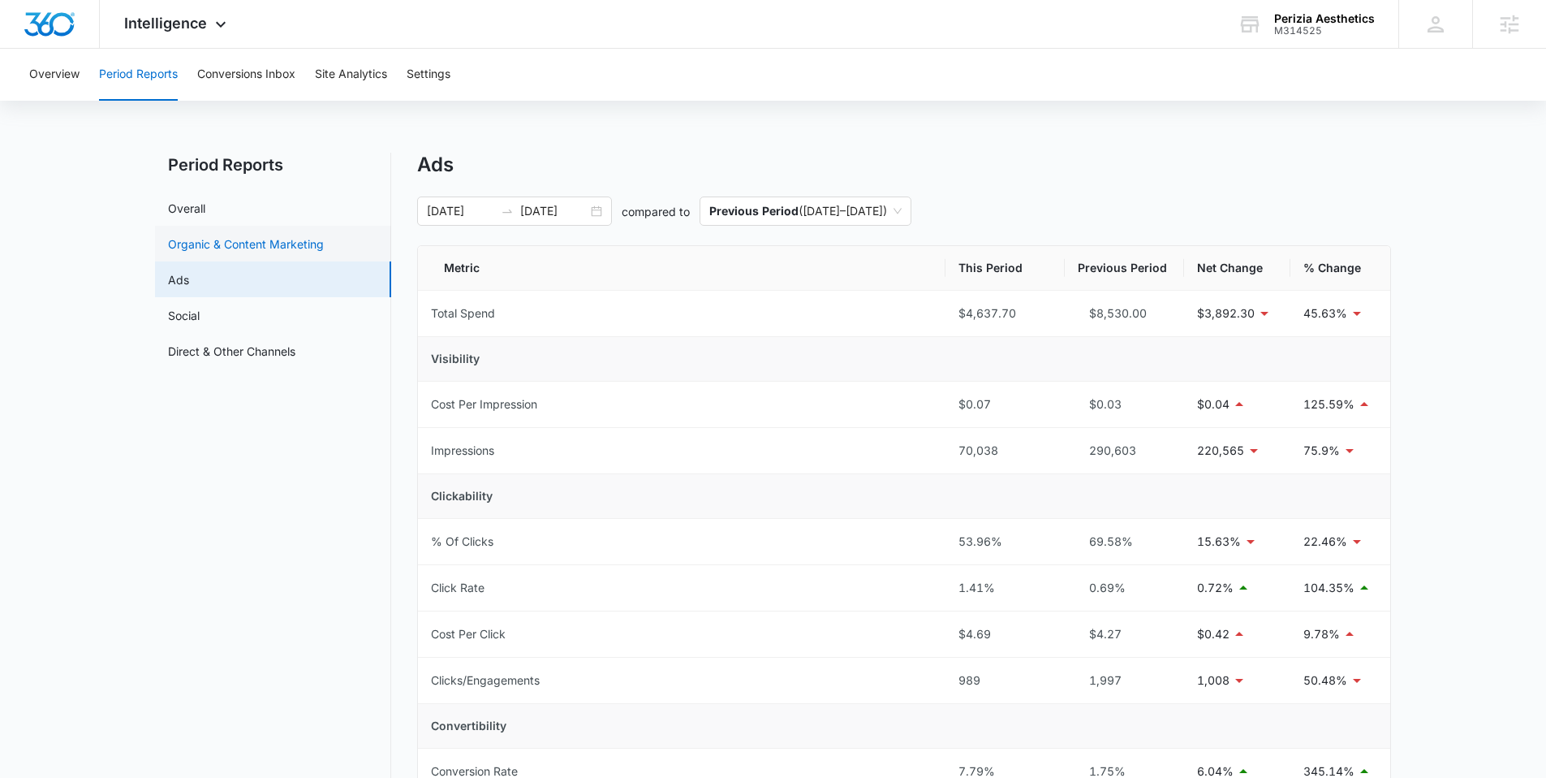
click at [279, 244] on link "Organic & Content Marketing" at bounding box center [246, 243] width 156 height 17
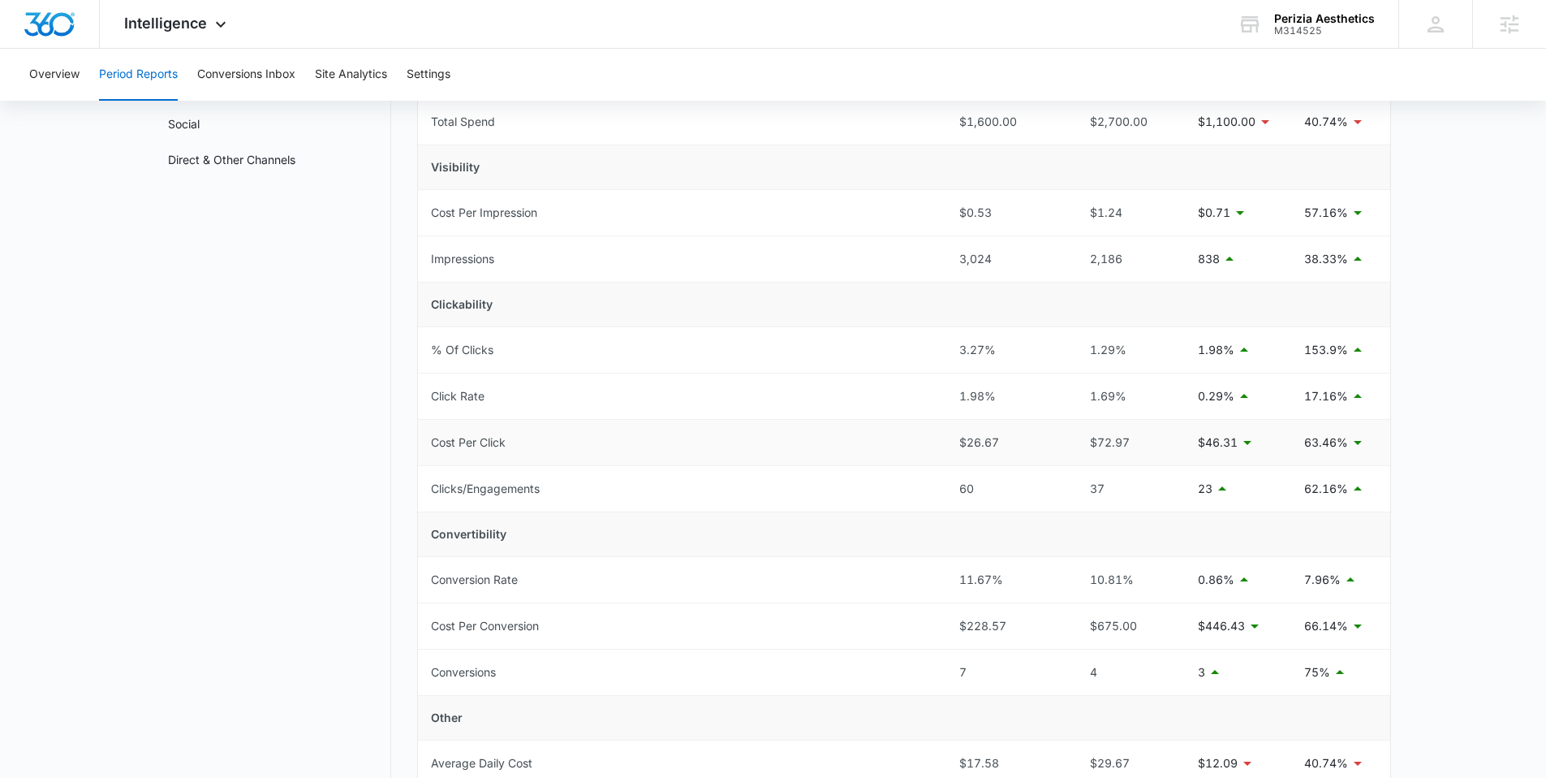
scroll to position [191, 0]
click at [200, 21] on div "Intelligence Apps Reputation Websites Forms CRM Email Social Payments POS Conte…" at bounding box center [177, 24] width 155 height 48
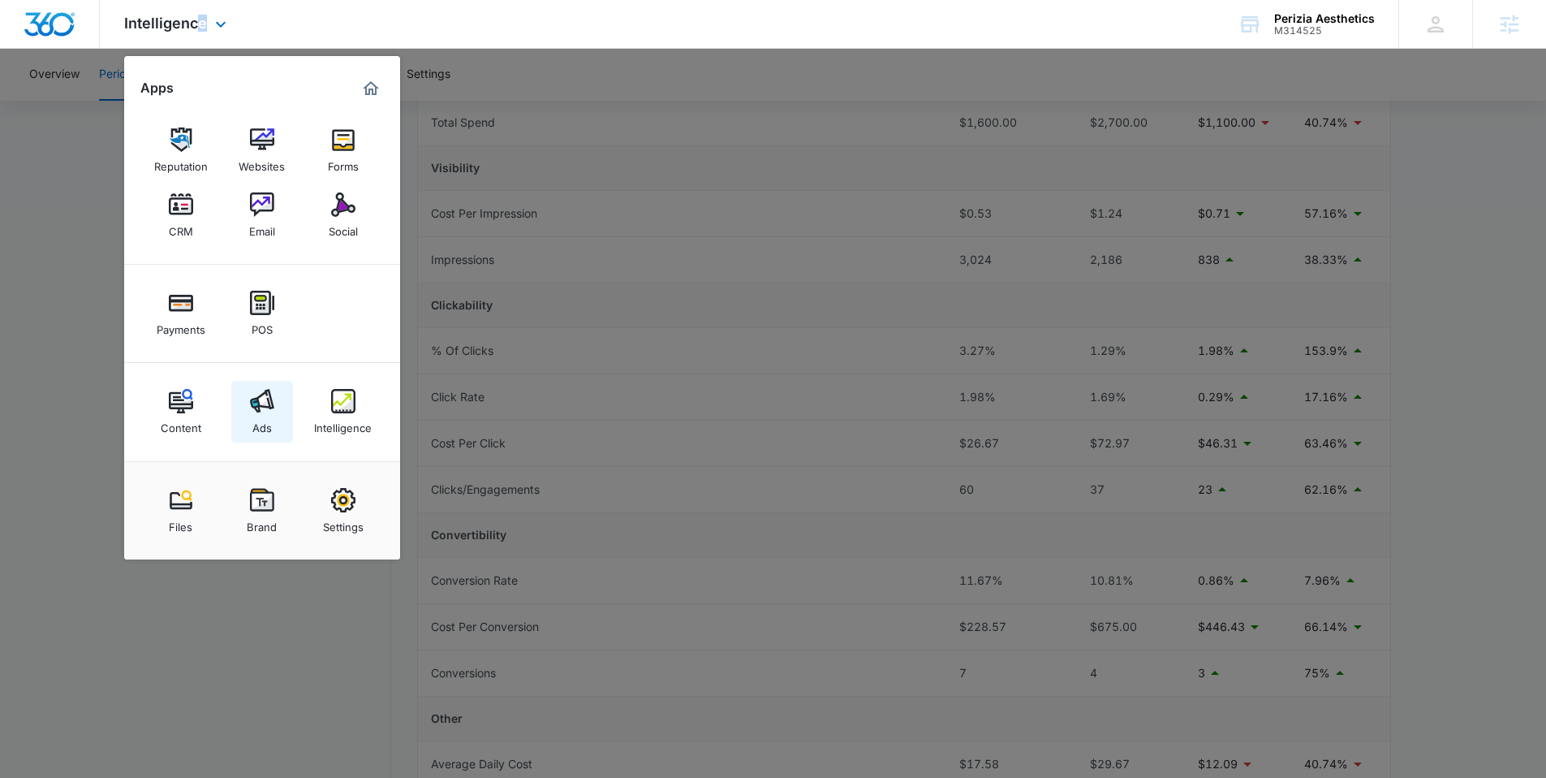
click at [256, 404] on img at bounding box center [262, 401] width 24 height 24
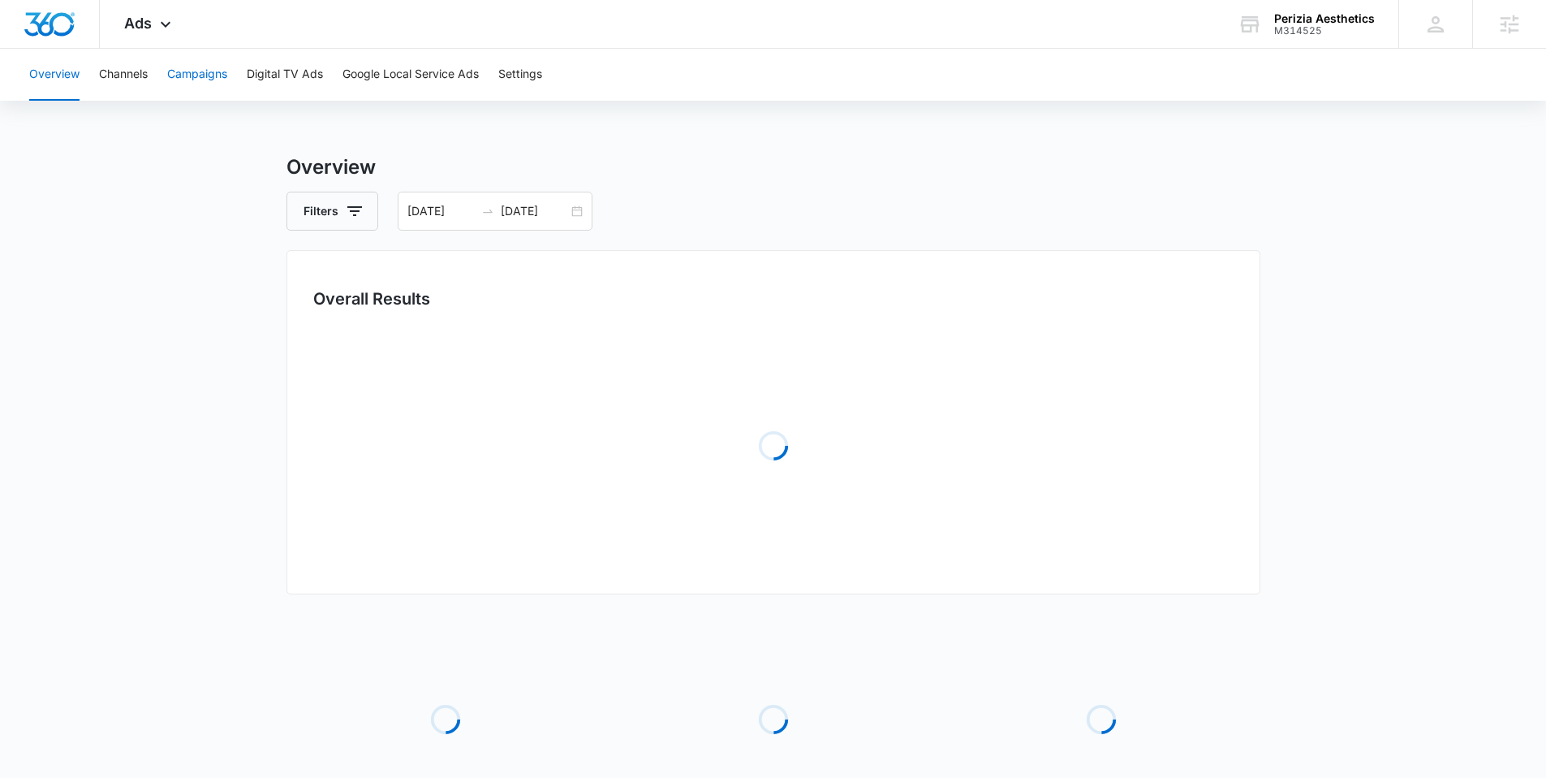
click at [195, 76] on button "Campaigns" at bounding box center [197, 75] width 60 height 52
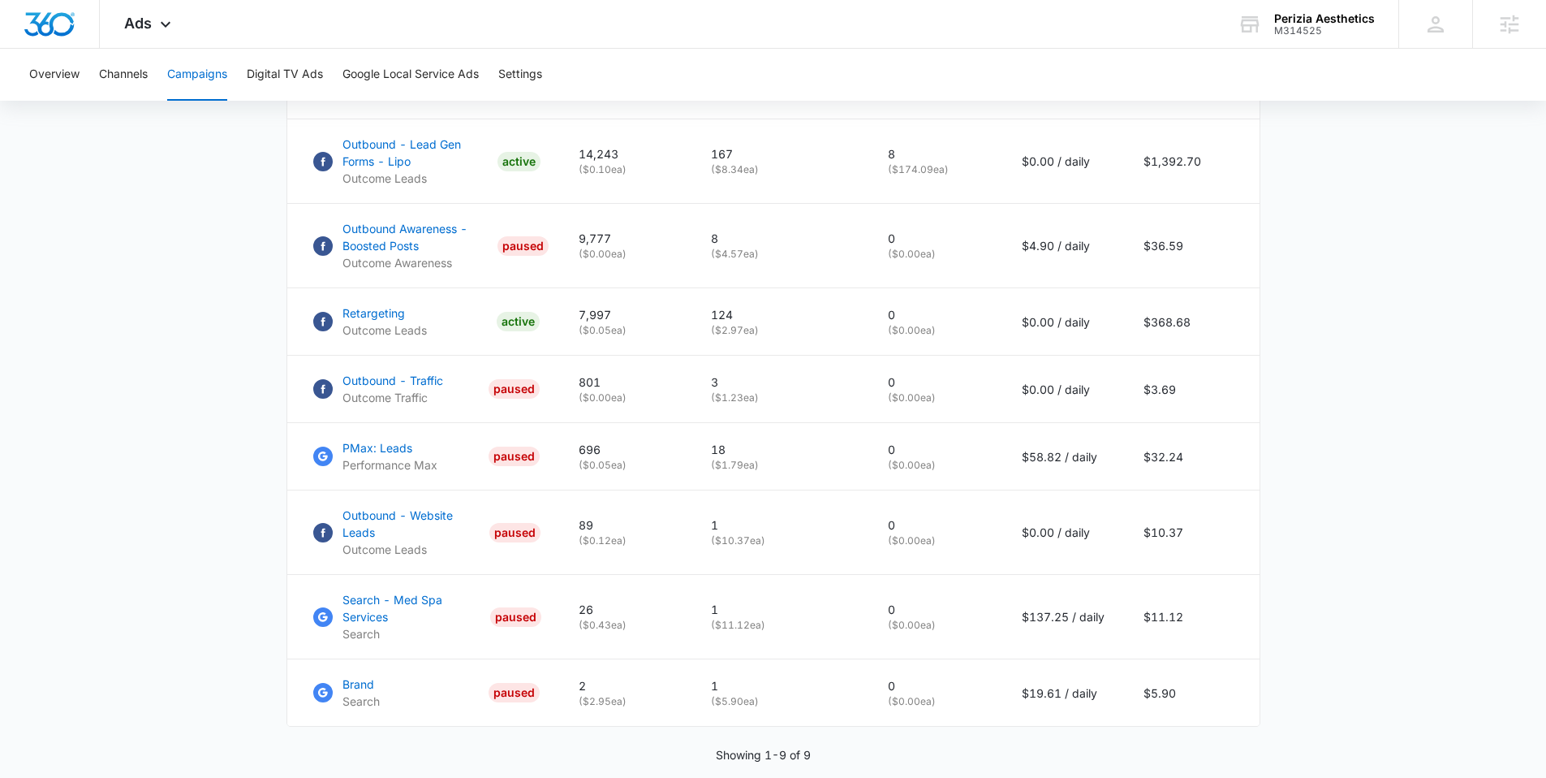
scroll to position [915, 0]
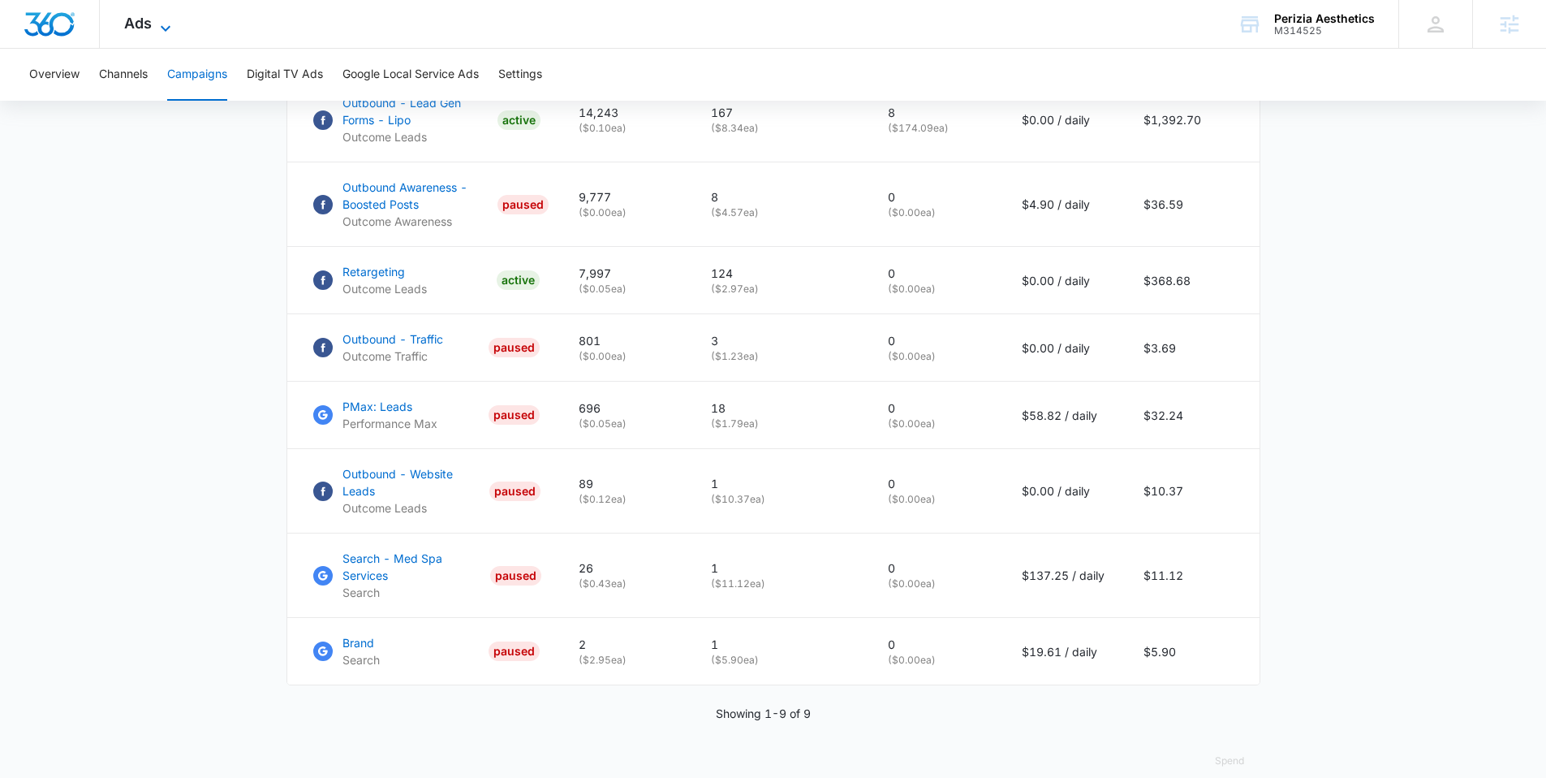
click at [127, 27] on span "Ads" at bounding box center [138, 23] width 28 height 17
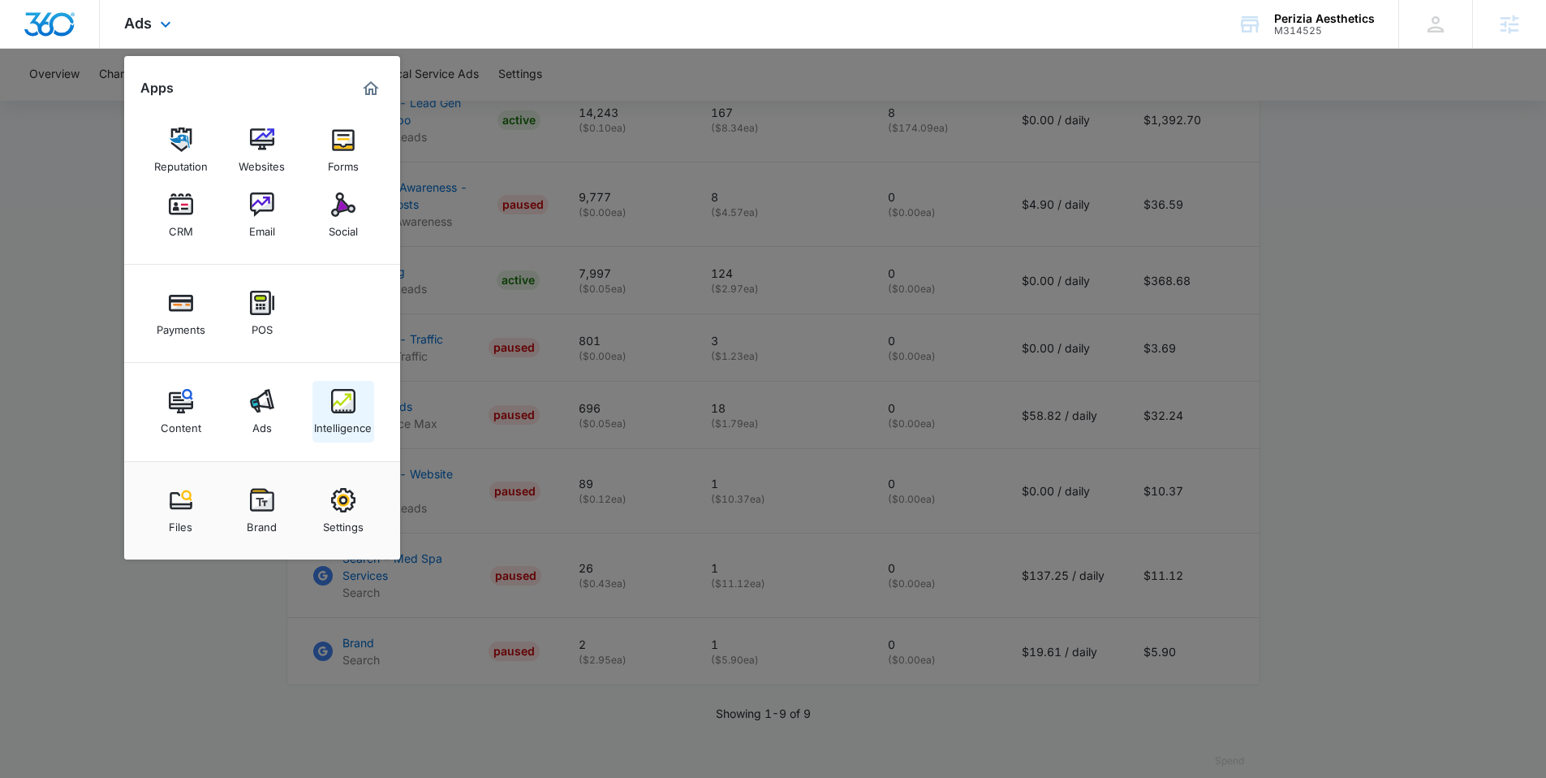
click at [327, 406] on link "Intelligence" at bounding box center [343, 412] width 62 height 62
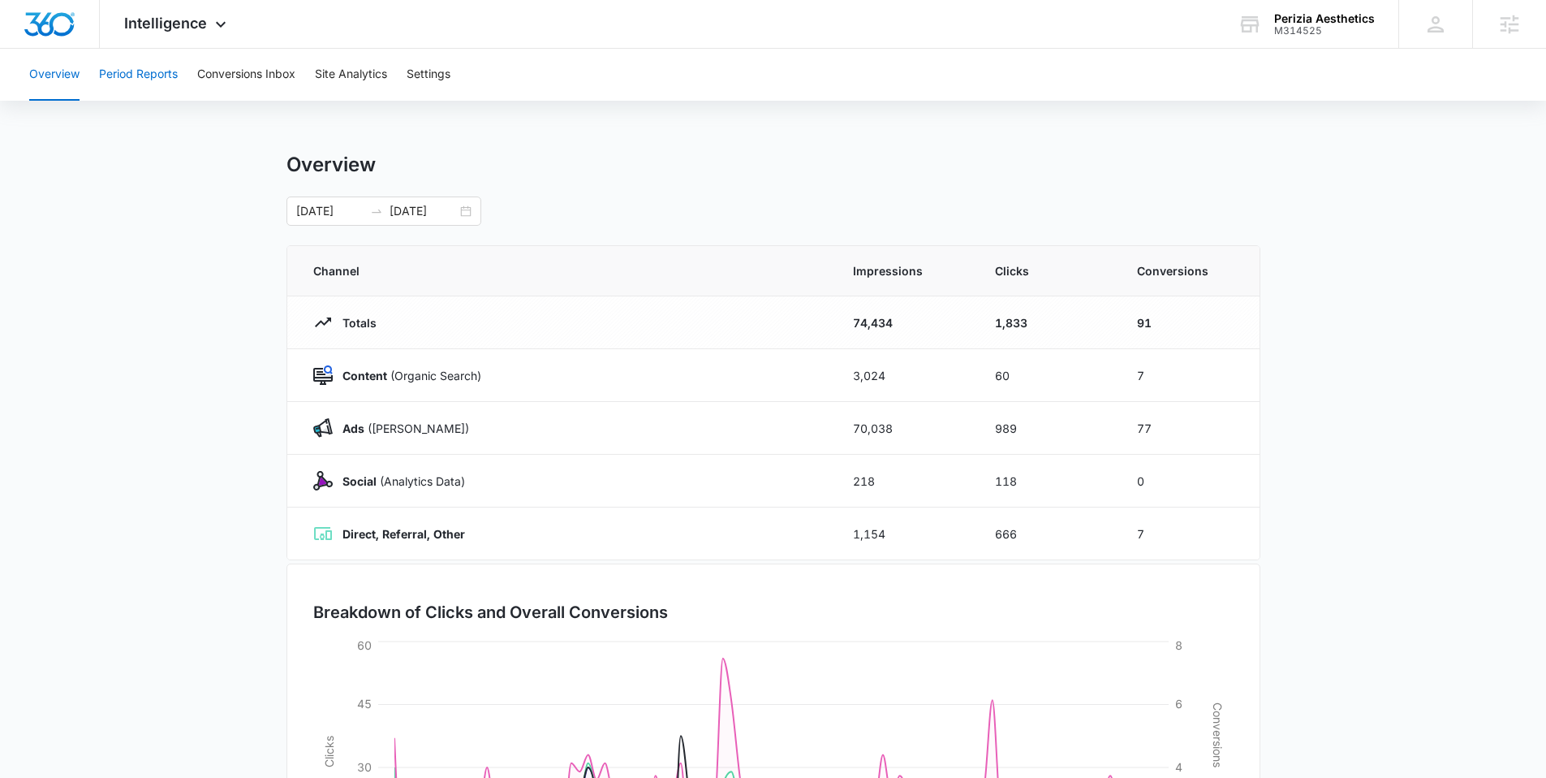
click at [136, 71] on button "Period Reports" at bounding box center [138, 75] width 79 height 52
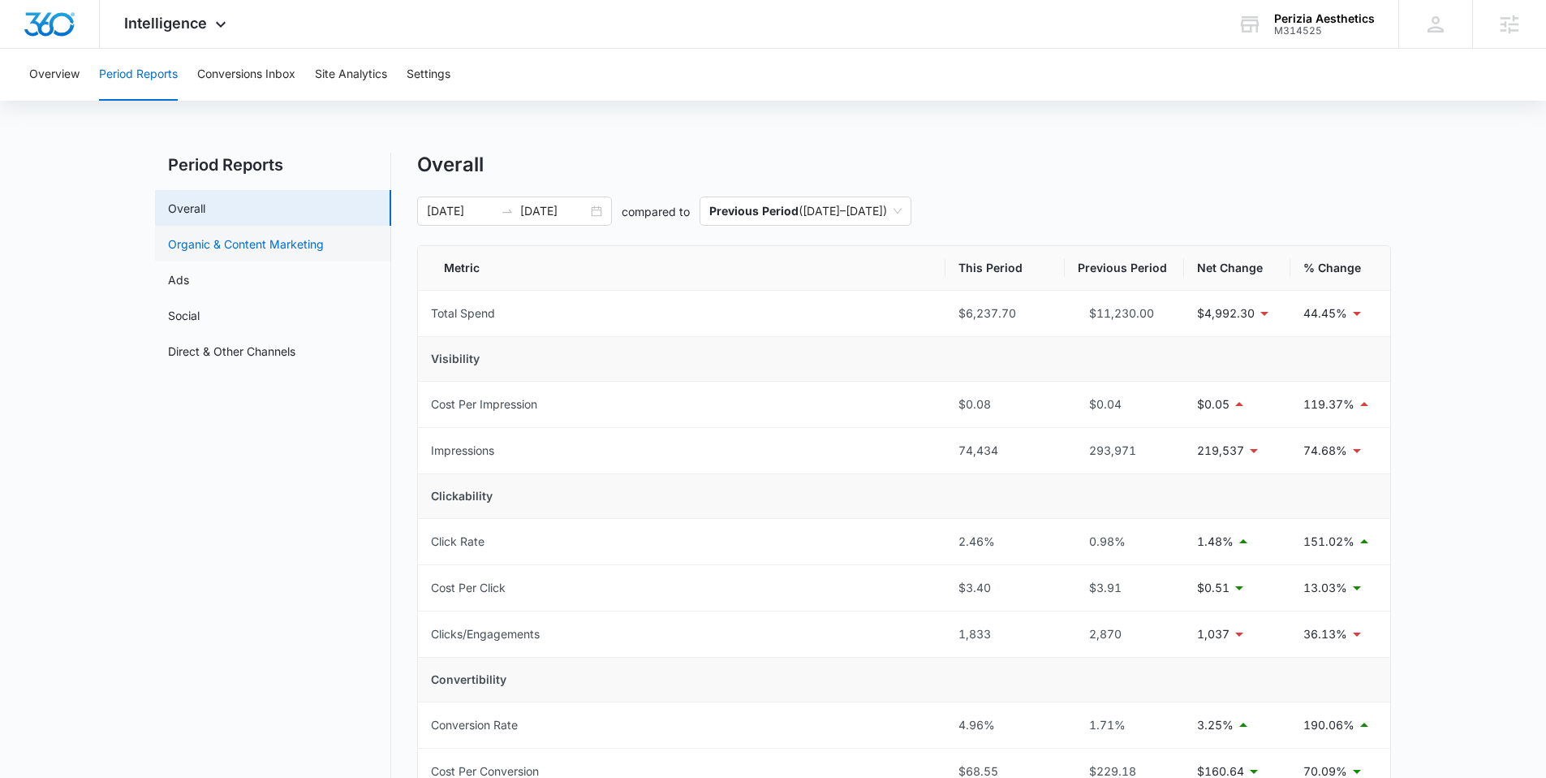
click at [251, 251] on link "Organic & Content Marketing" at bounding box center [246, 243] width 156 height 17
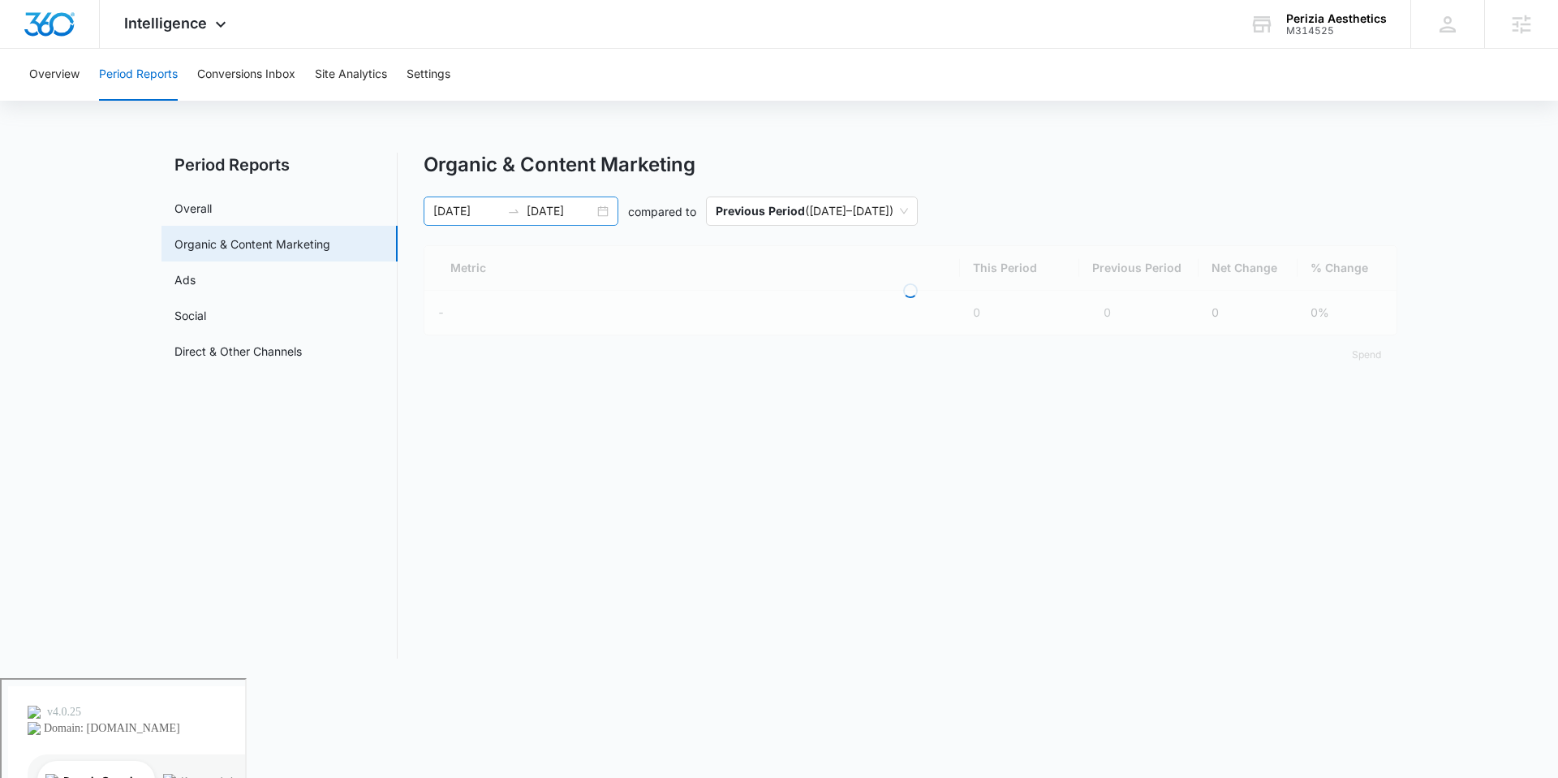
click at [501, 214] on div at bounding box center [514, 211] width 26 height 13
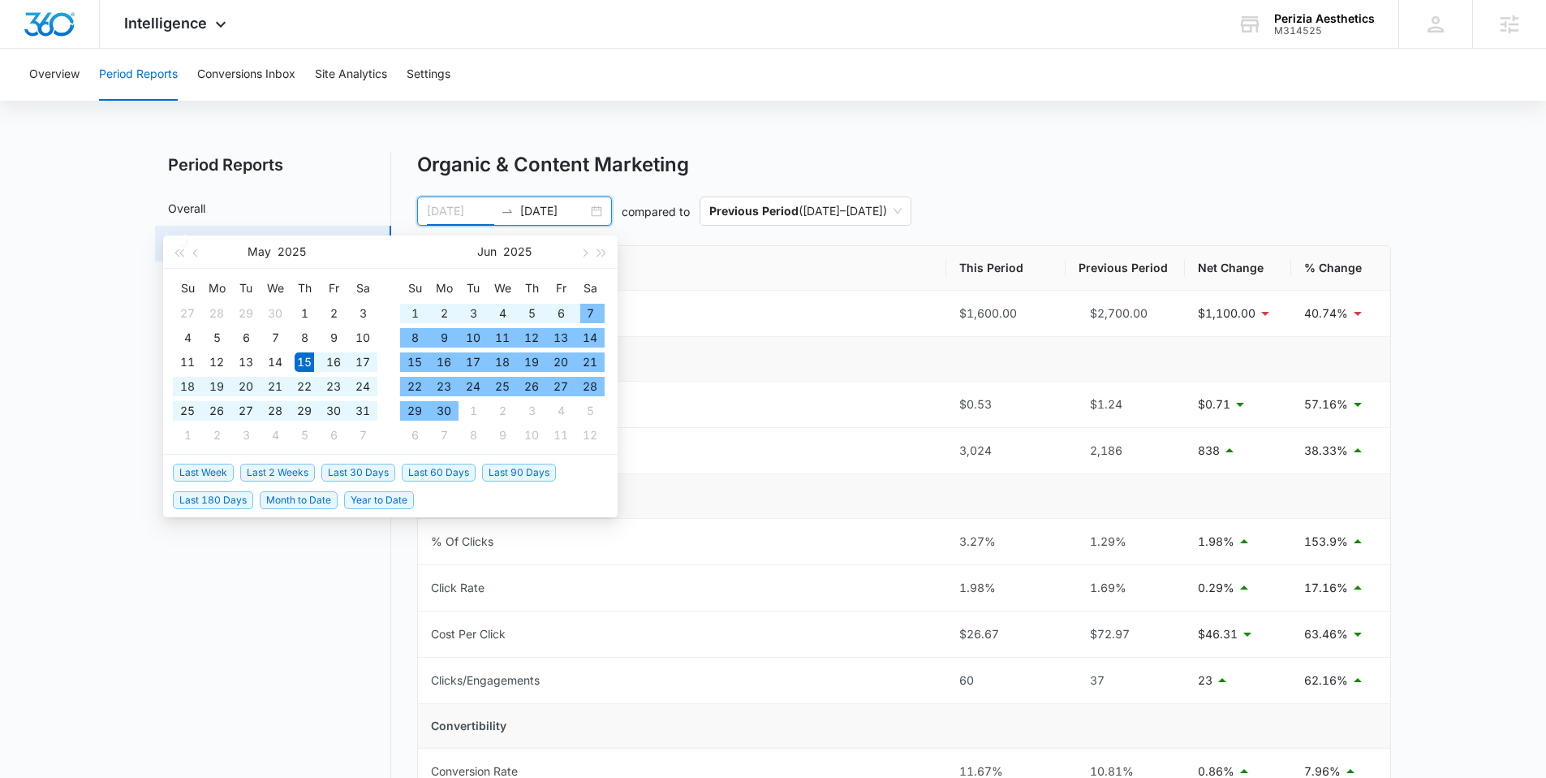
type input "05/15/2025"
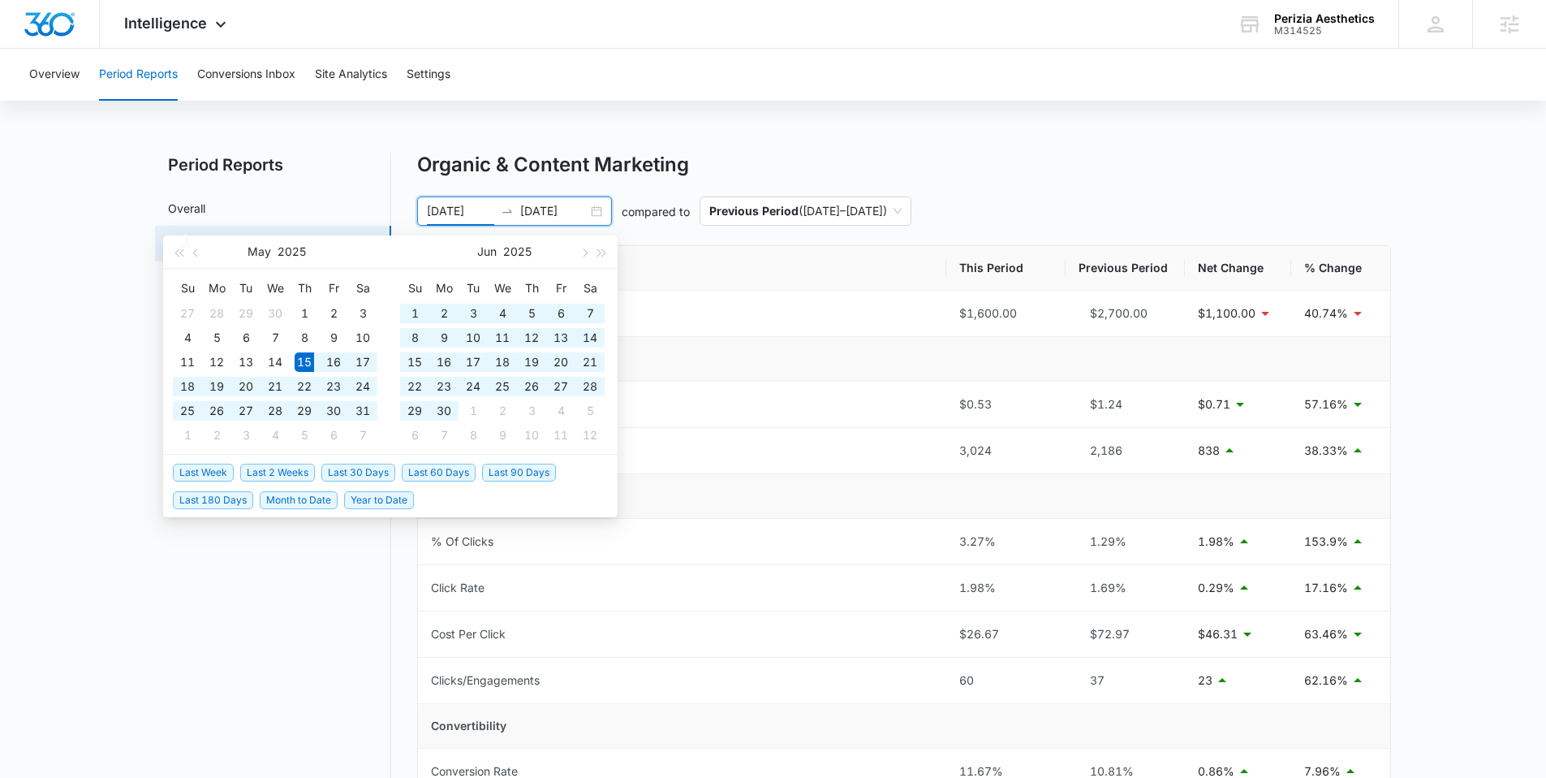
click at [478, 474] on li "Last 60 Days" at bounding box center [442, 472] width 80 height 28
click at [489, 474] on span "Last 90 Days" at bounding box center [519, 472] width 74 height 18
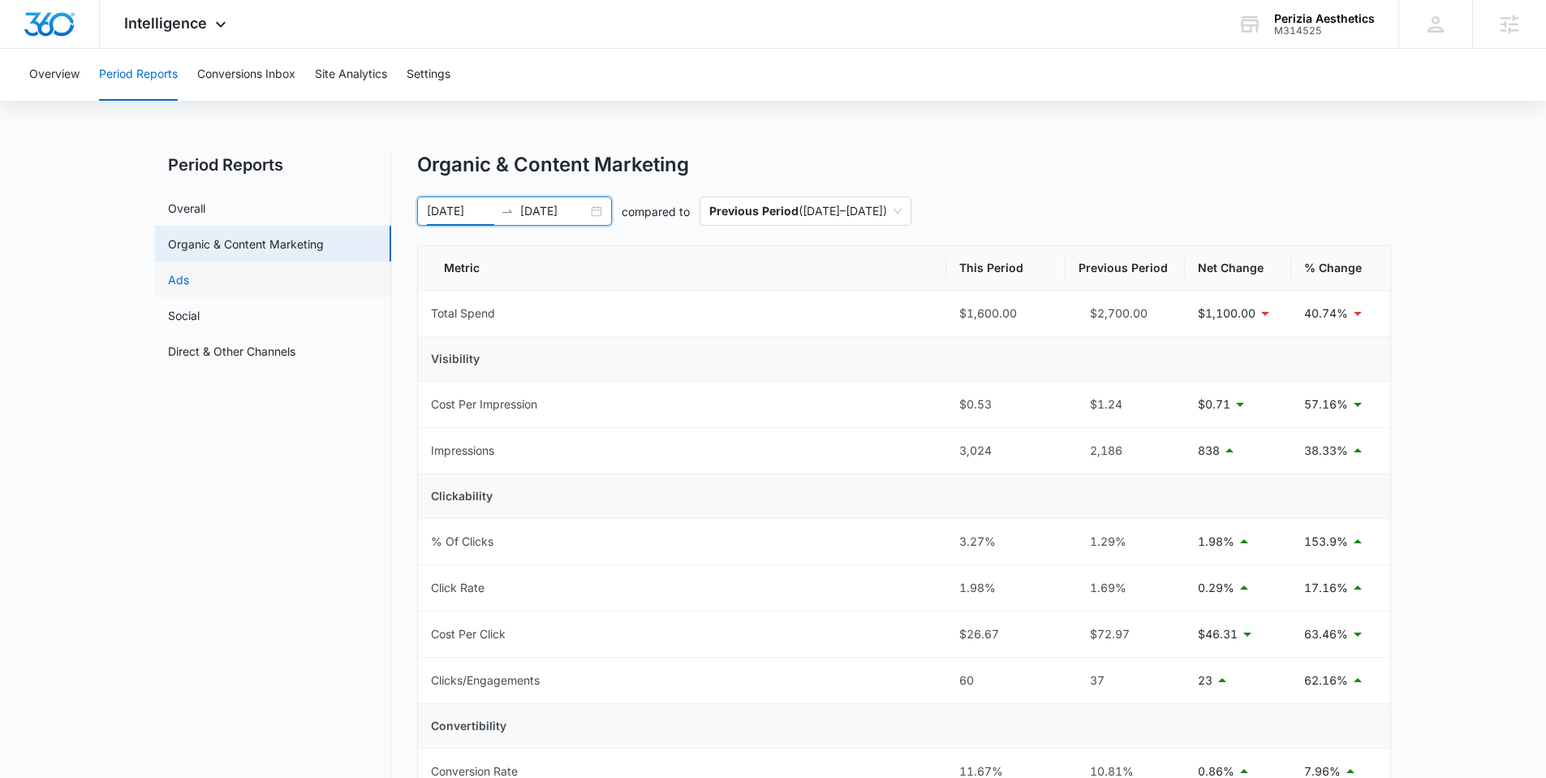
click at [189, 282] on link "Ads" at bounding box center [178, 279] width 21 height 17
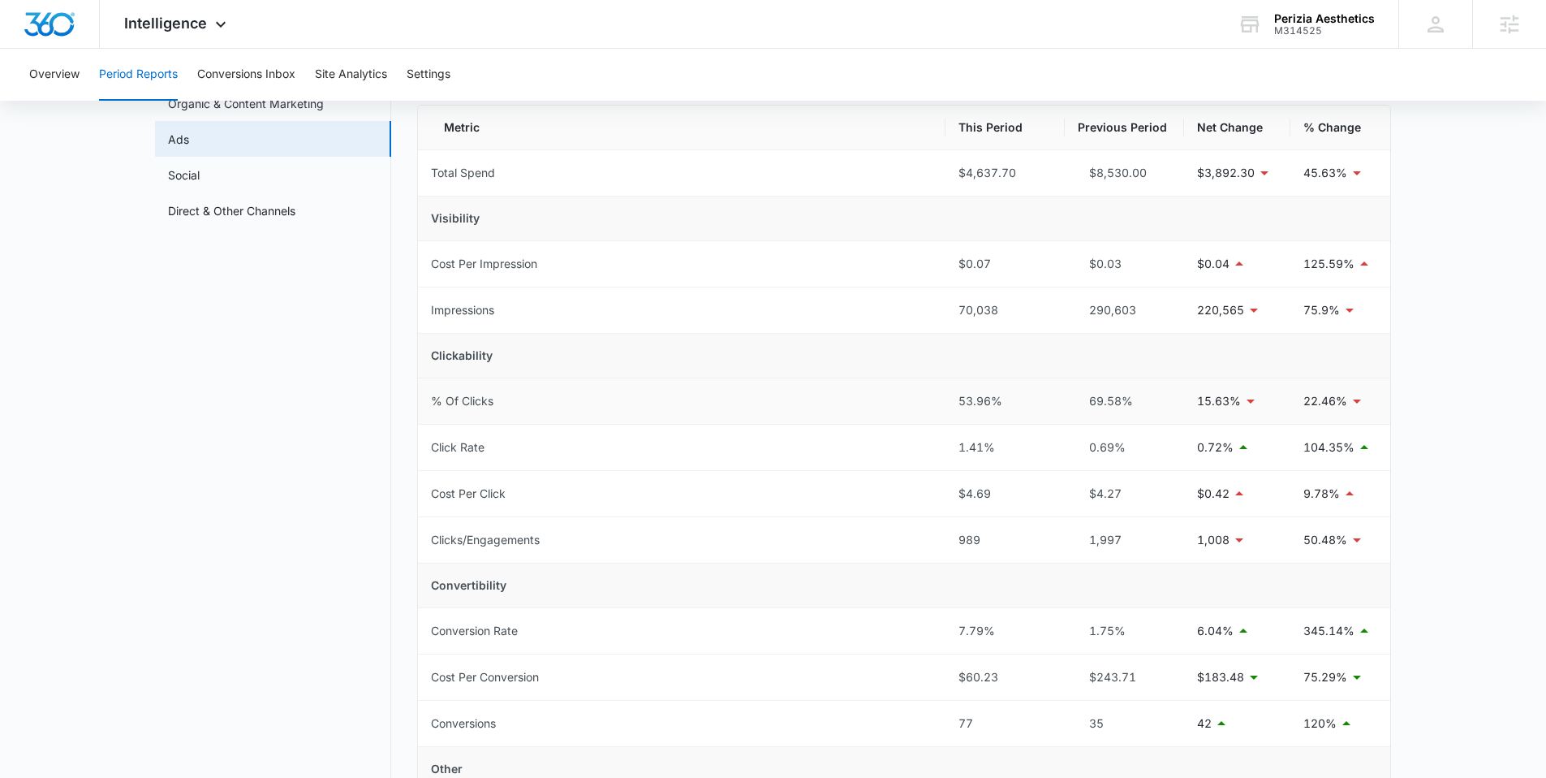
scroll to position [141, 0]
